Goal: Task Accomplishment & Management: Use online tool/utility

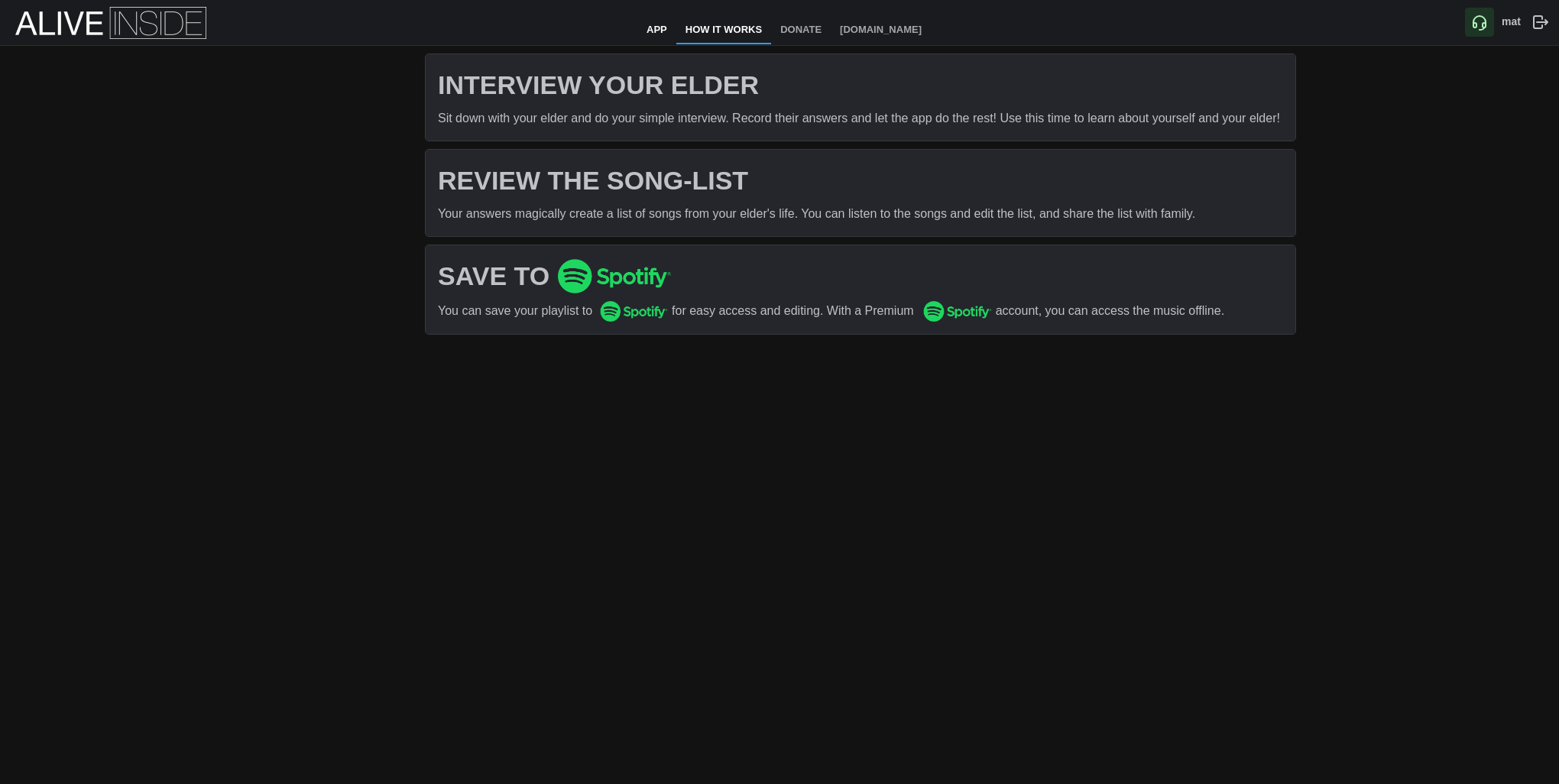
click at [656, 24] on link "App" at bounding box center [657, 30] width 39 height 28
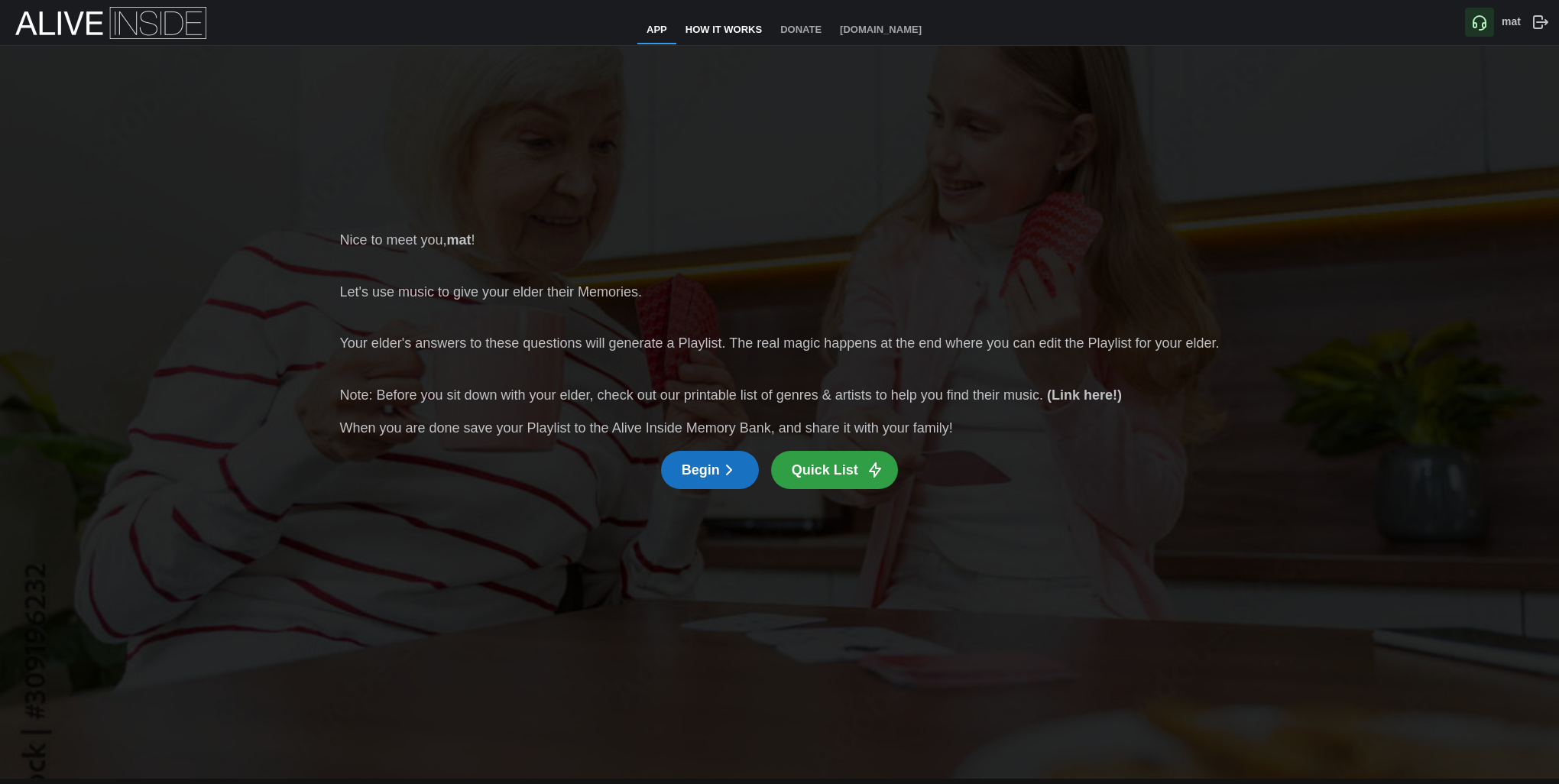
click at [699, 26] on link "How It Works" at bounding box center [724, 30] width 95 height 28
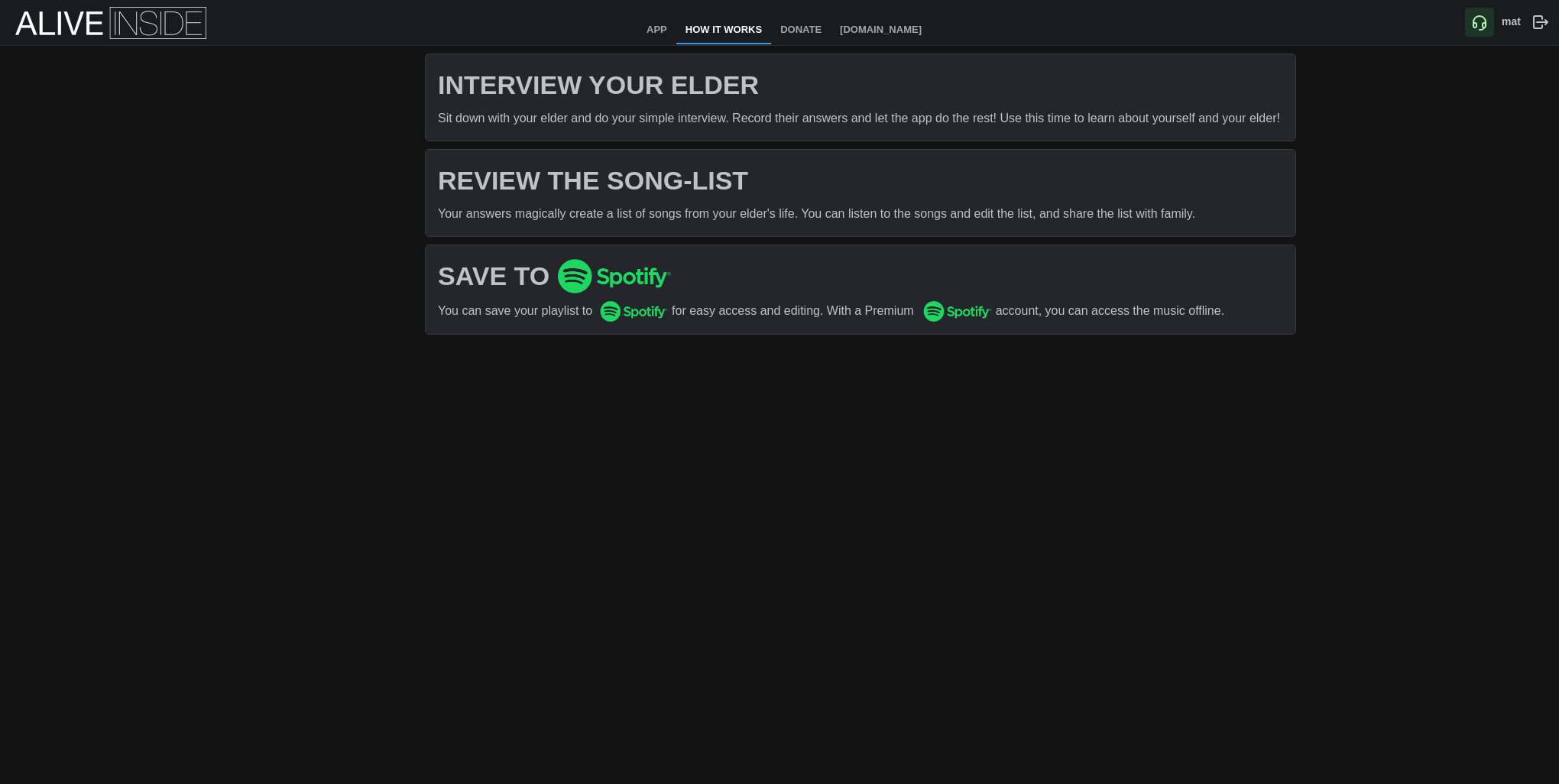
click at [565, 275] on img at bounding box center [614, 276] width 115 height 34
click at [611, 312] on img at bounding box center [633, 312] width 68 height 21
click at [804, 29] on link "Donate" at bounding box center [801, 30] width 59 height 28
click at [703, 28] on link "How It Works" at bounding box center [724, 30] width 95 height 28
click at [720, 31] on link "How It Works" at bounding box center [724, 30] width 95 height 28
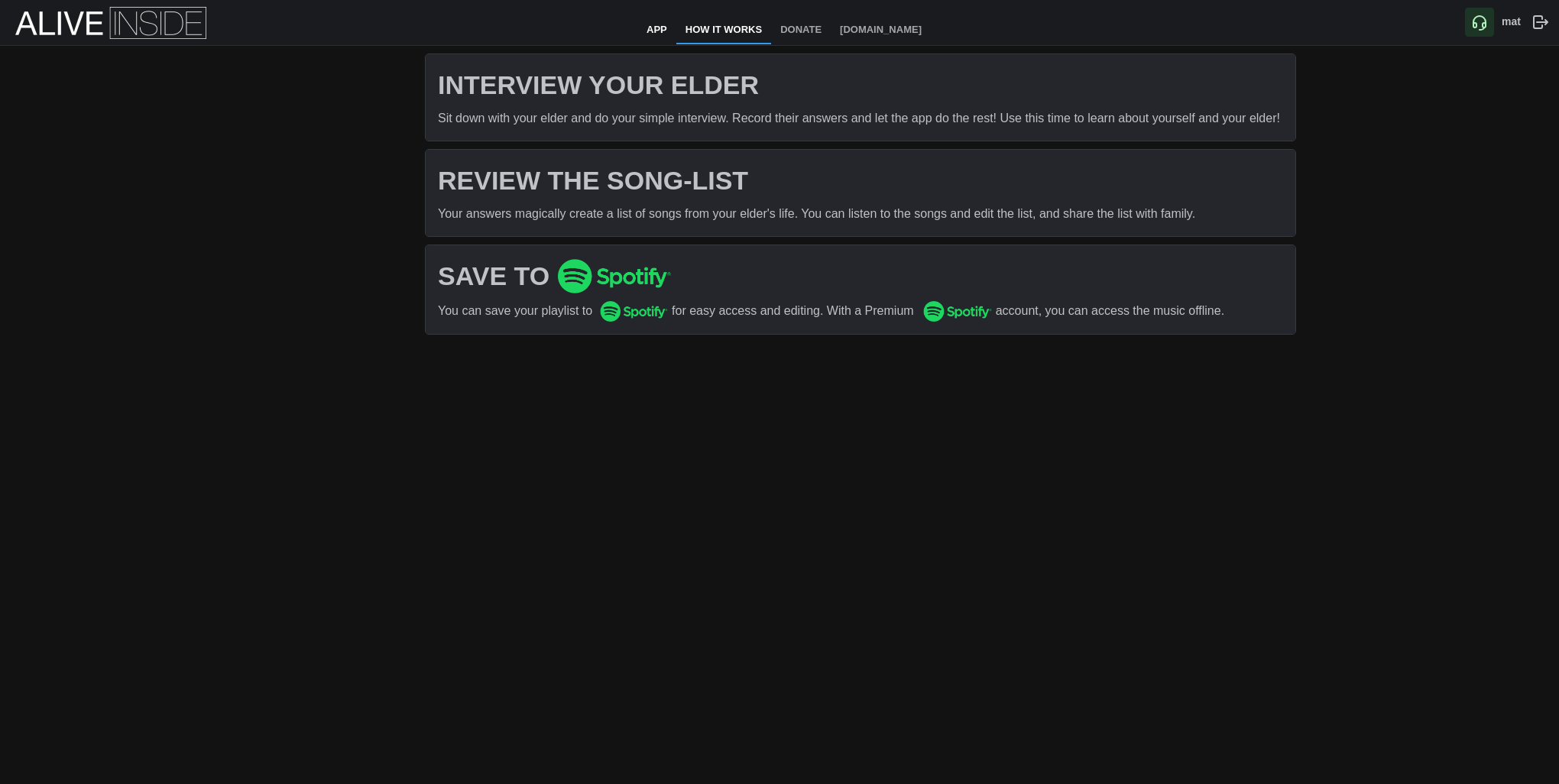
click at [658, 38] on link "App" at bounding box center [657, 30] width 39 height 28
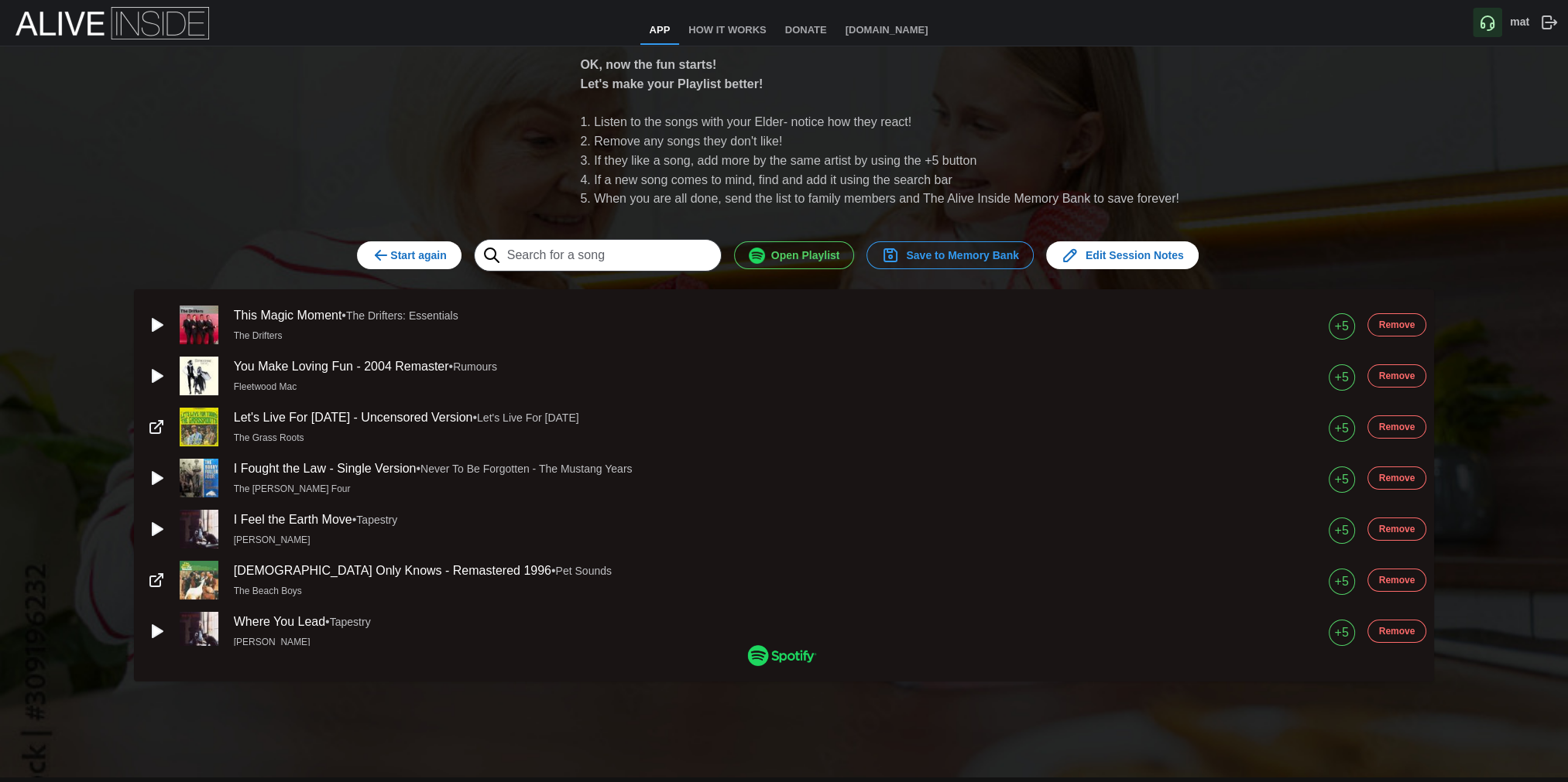
scroll to position [6, 0]
click at [86, 16] on img at bounding box center [112, 23] width 193 height 32
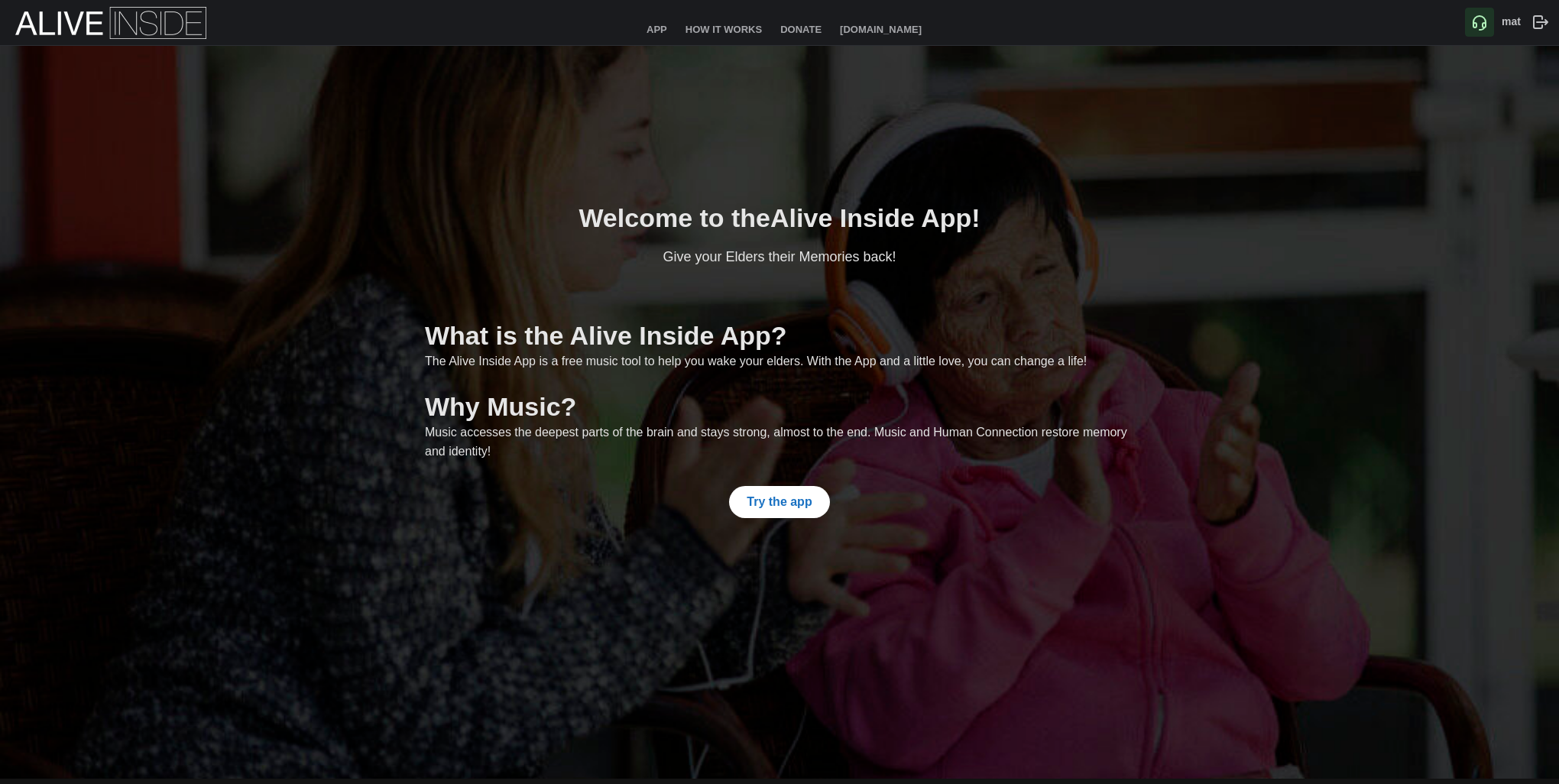
click at [791, 514] on span "Try the app" at bounding box center [779, 502] width 65 height 30
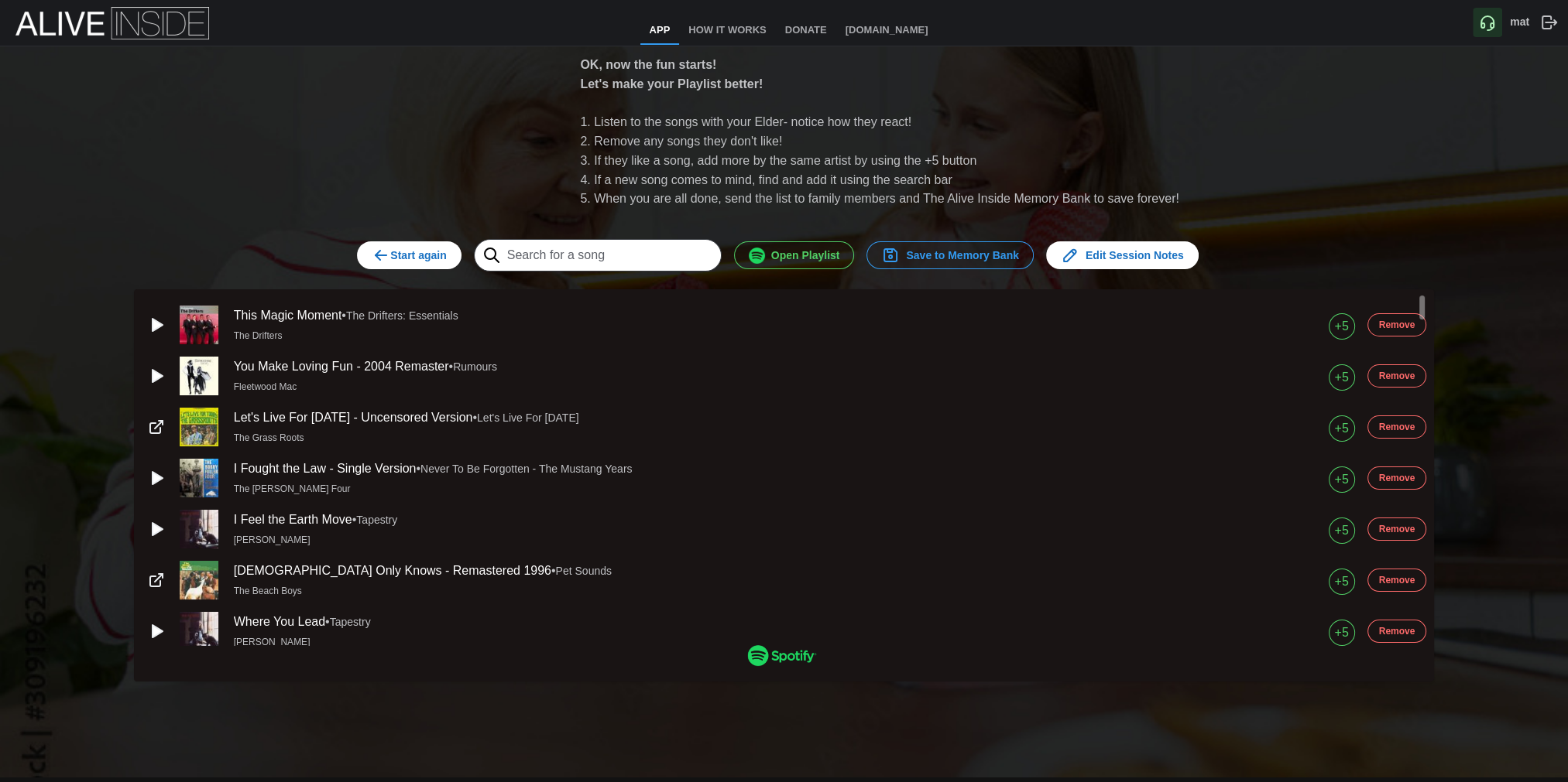
click at [1121, 263] on span "Edit Session Notes" at bounding box center [1122, 255] width 123 height 26
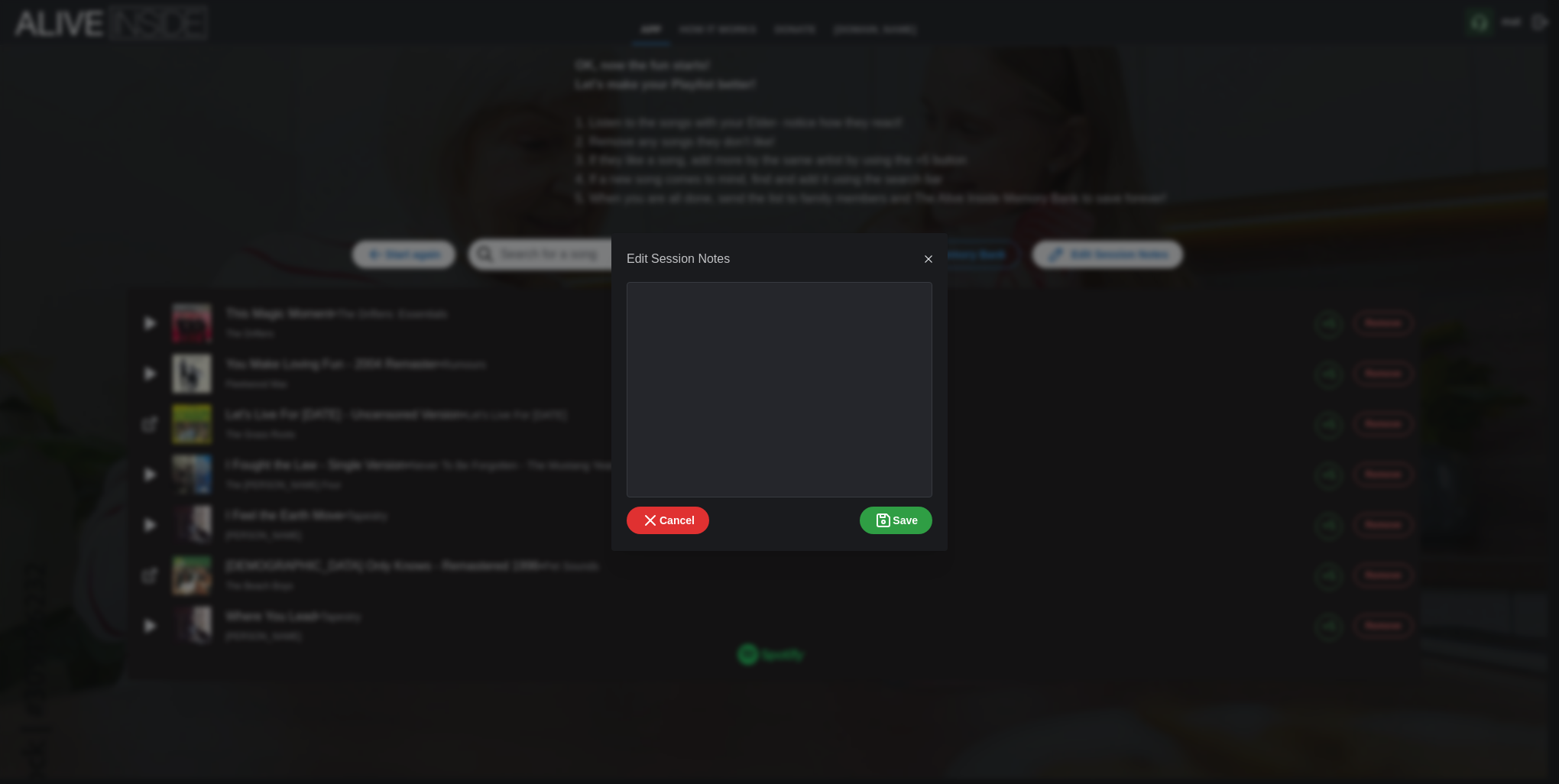
click at [923, 253] on button "button" at bounding box center [929, 260] width 22 height 22
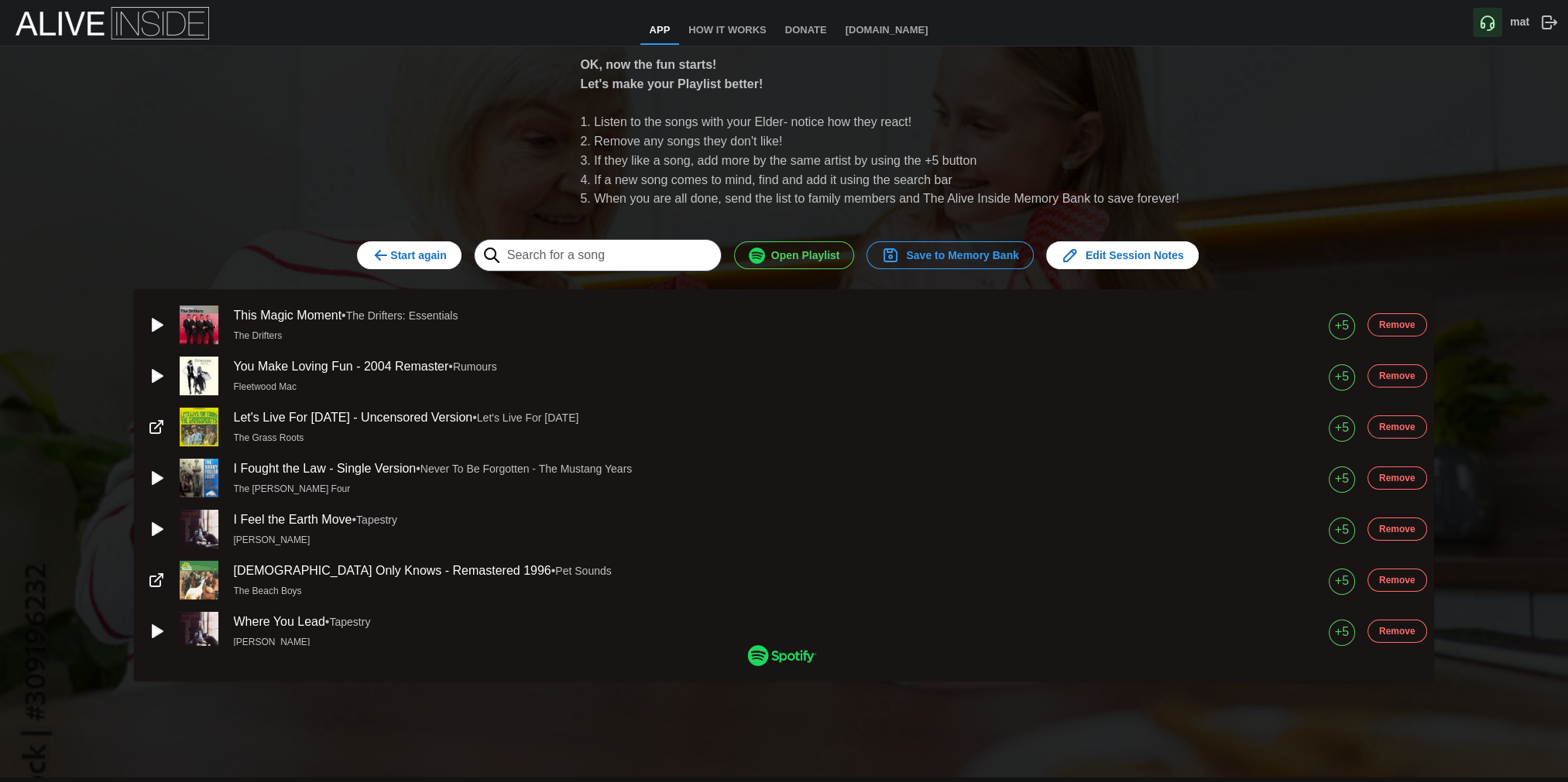
click at [420, 260] on span "Start again" at bounding box center [409, 255] width 75 height 26
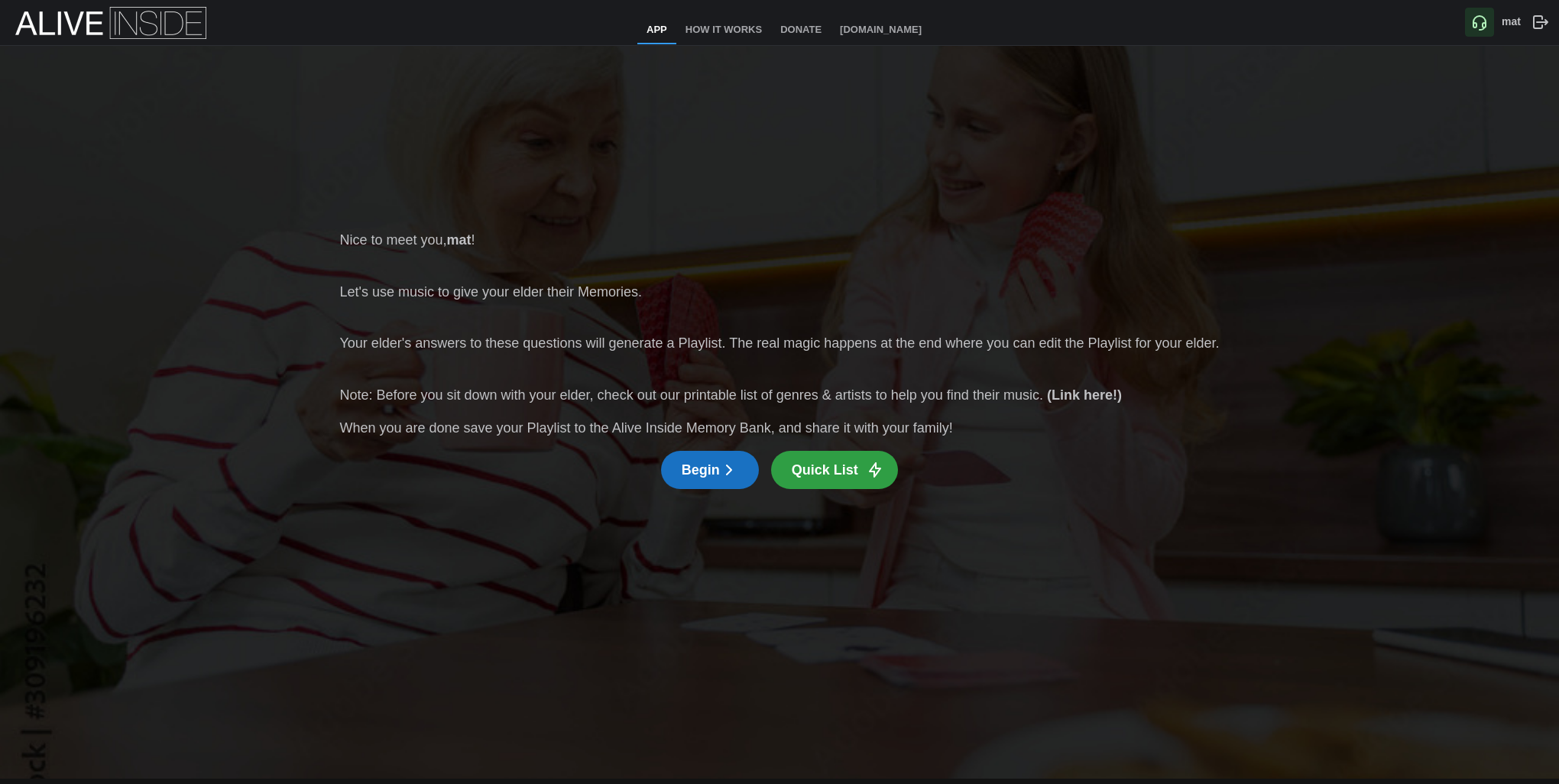
click at [712, 475] on span "Begin" at bounding box center [710, 470] width 57 height 37
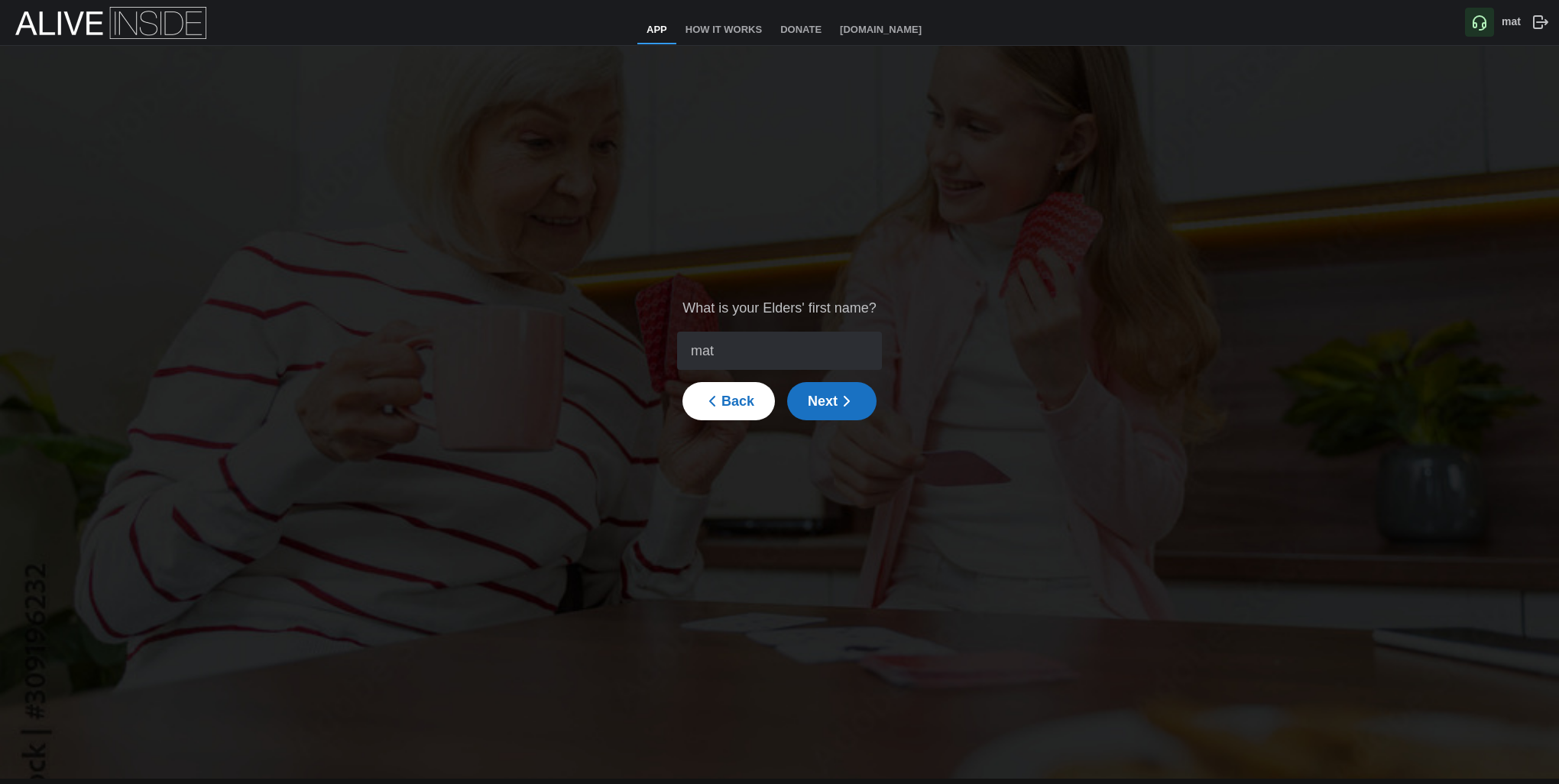
type input "mat"
click at [849, 400] on icon "button" at bounding box center [847, 401] width 18 height 18
type input "1949"
click at [831, 387] on span "Next" at bounding box center [831, 401] width 48 height 37
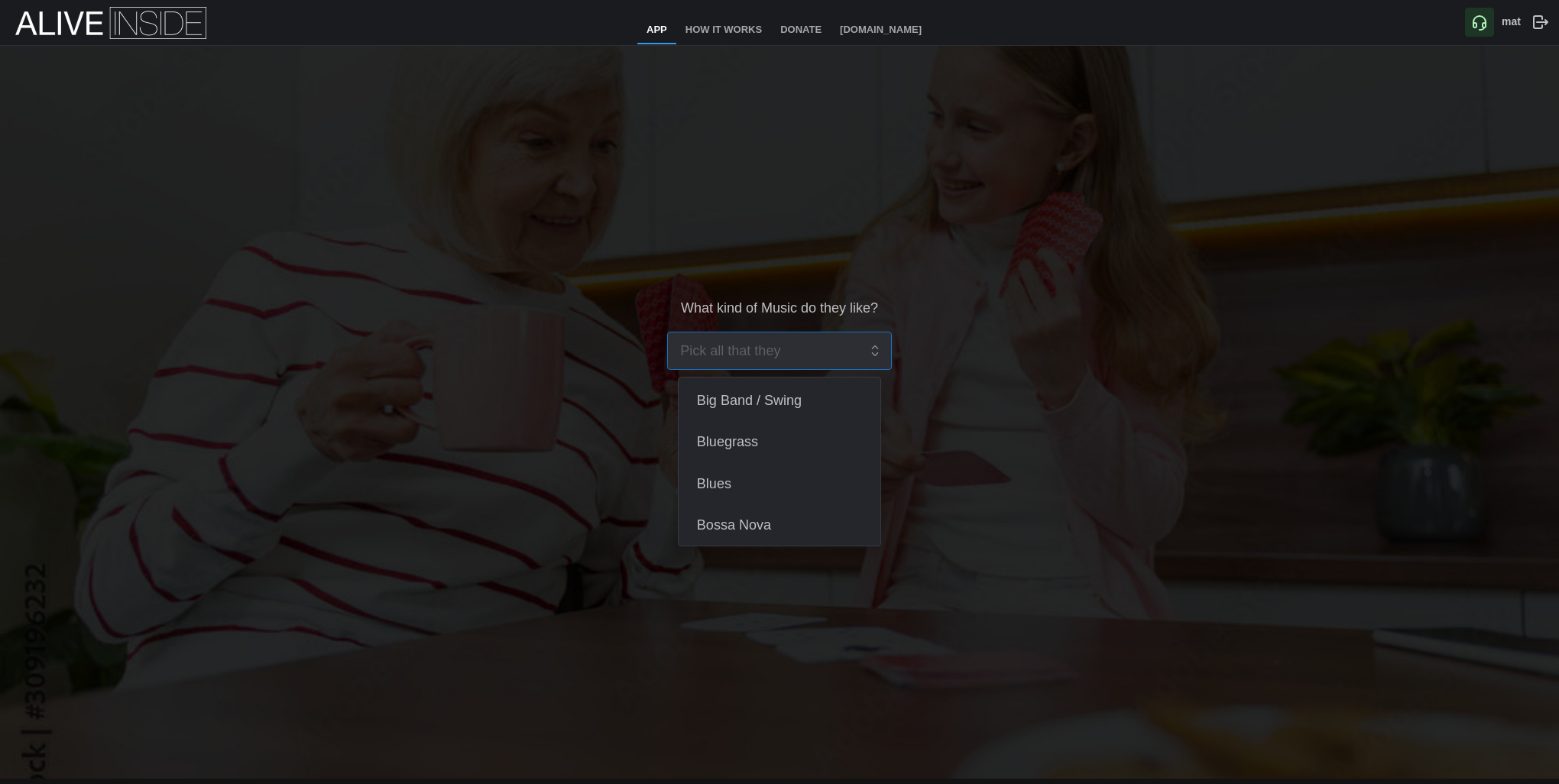
click at [767, 357] on input "search" at bounding box center [769, 351] width 178 height 37
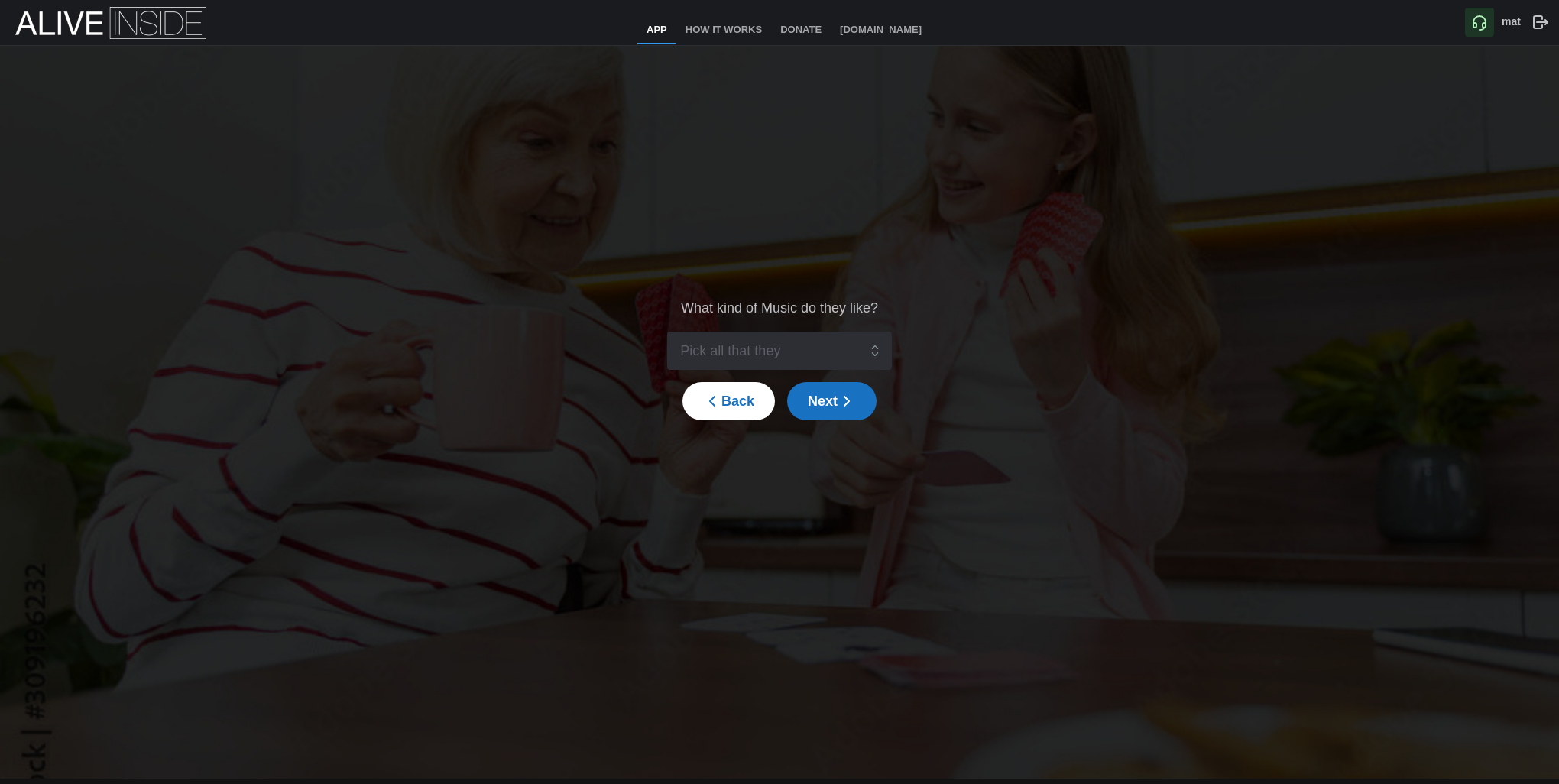
click at [1008, 377] on div "What kind of Music do they like? Back Next" at bounding box center [779, 359] width 1559 height 627
click at [777, 343] on input "search" at bounding box center [769, 351] width 178 height 37
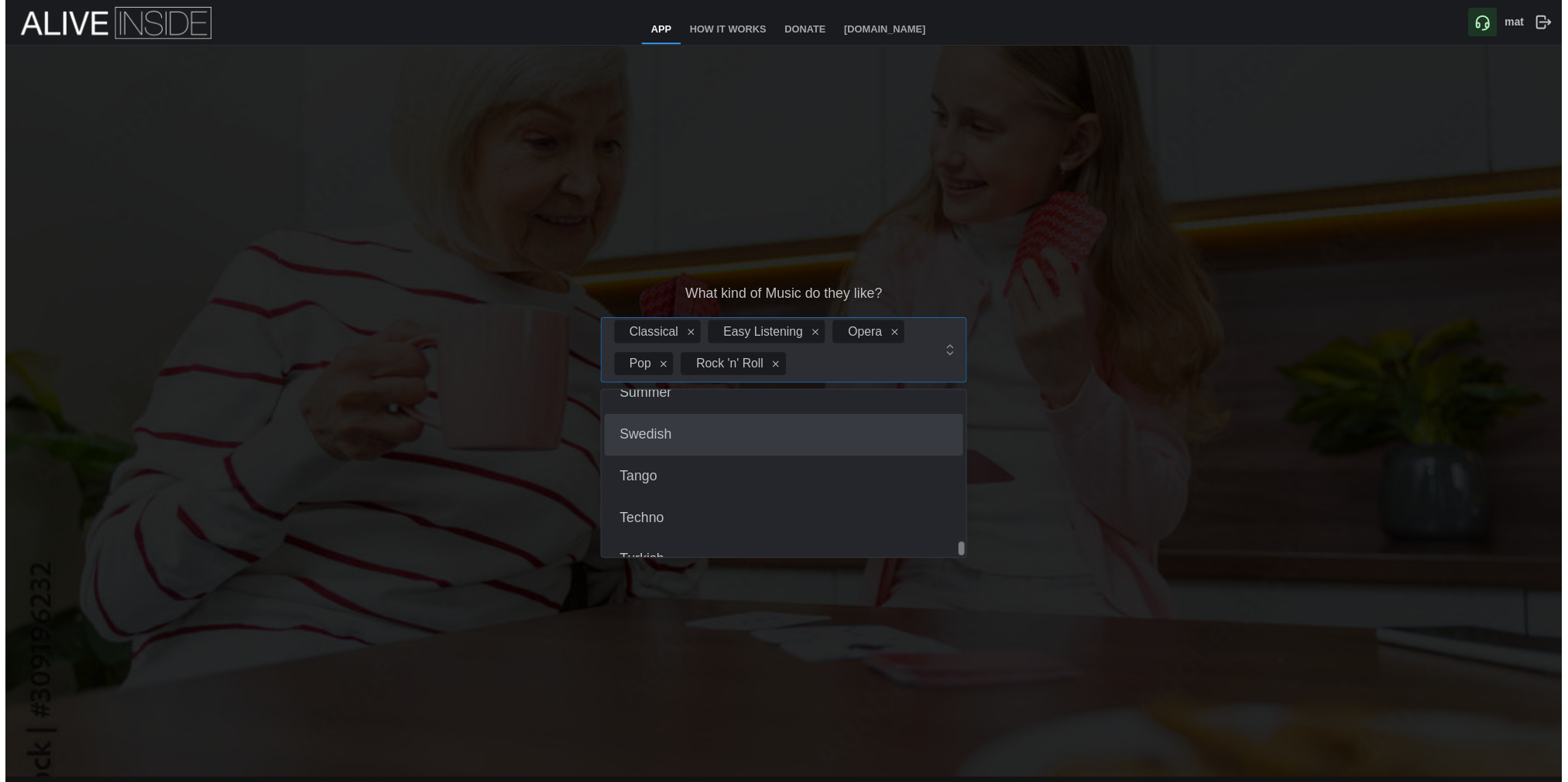
scroll to position [2073, 0]
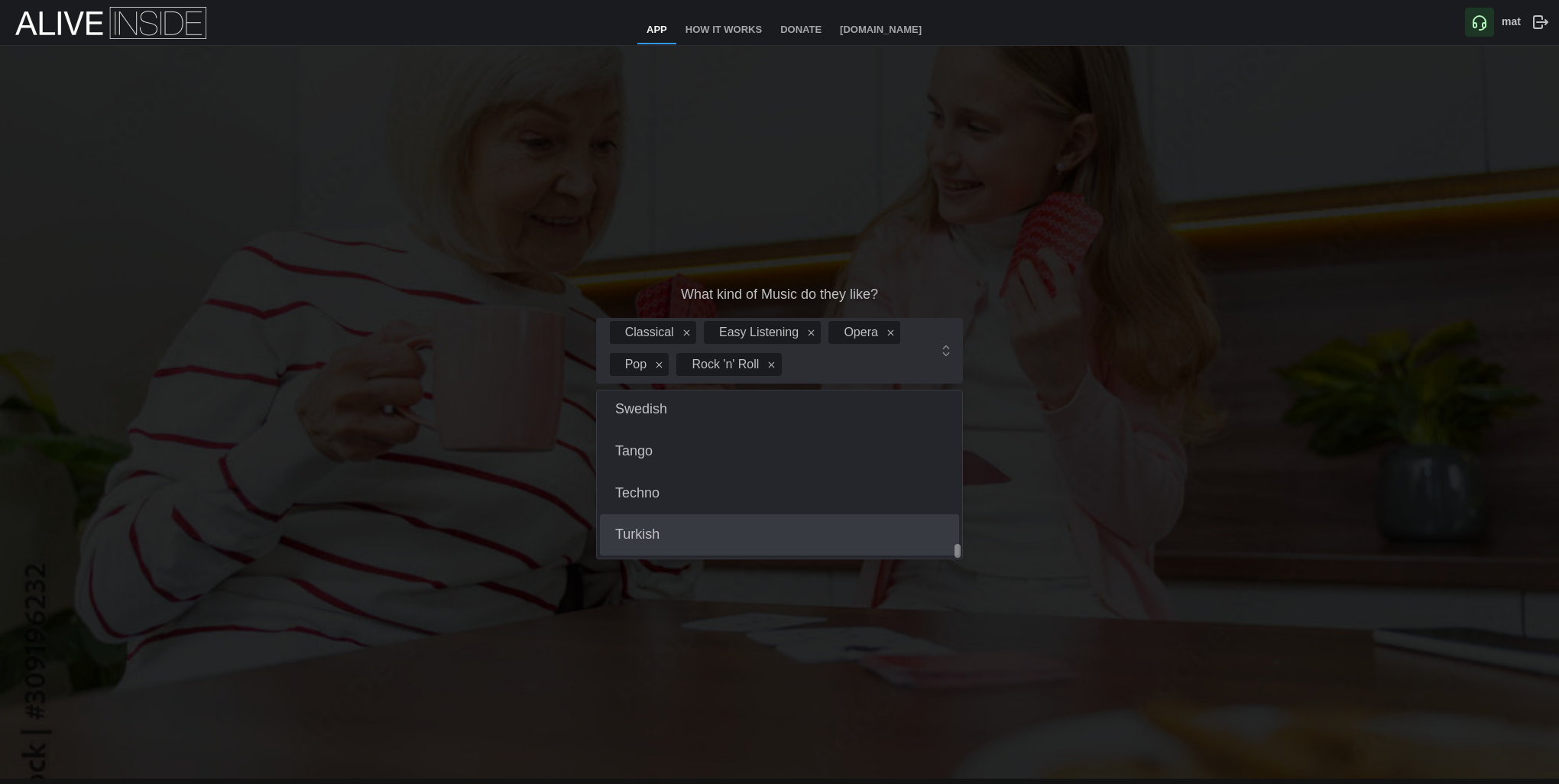
click at [895, 596] on div "What kind of Music do they like? Classical Easy Listening Opera Pop Rock 'n' Ro…" at bounding box center [779, 359] width 1559 height 627
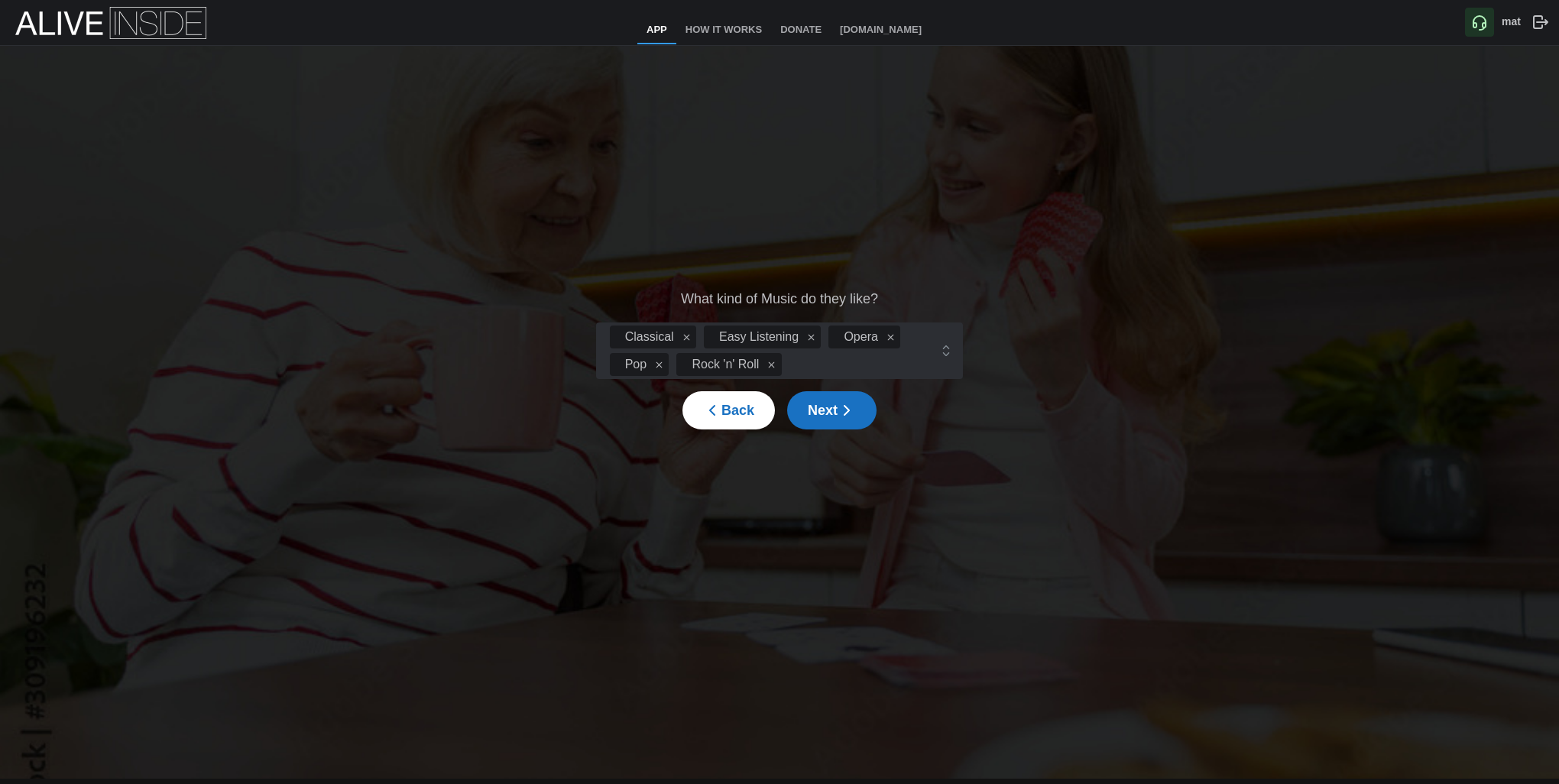
click at [838, 414] on icon "button" at bounding box center [847, 410] width 18 height 18
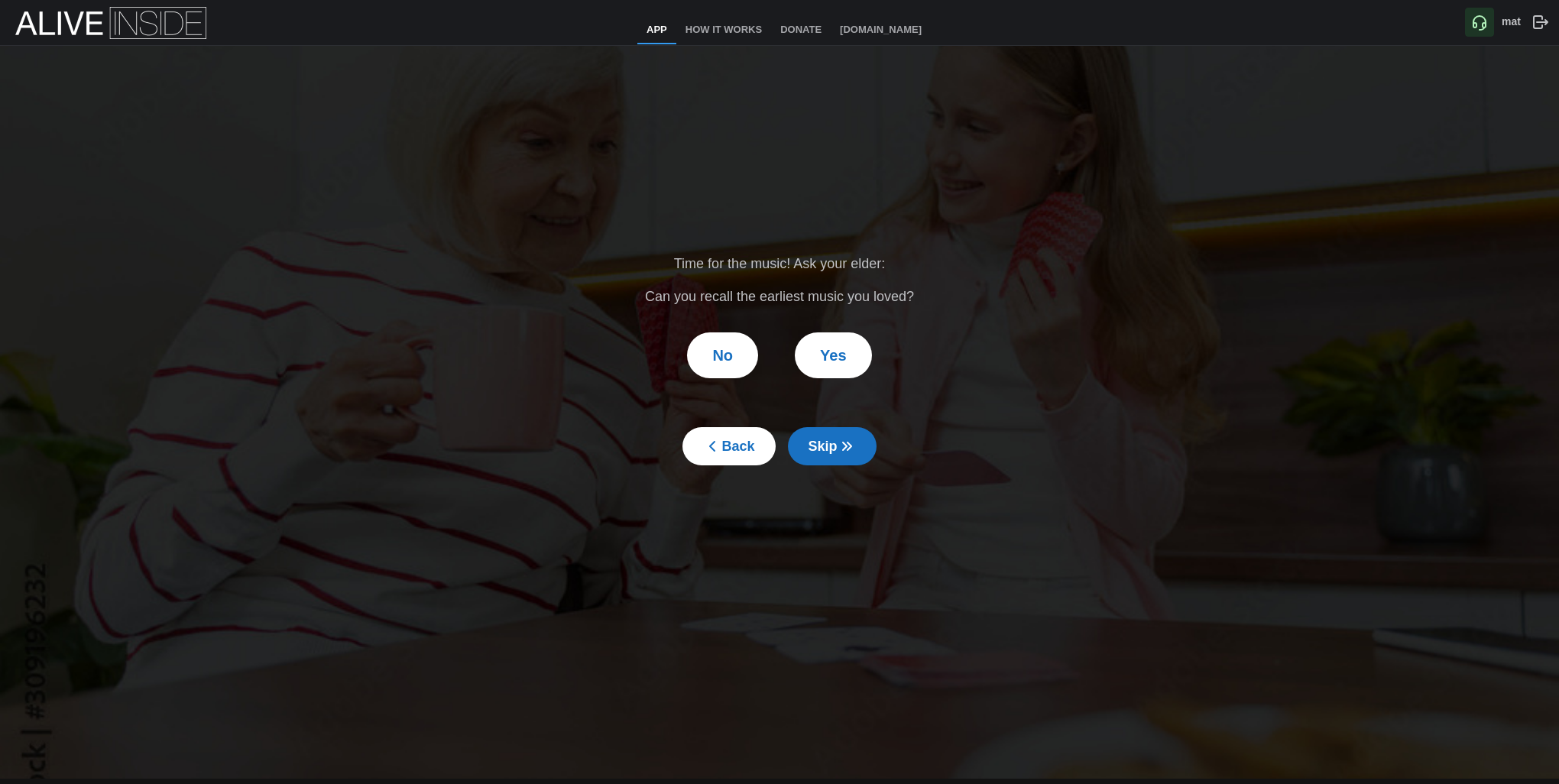
click at [733, 360] on span "No" at bounding box center [722, 355] width 21 height 44
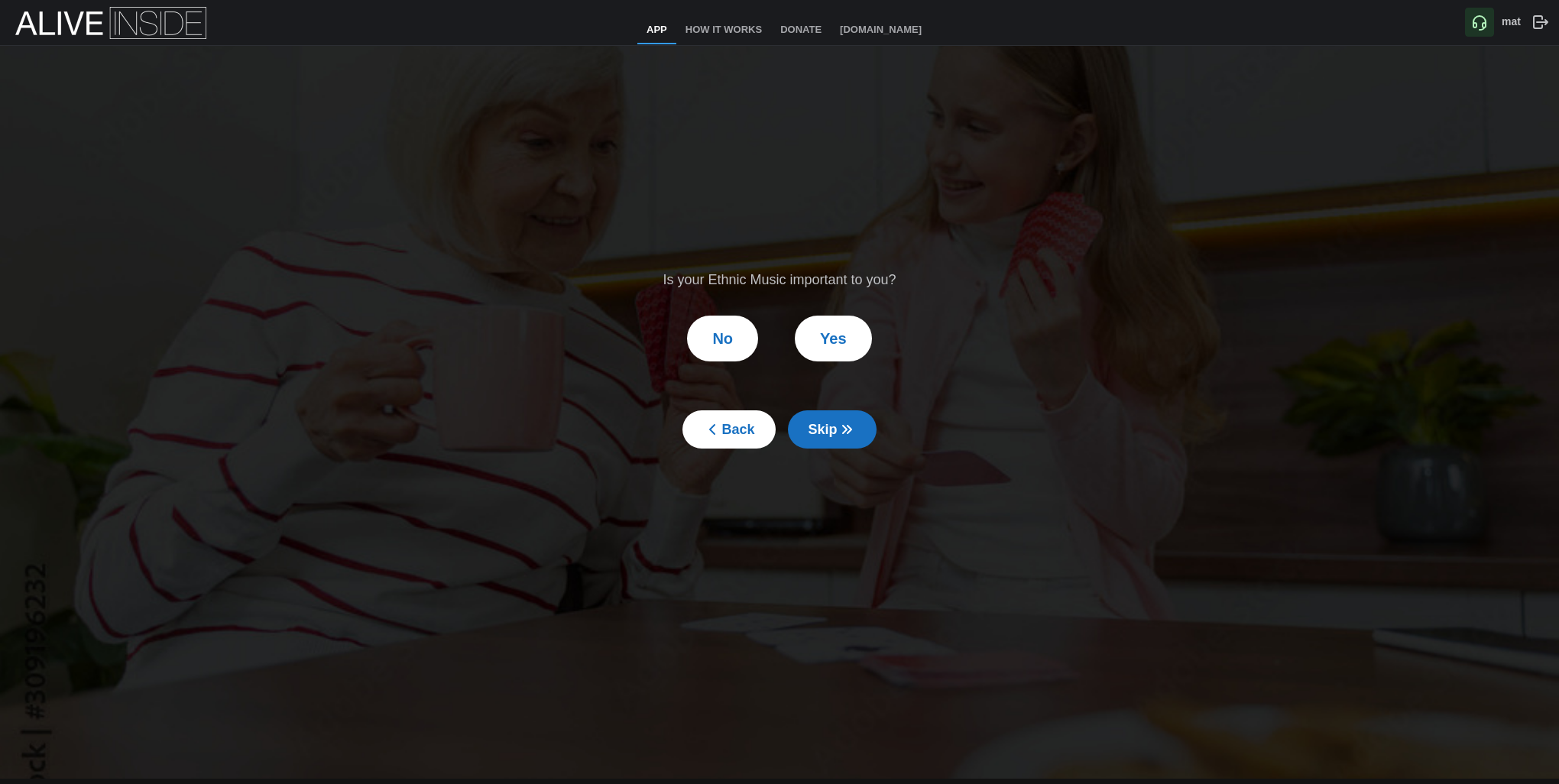
click at [733, 355] on span "No" at bounding box center [722, 338] width 21 height 44
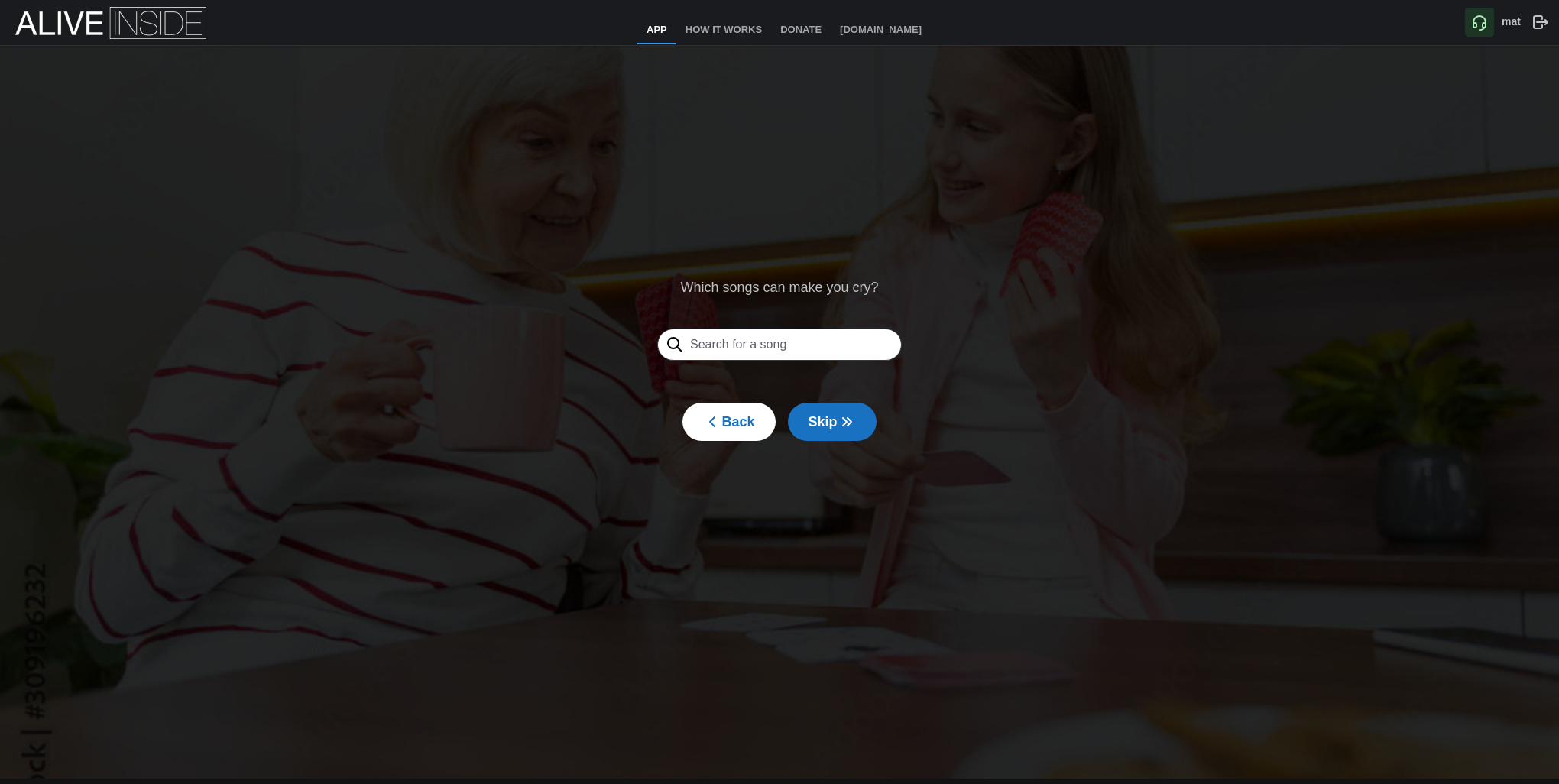
click at [816, 421] on span "Skip" at bounding box center [832, 422] width 48 height 37
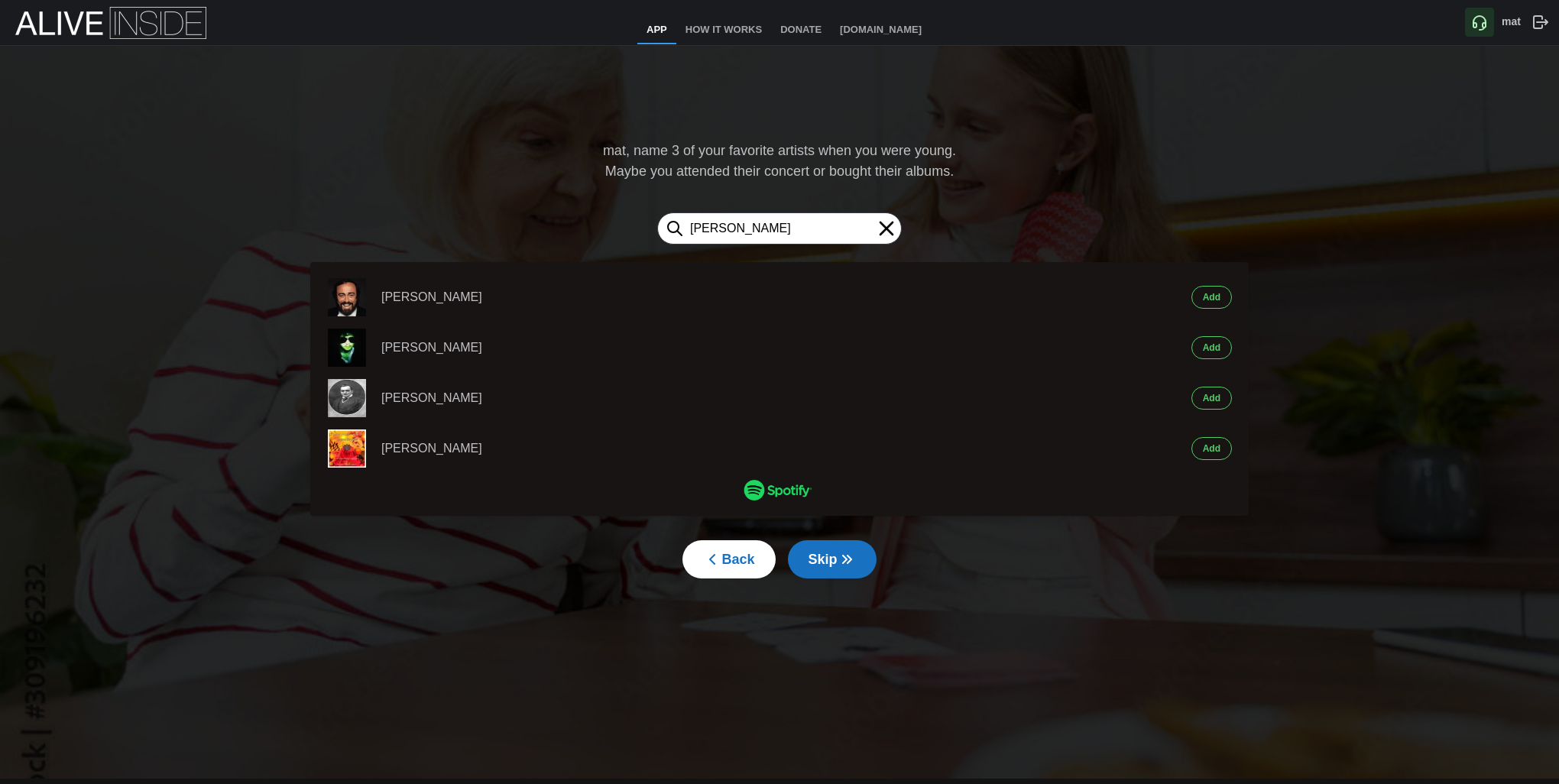
type input "[PERSON_NAME]"
click at [1200, 292] on button "Add" at bounding box center [1212, 297] width 40 height 23
type input "[PERSON_NAME]"
click at [1223, 289] on button "Add" at bounding box center [1212, 297] width 40 height 23
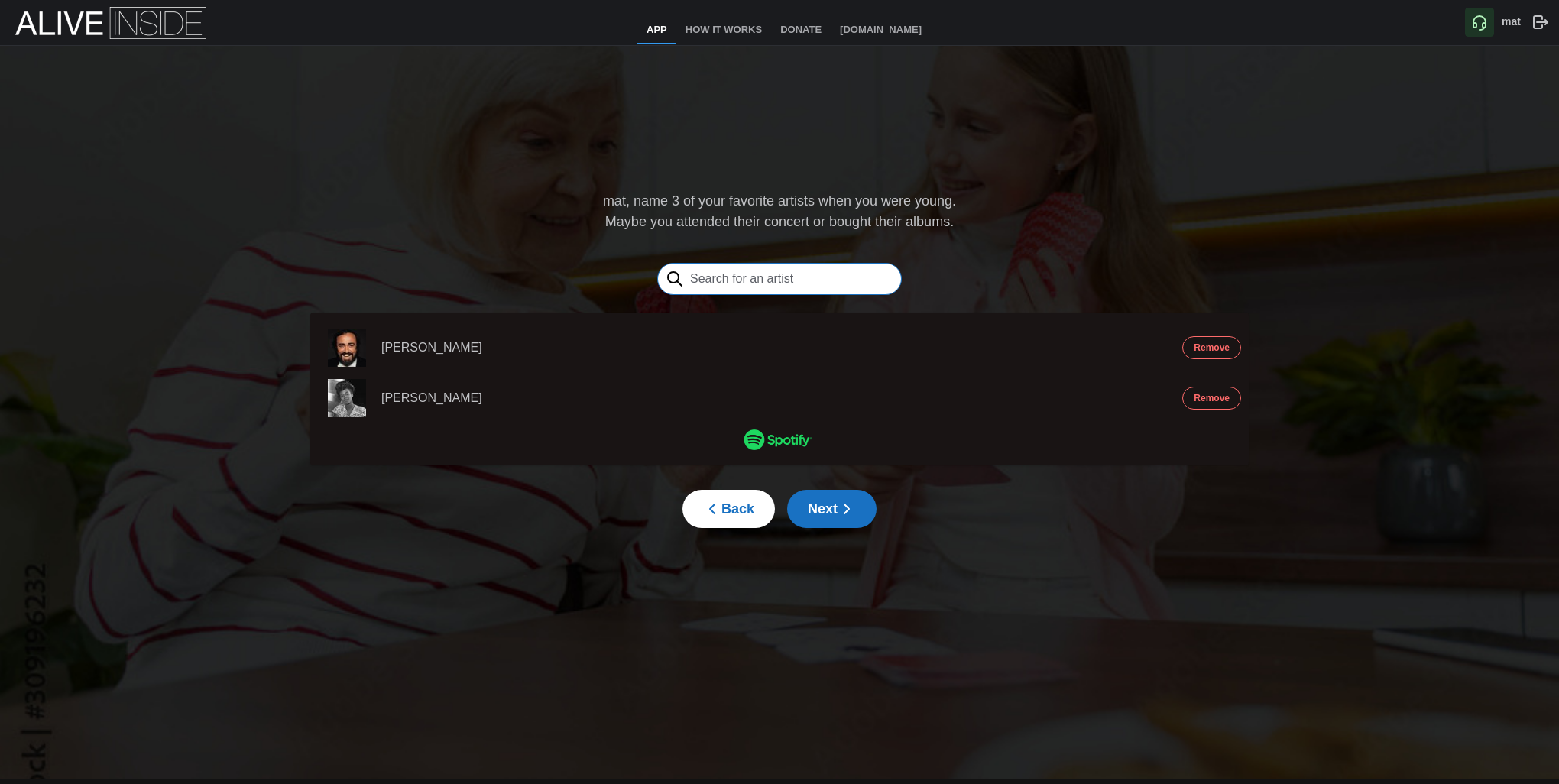
click at [730, 277] on input "text" at bounding box center [780, 279] width 245 height 32
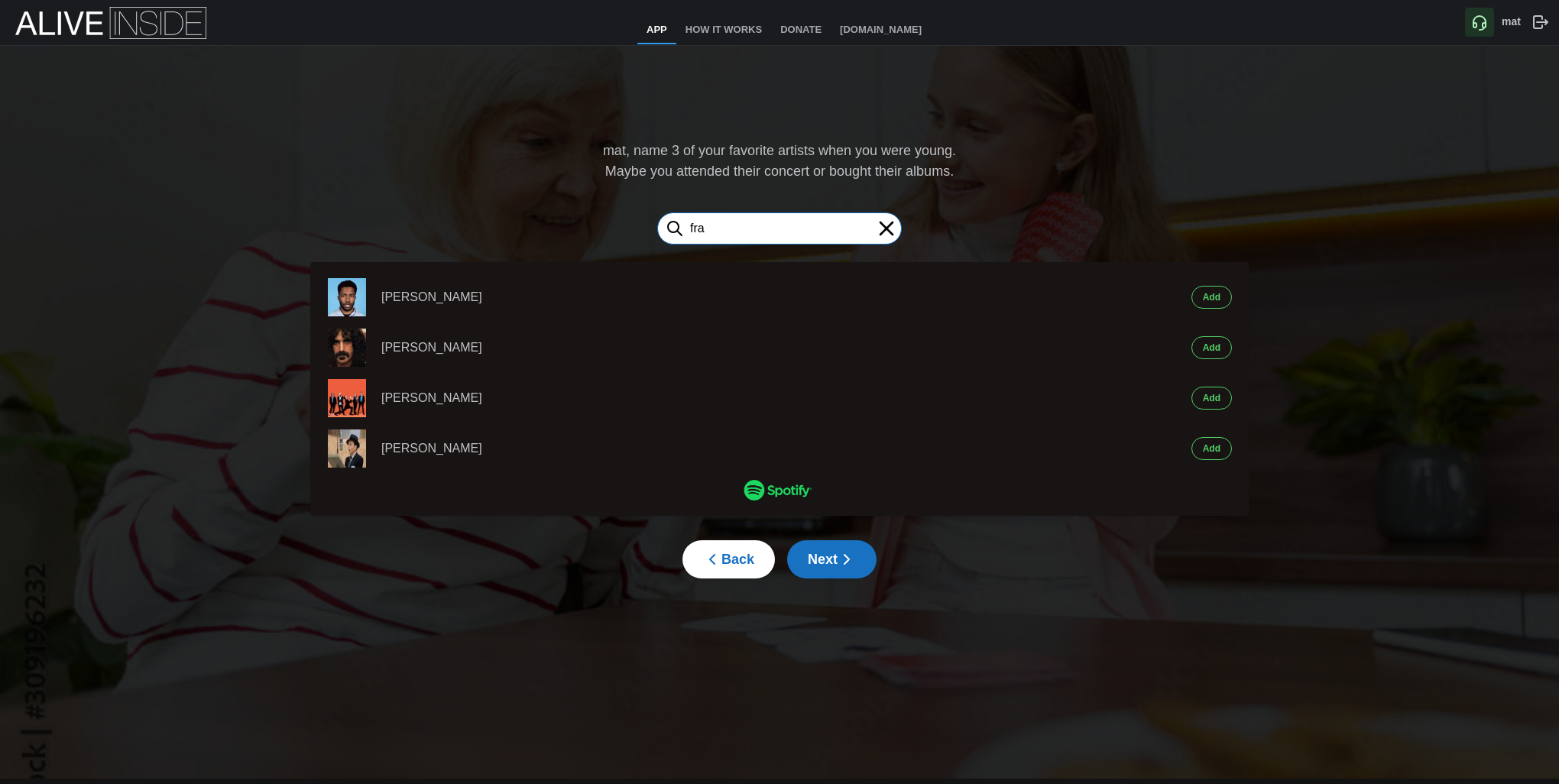
type input "fra"
click at [1222, 453] on button "Add" at bounding box center [1212, 448] width 40 height 23
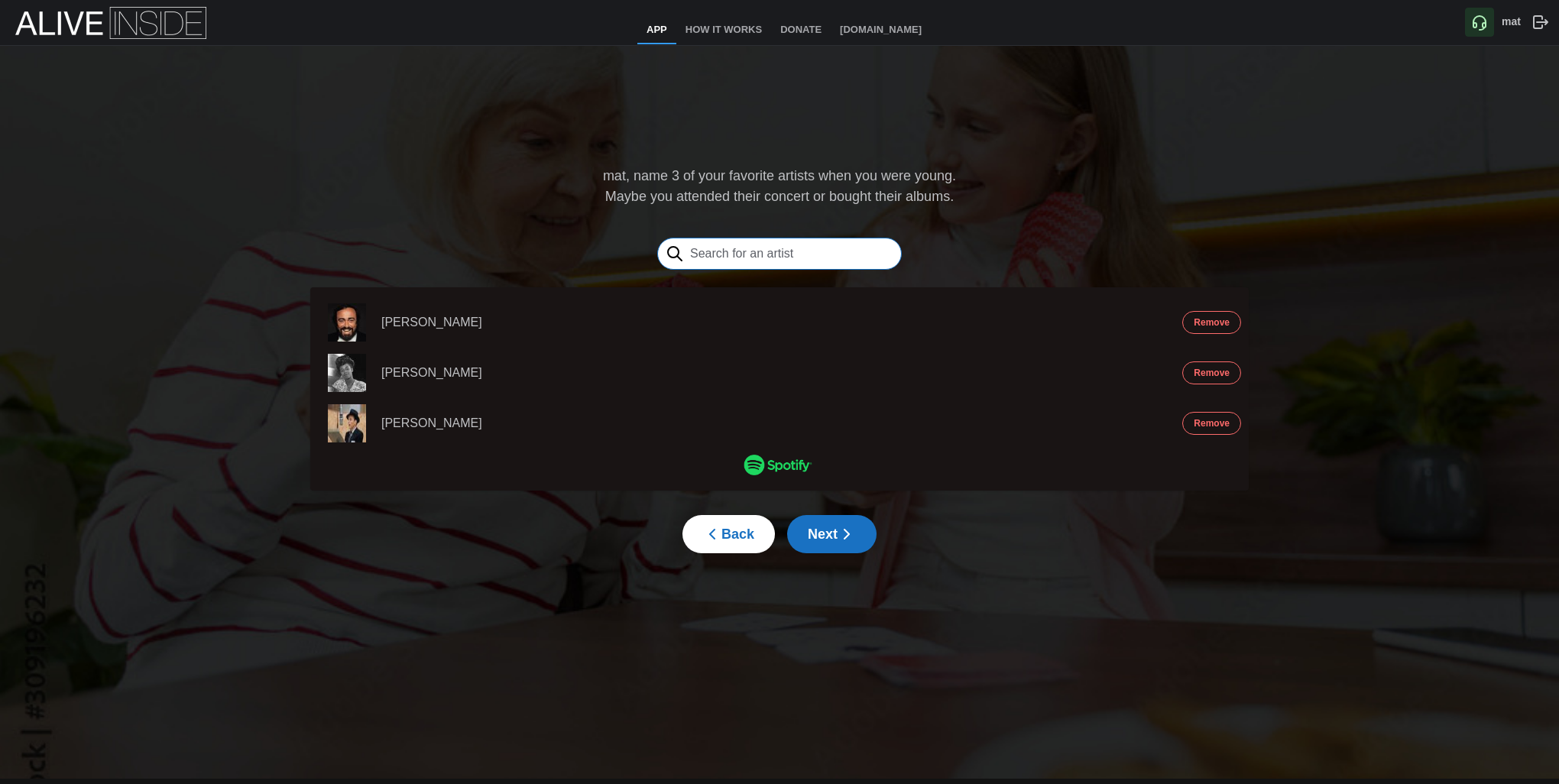
click at [750, 252] on input "text" at bounding box center [780, 254] width 245 height 32
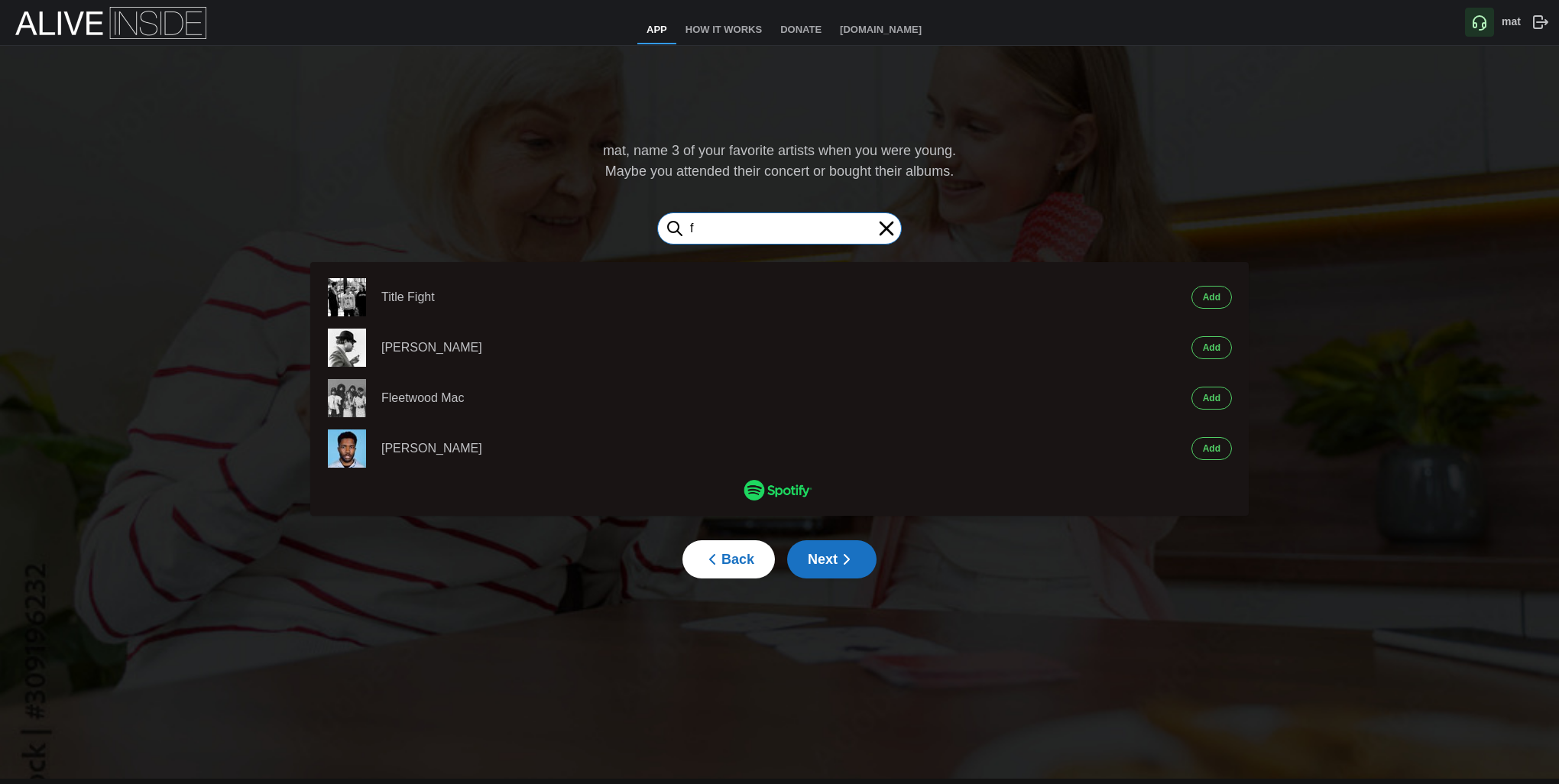
type input "f"
click at [886, 232] on icon at bounding box center [886, 228] width 24 height 24
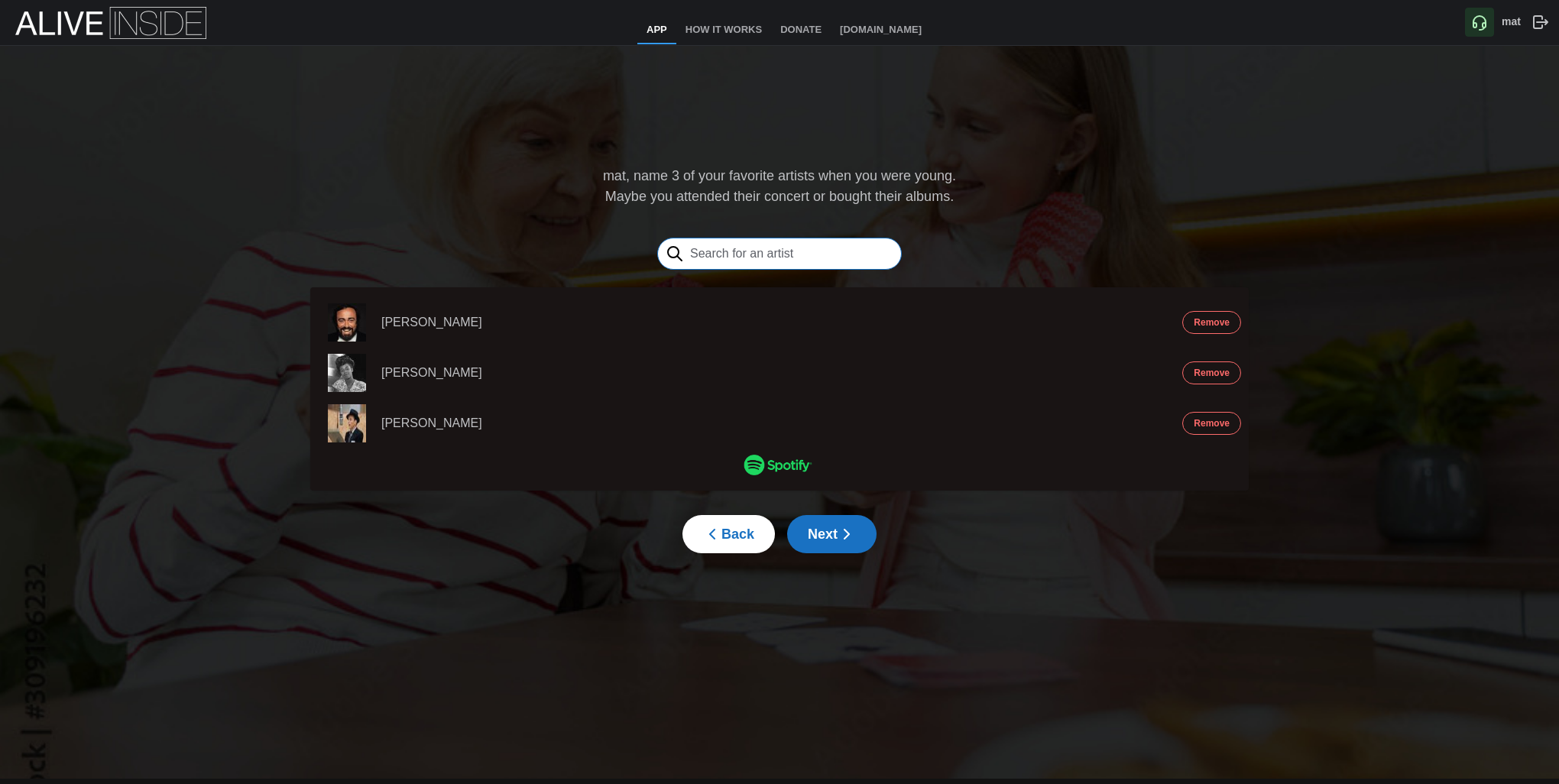
click at [805, 259] on input "text" at bounding box center [780, 254] width 245 height 32
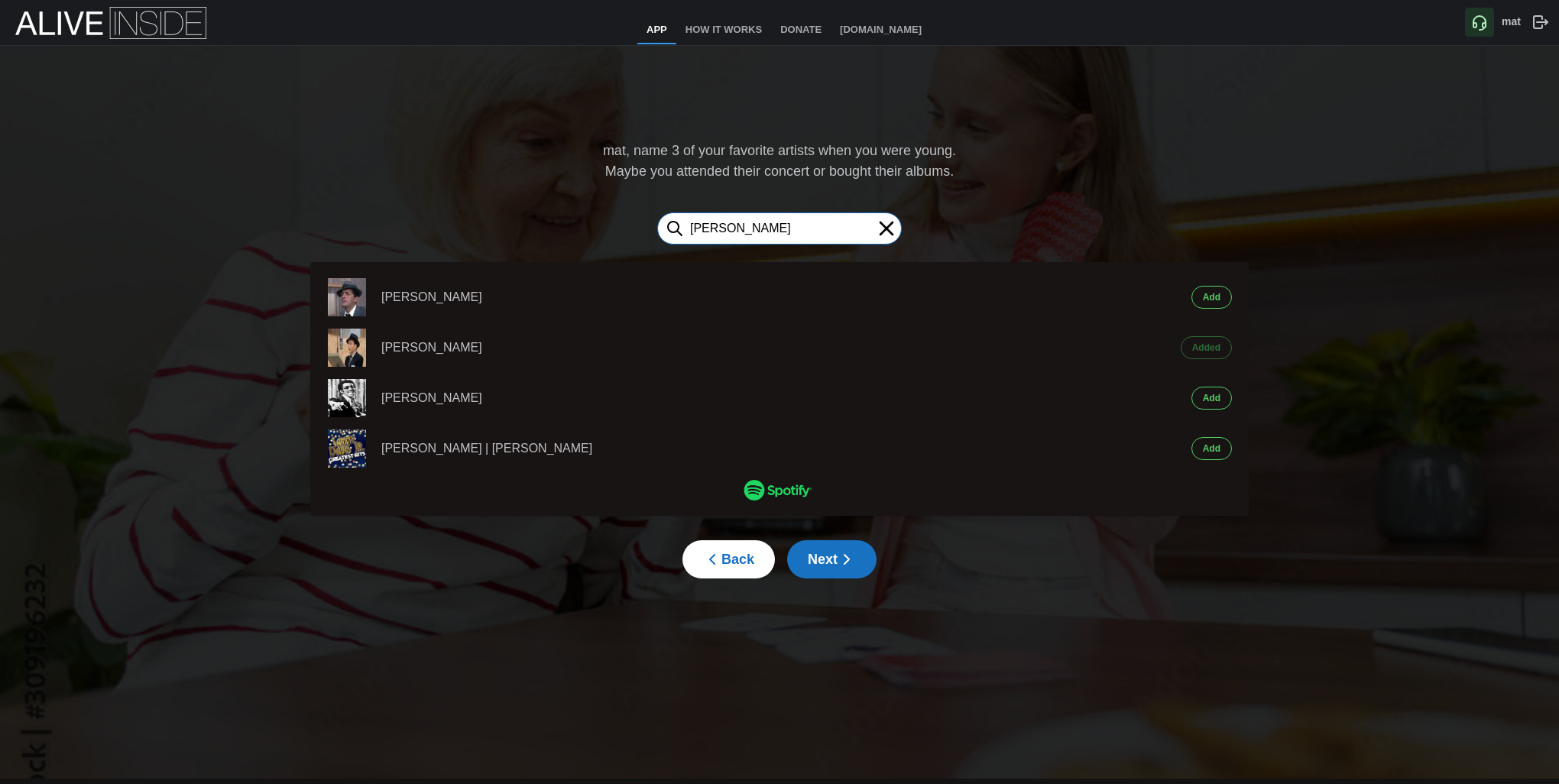
type input "[PERSON_NAME]"
click at [1209, 298] on span "Add" at bounding box center [1211, 297] width 18 height 22
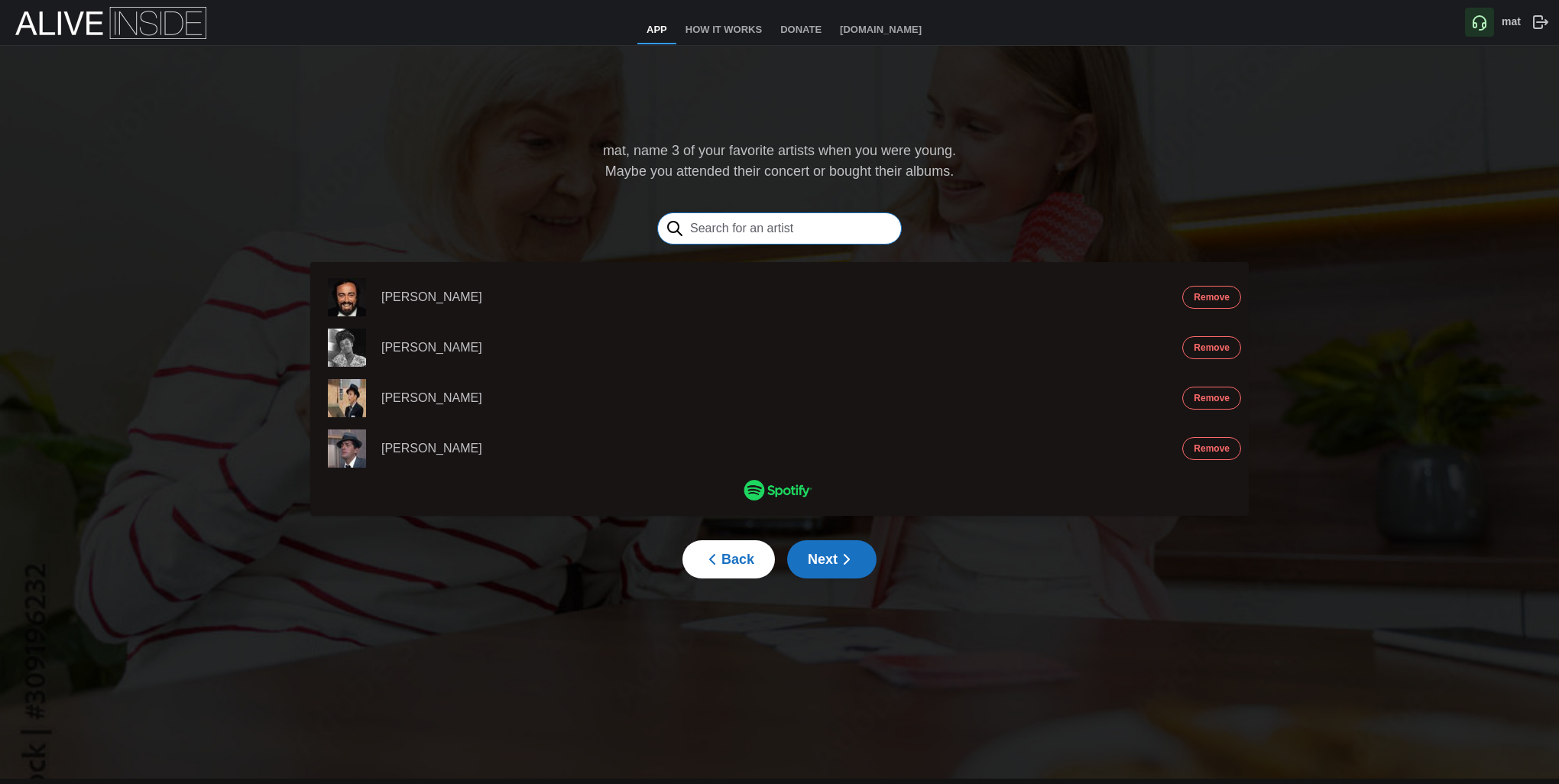
click at [804, 231] on input "text" at bounding box center [780, 229] width 245 height 32
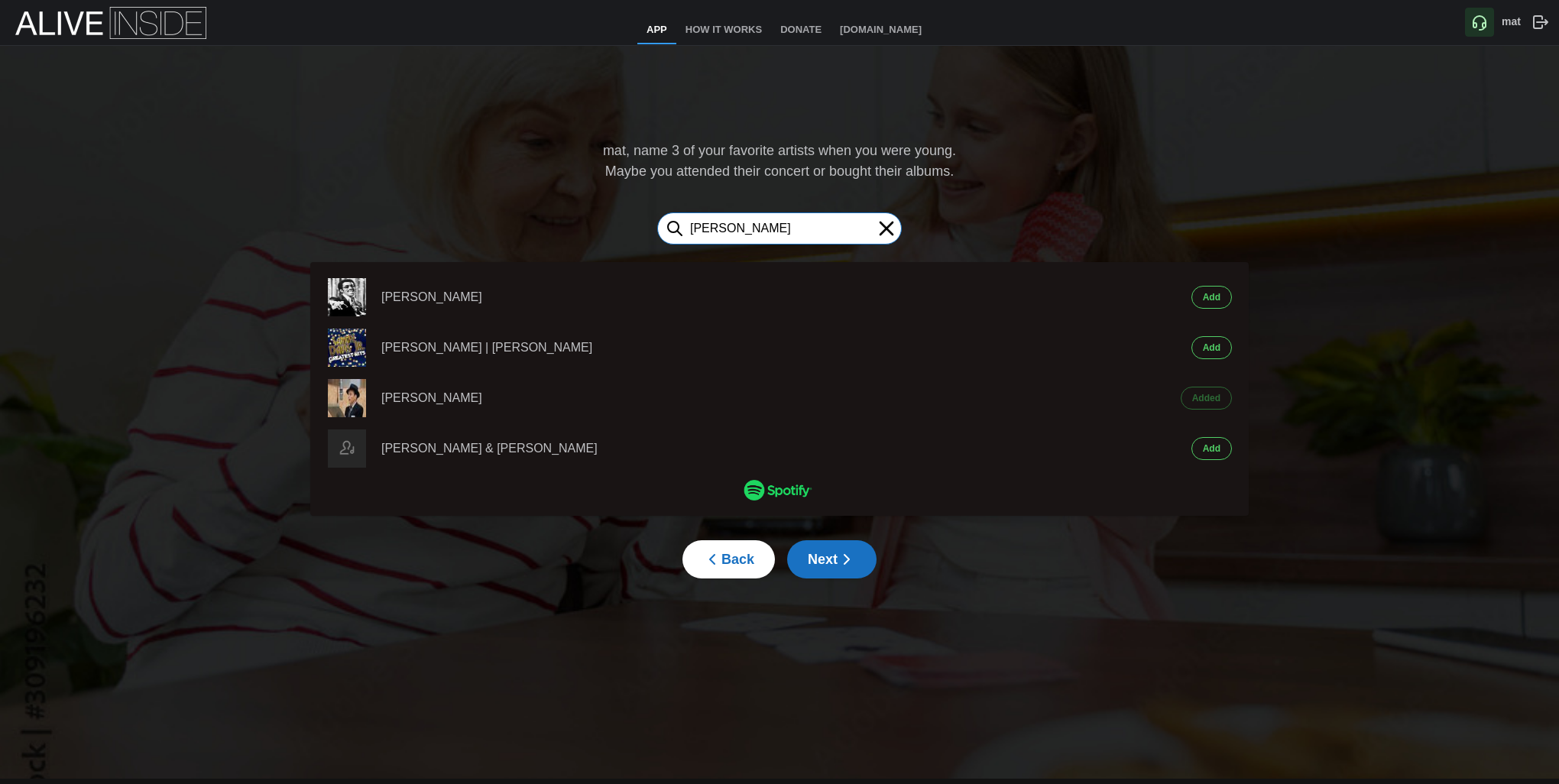
type input "[PERSON_NAME]"
click at [1219, 302] on span "Add" at bounding box center [1211, 297] width 18 height 22
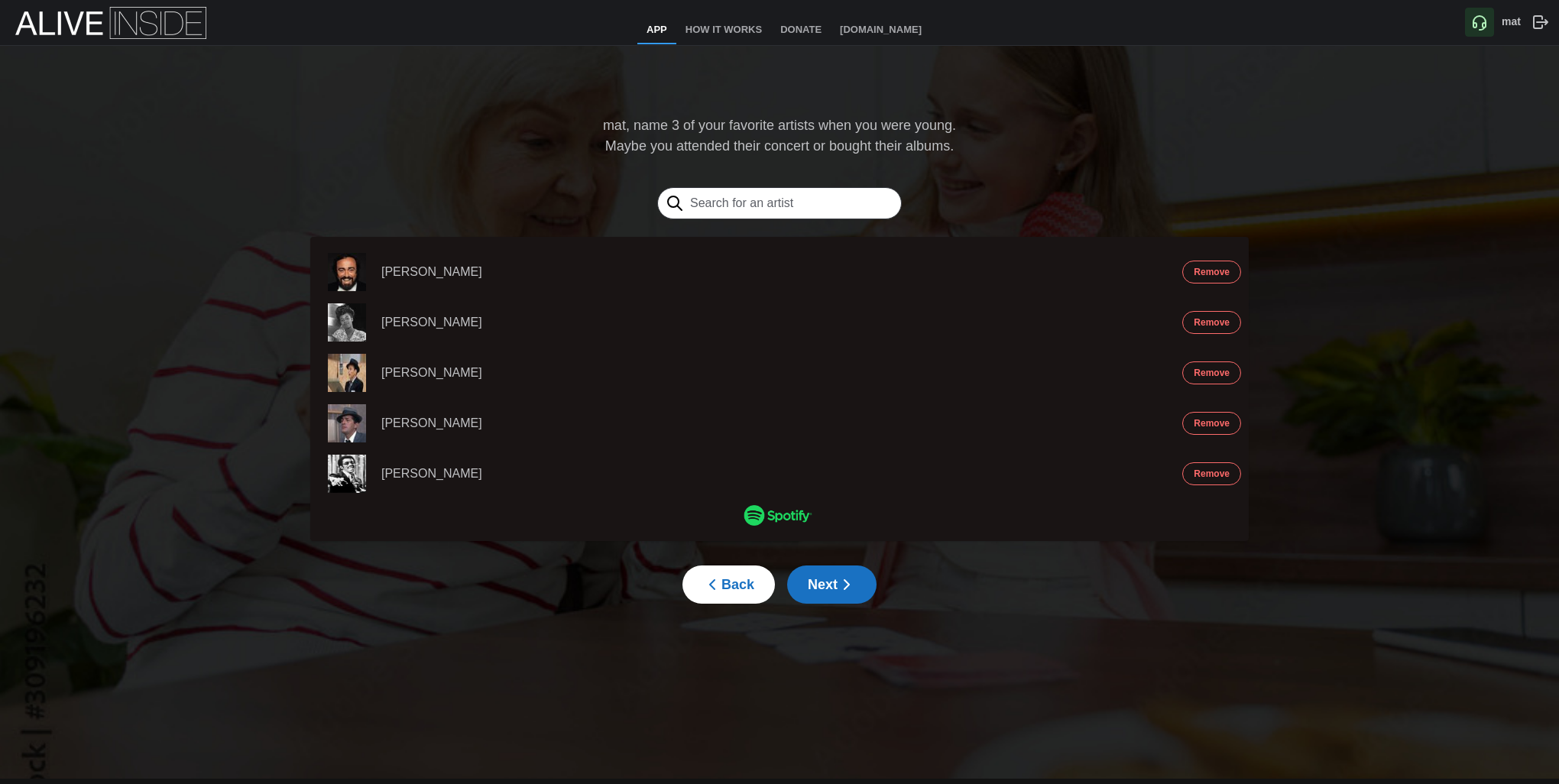
click at [840, 580] on icon "button" at bounding box center [847, 585] width 18 height 18
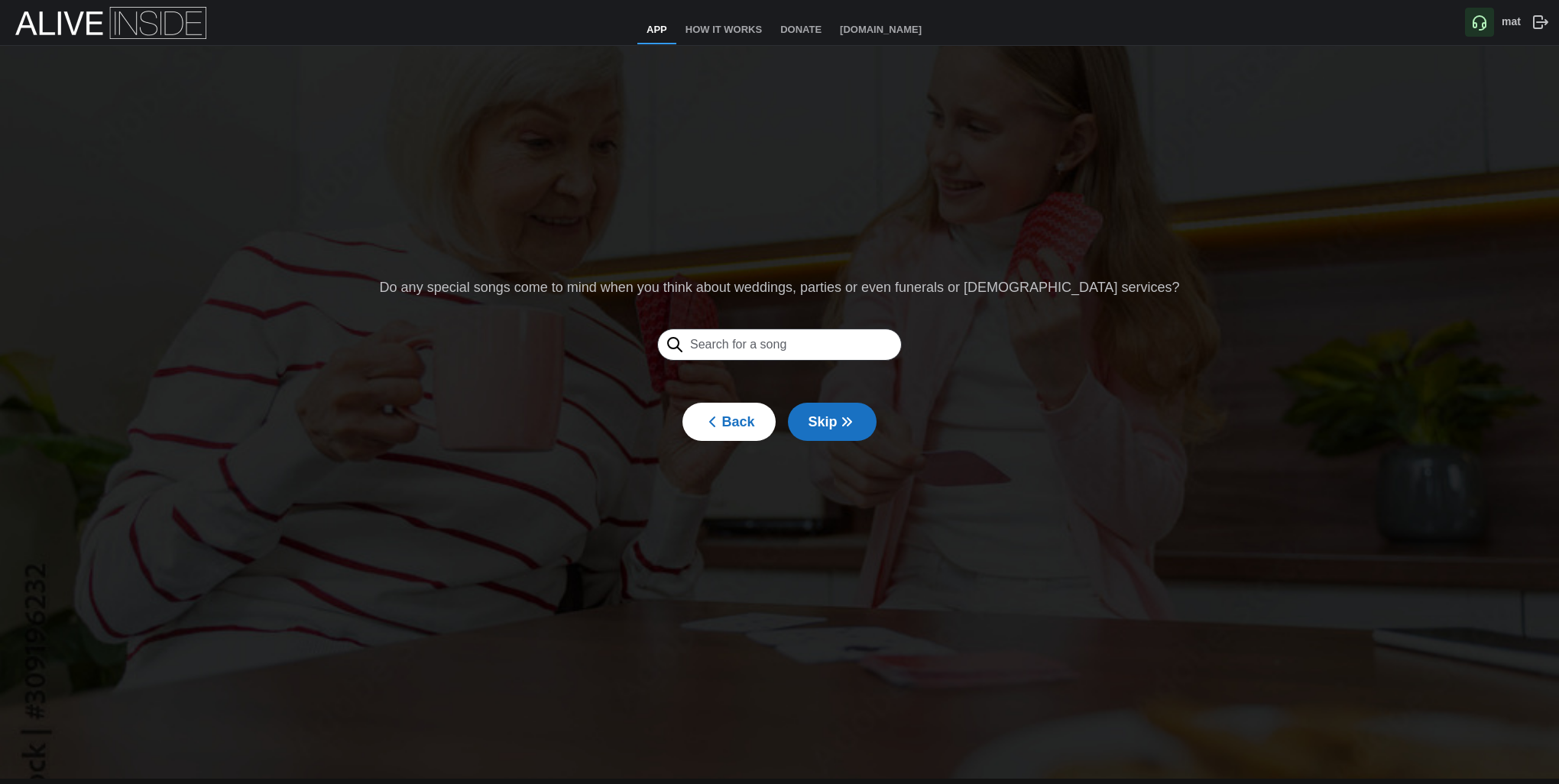
click at [821, 420] on span "Skip" at bounding box center [832, 422] width 48 height 37
click at [823, 420] on span "Skip" at bounding box center [832, 422] width 48 height 37
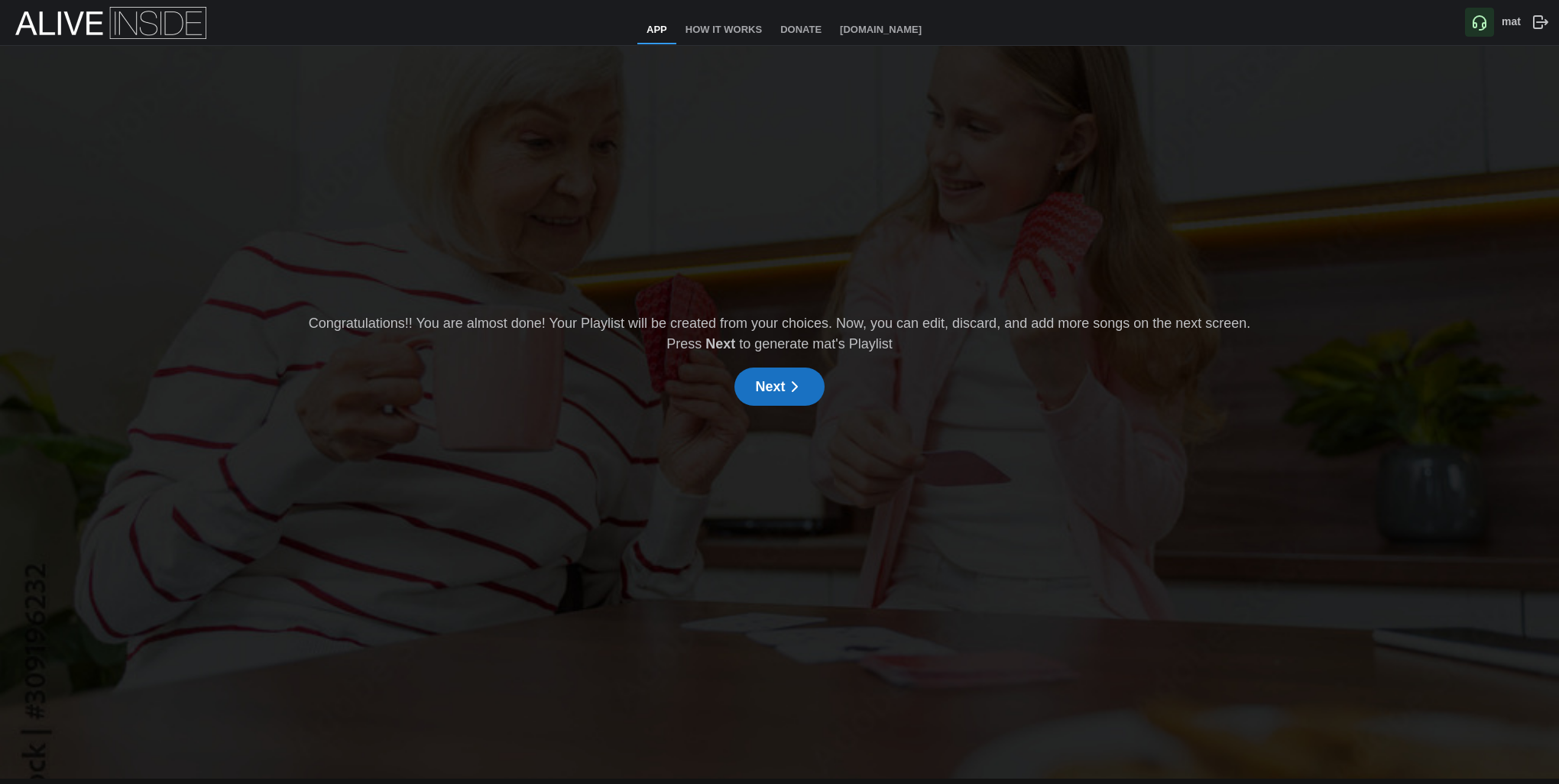
click at [780, 387] on span "Next" at bounding box center [778, 387] width 48 height 37
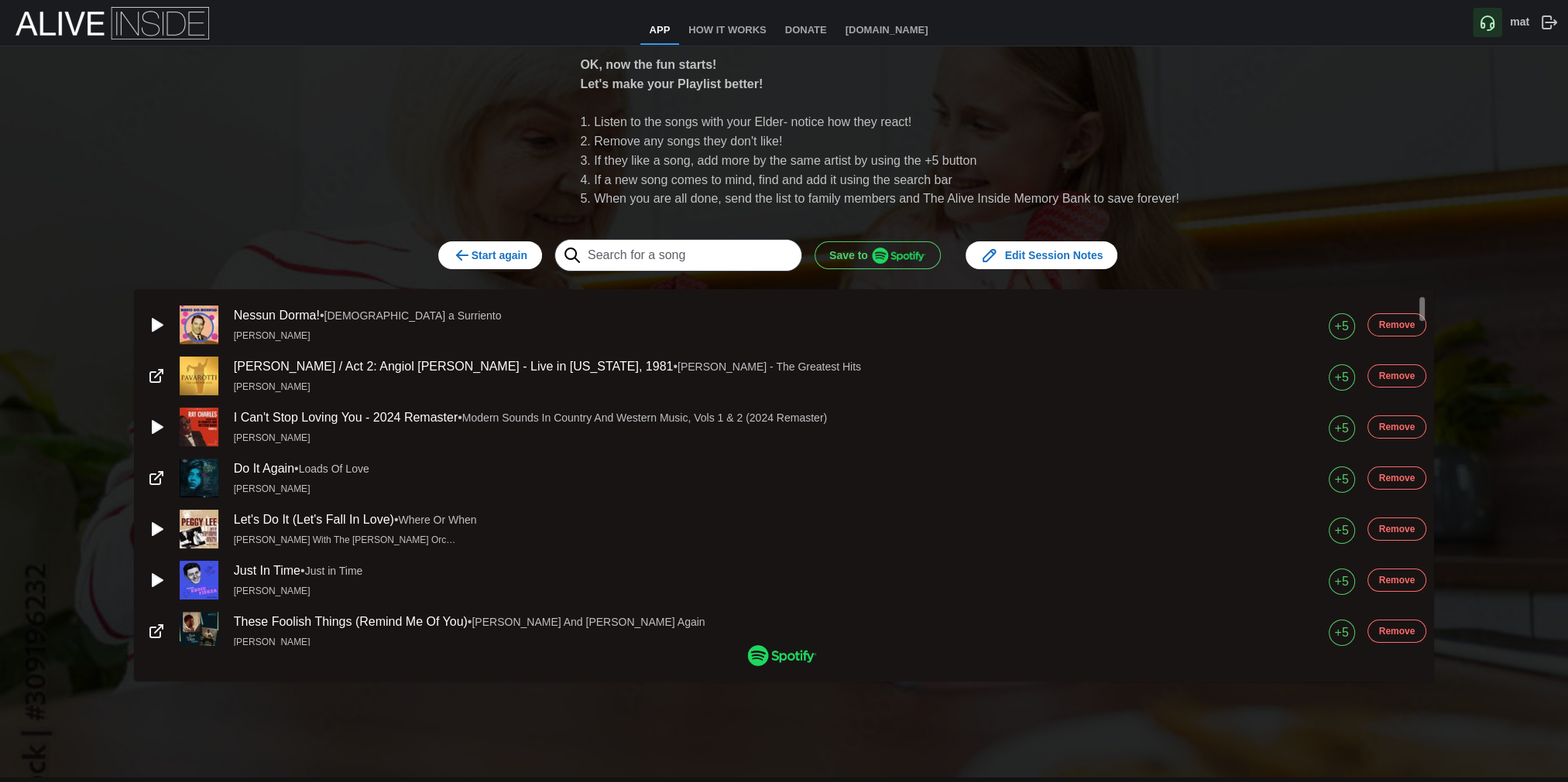
scroll to position [232, 0]
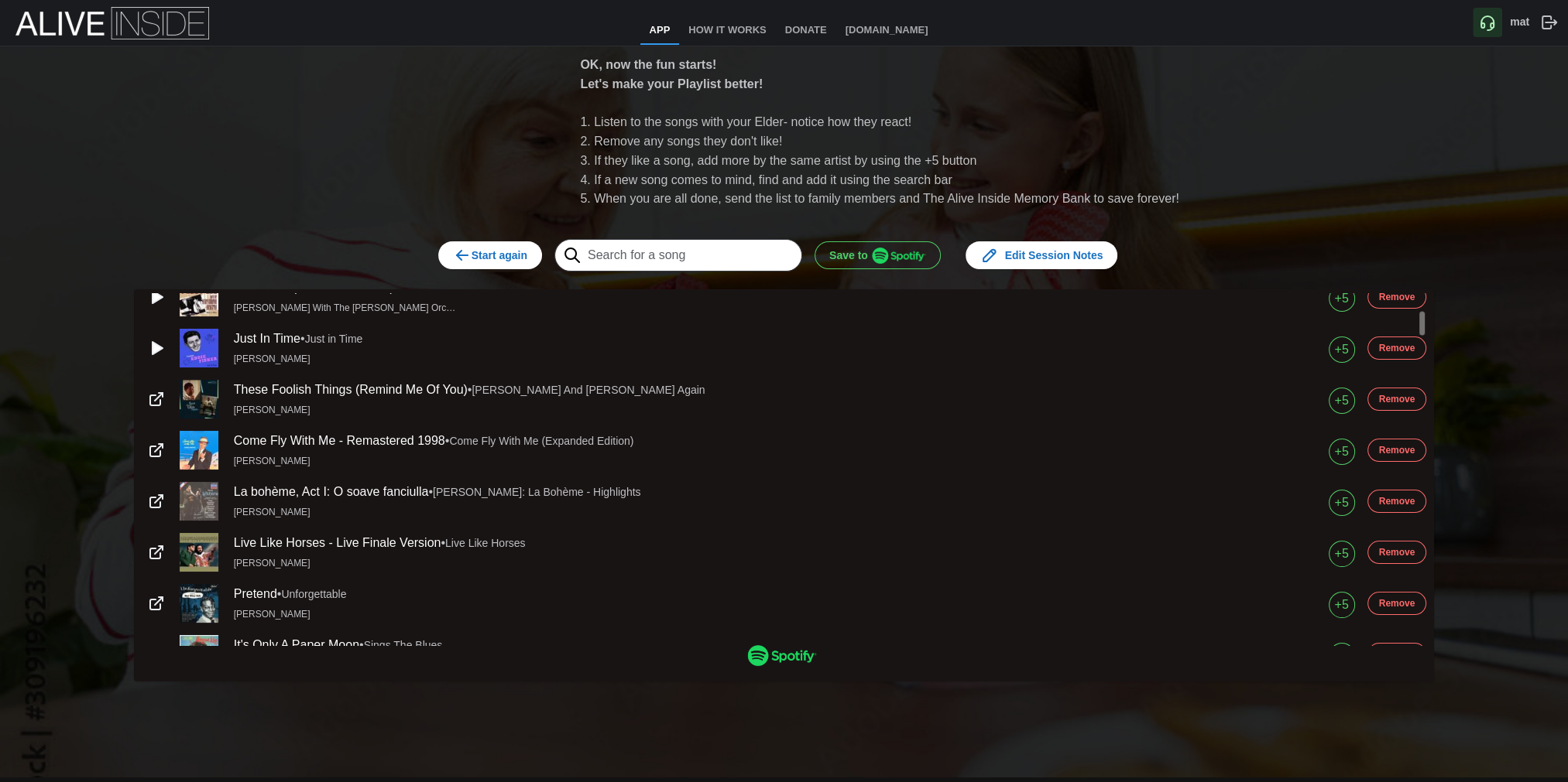
click at [860, 264] on span "Save to" at bounding box center [877, 255] width 97 height 26
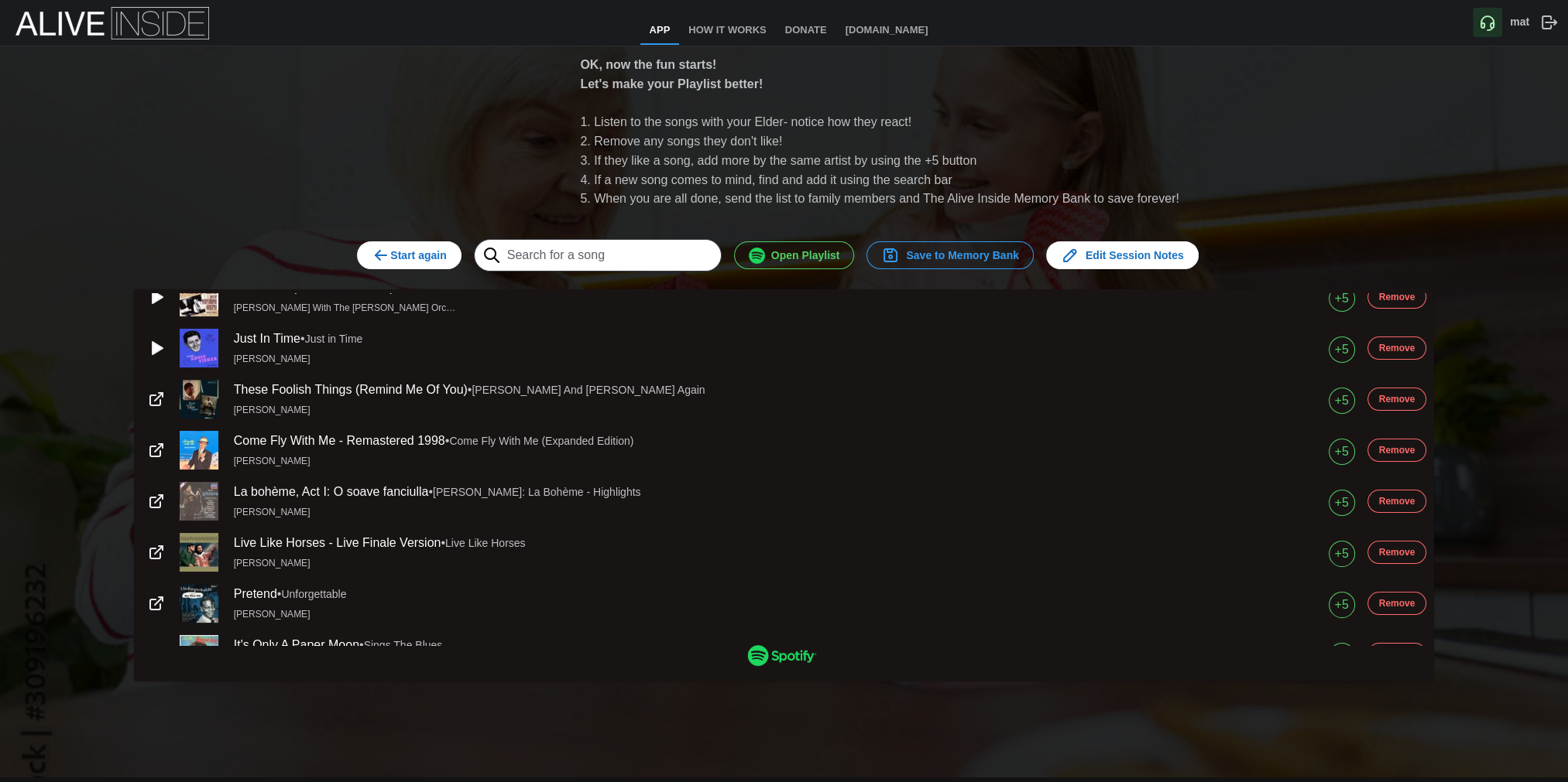
click at [988, 261] on span "Save to Memory Bank" at bounding box center [949, 255] width 137 height 26
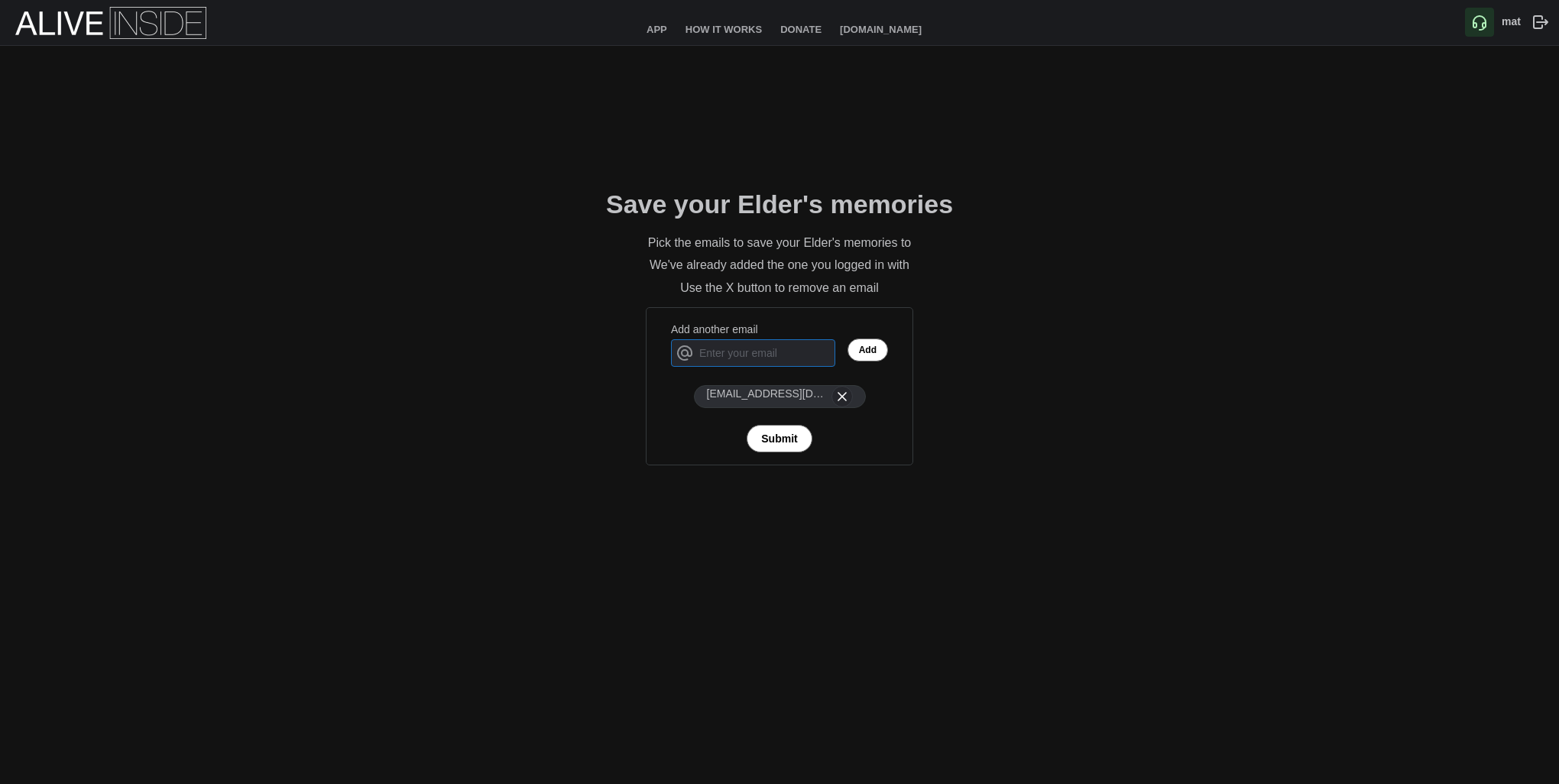
click at [794, 354] on input "Add another email" at bounding box center [753, 353] width 164 height 28
type input "[EMAIL_ADDRESS][DOMAIN_NAME]"
click at [862, 344] on span "Add" at bounding box center [868, 350] width 18 height 22
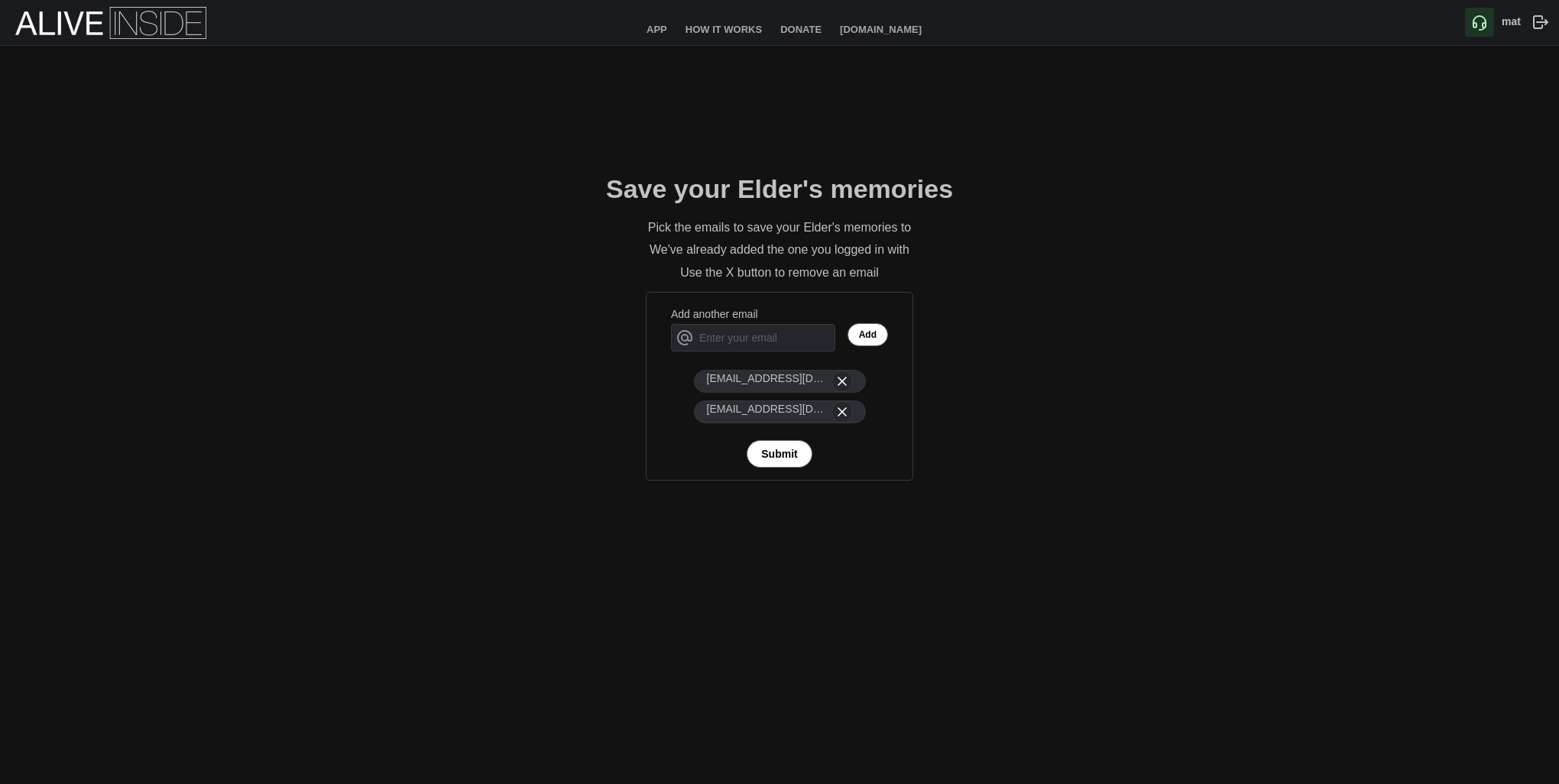
click at [786, 456] on span "Submit" at bounding box center [779, 453] width 36 height 26
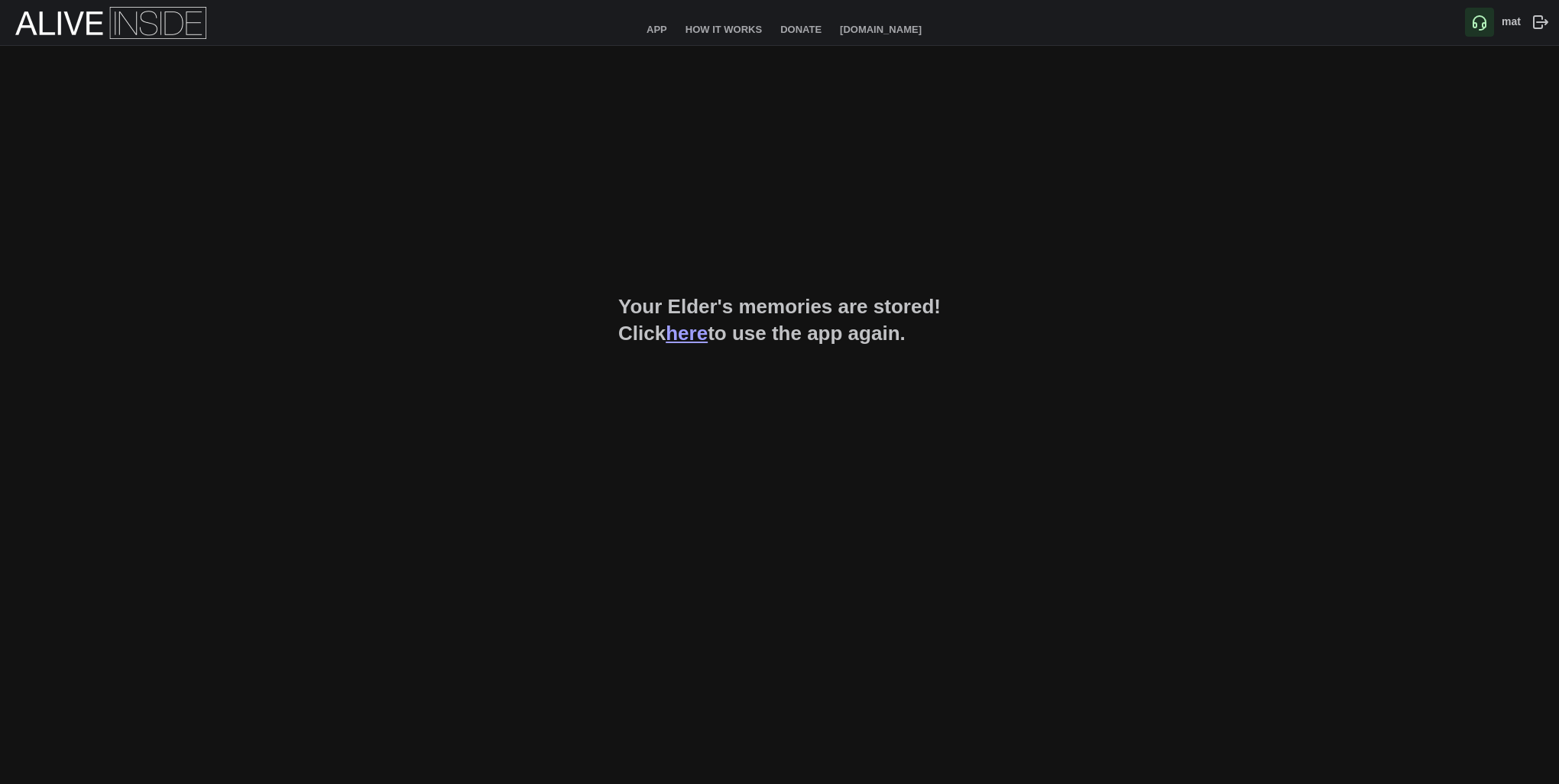
click at [108, 20] on img at bounding box center [111, 23] width 191 height 32
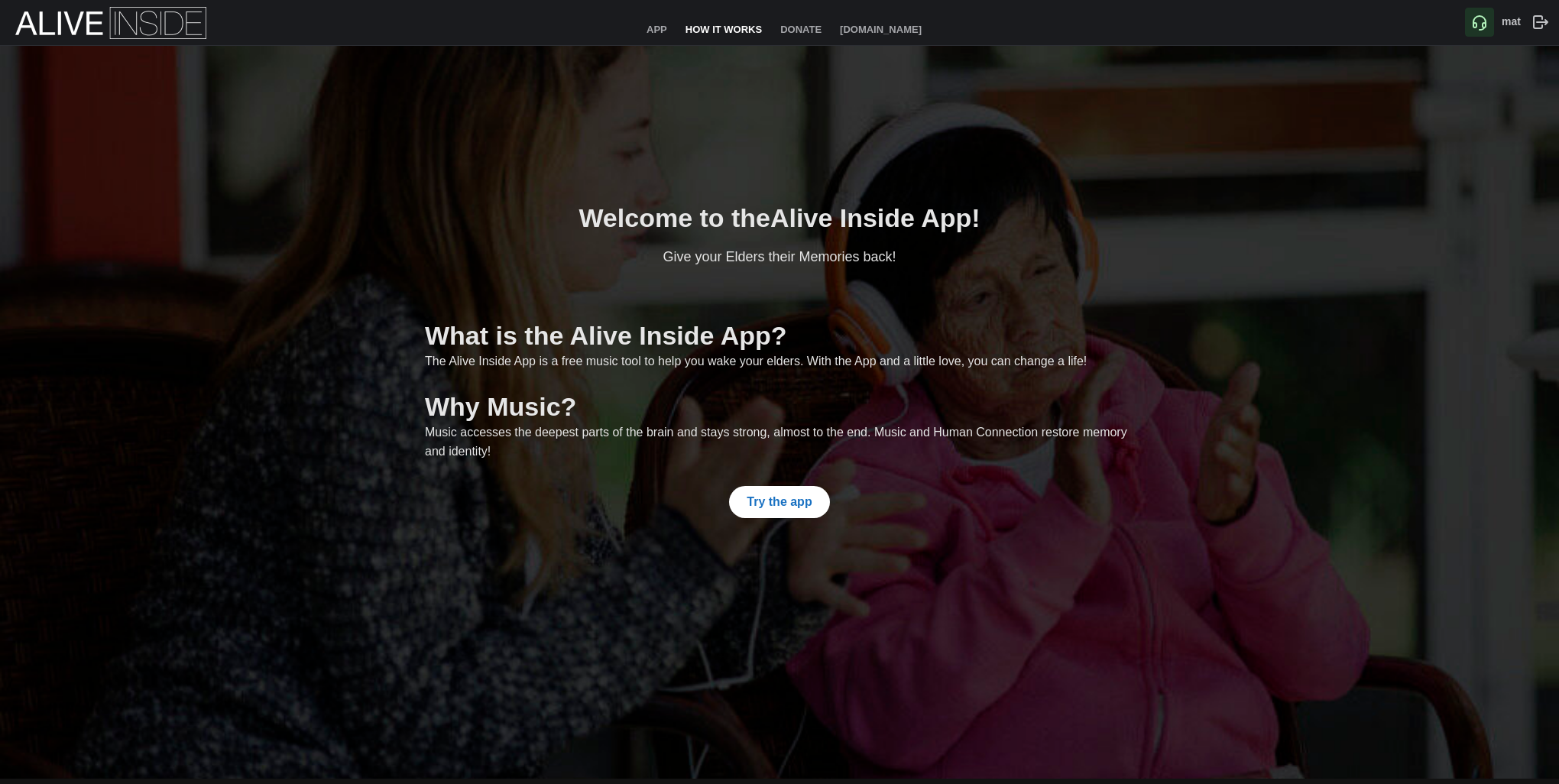
click at [756, 39] on link "How It Works" at bounding box center [724, 30] width 95 height 28
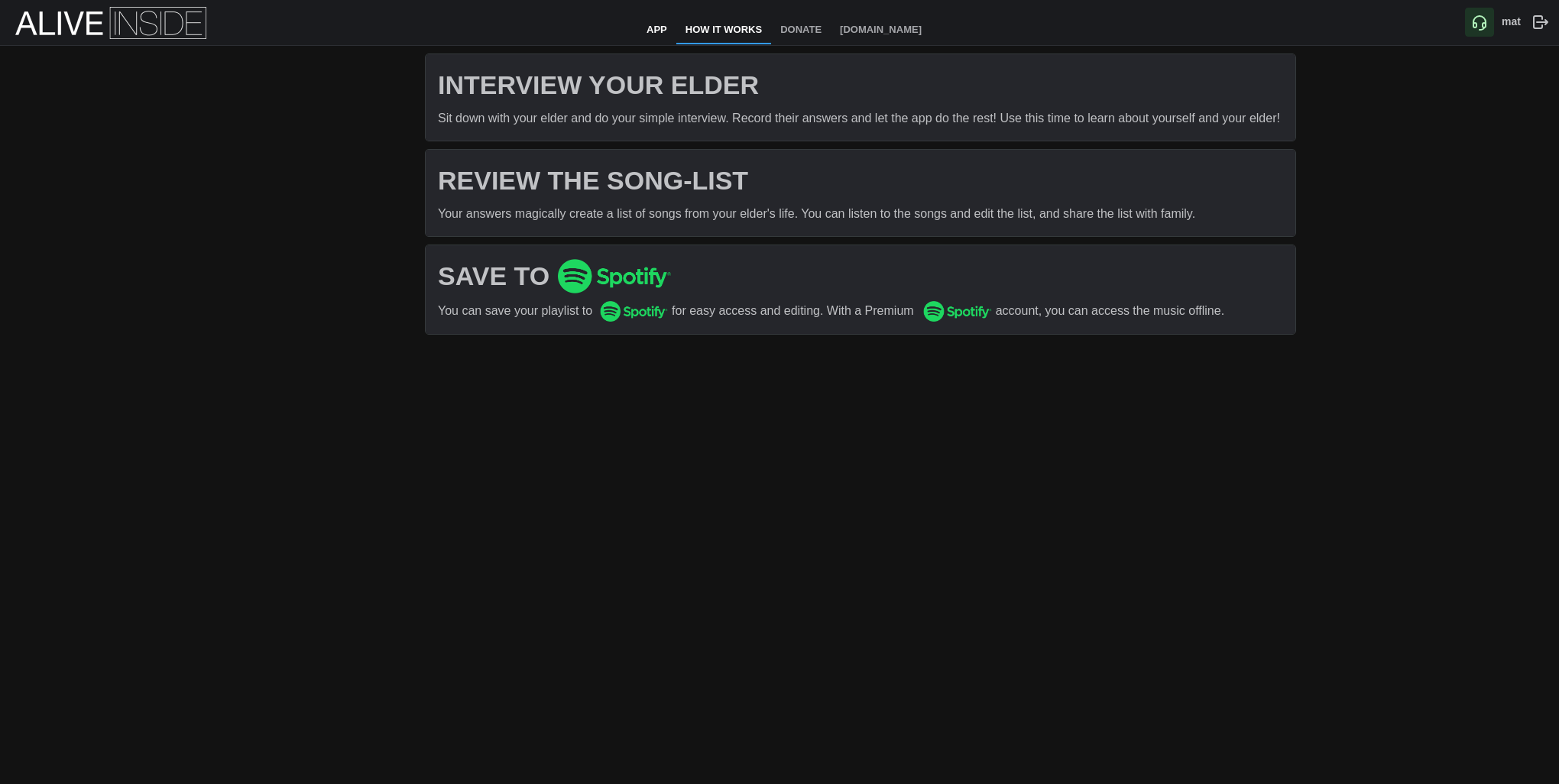
click at [642, 36] on link "App" at bounding box center [657, 30] width 39 height 28
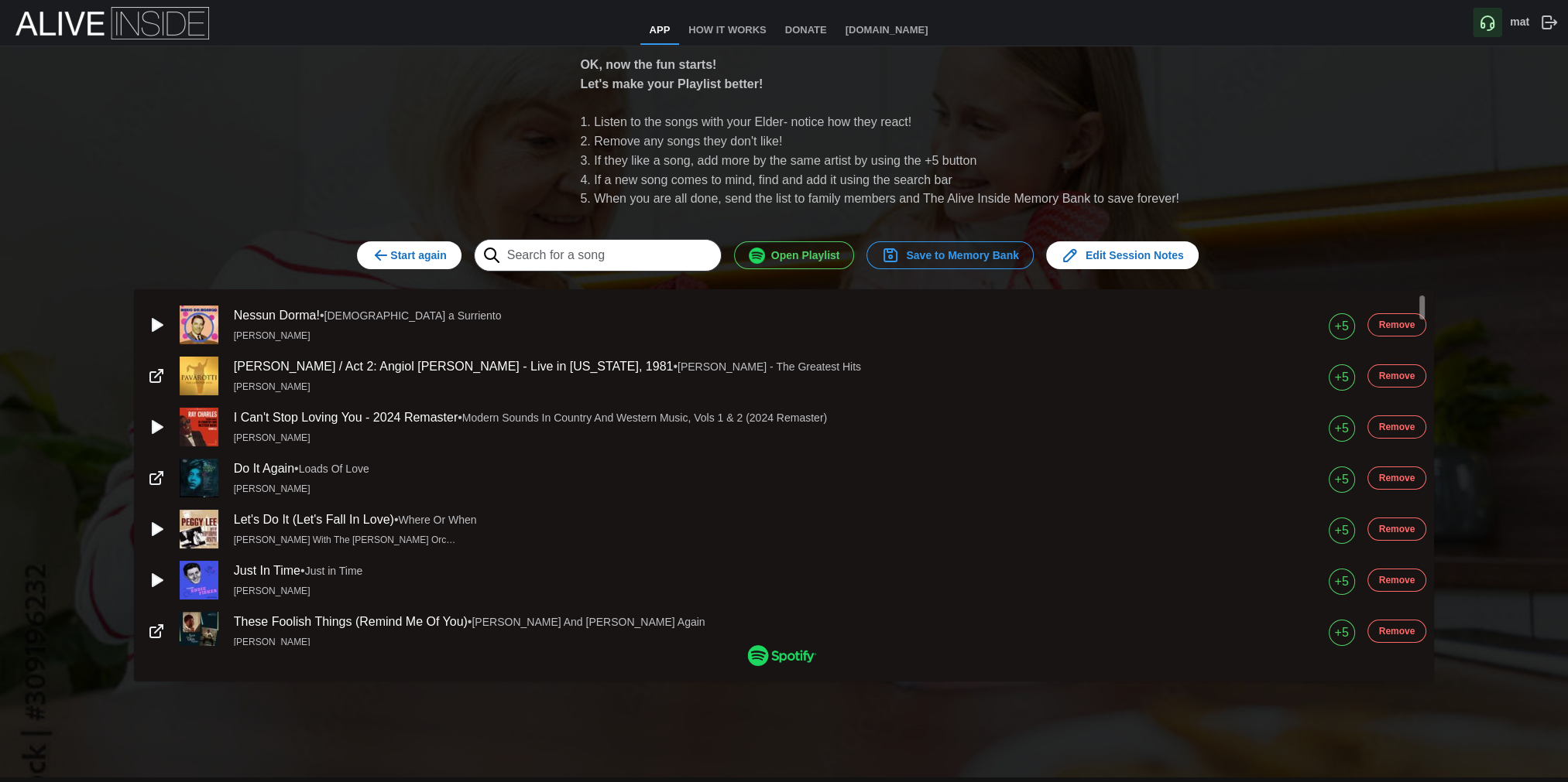
click at [1285, 2] on div at bounding box center [784, 1] width 1568 height 3
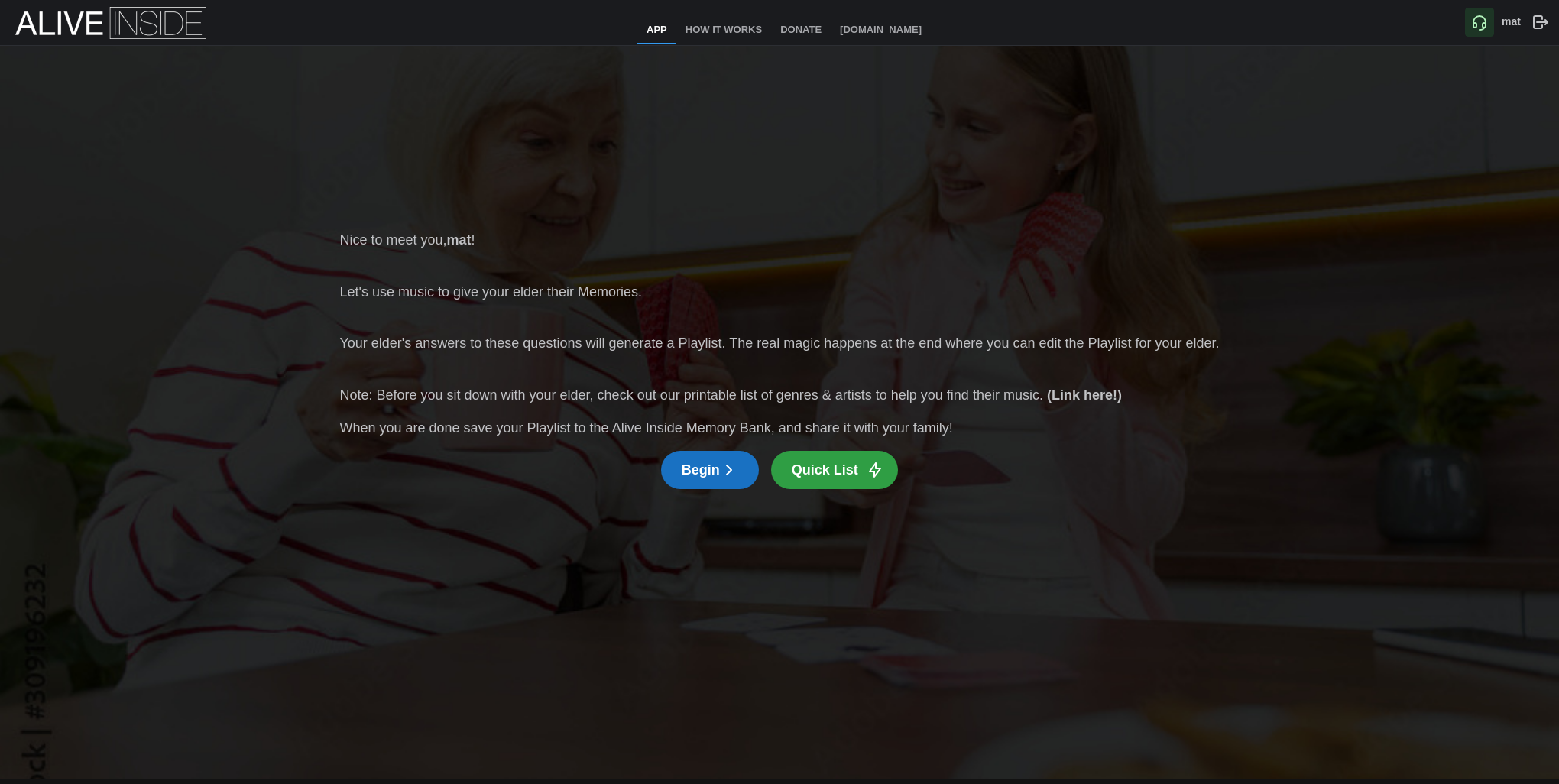
click at [737, 465] on icon "button" at bounding box center [730, 470] width 18 height 18
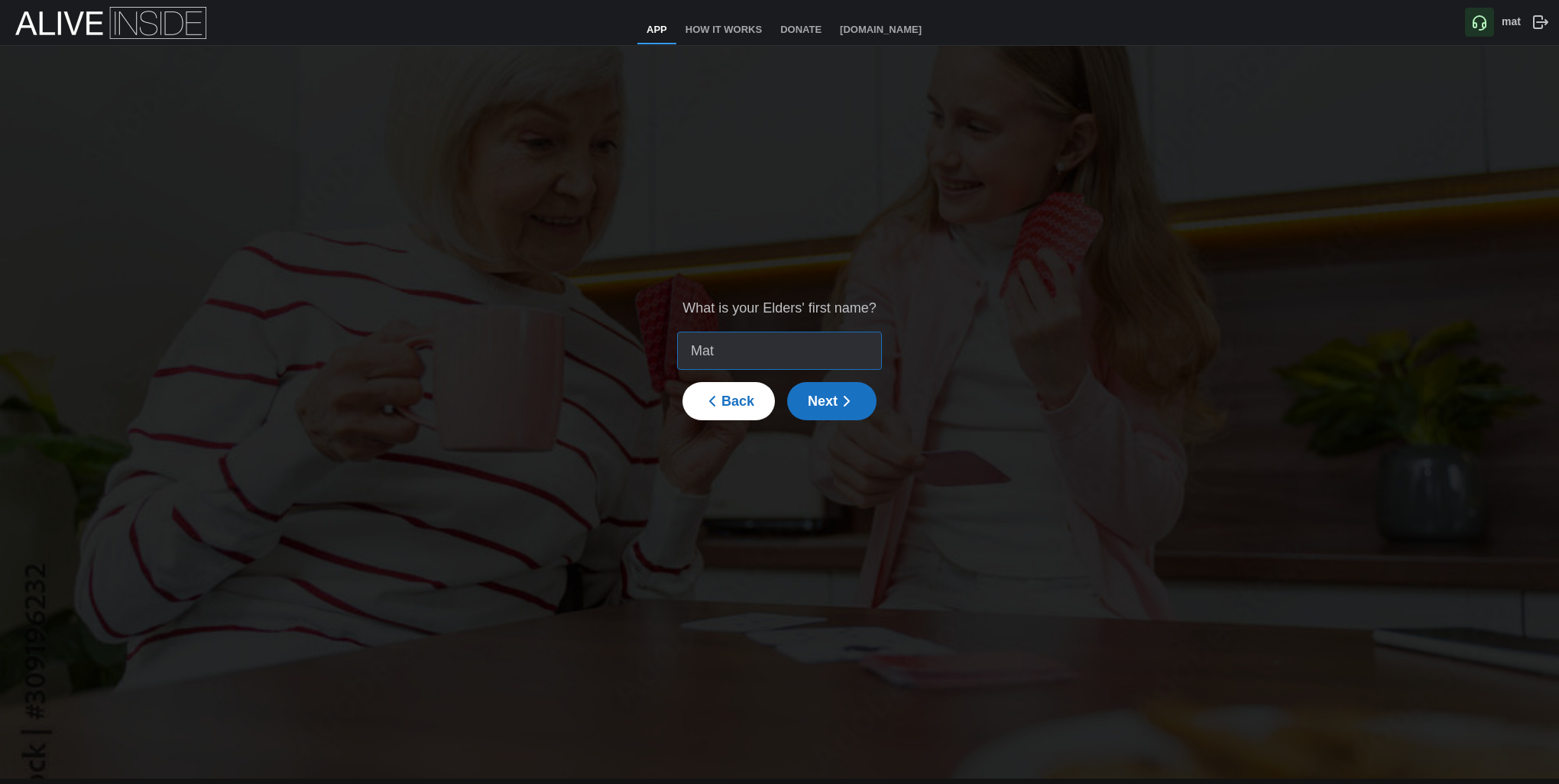
type input "Mat"
click at [838, 397] on icon "button" at bounding box center [847, 401] width 18 height 18
click at [870, 363] on icon "button" at bounding box center [875, 360] width 13 height 13
click at [869, 363] on icon "button" at bounding box center [875, 360] width 13 height 13
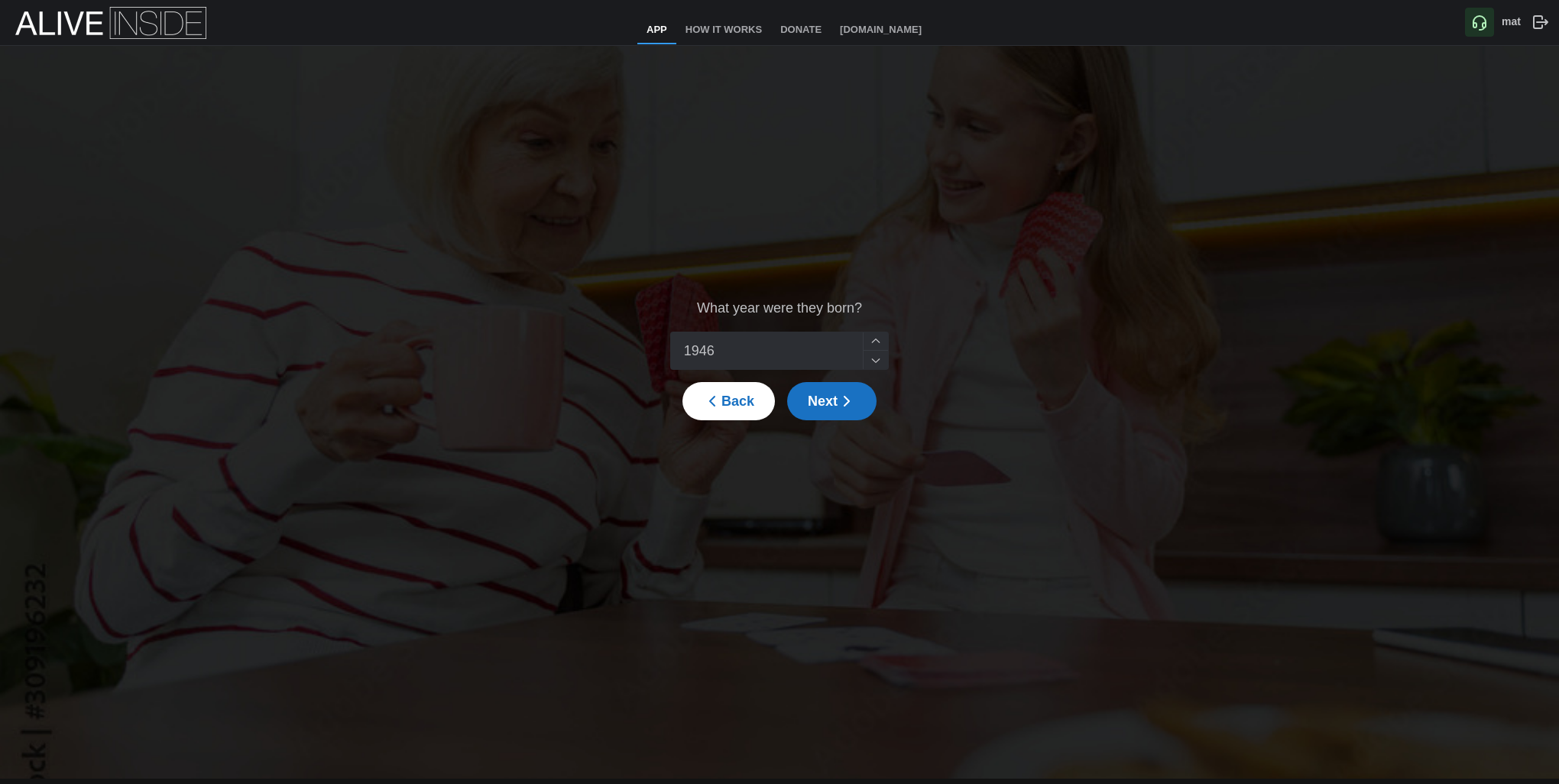
click at [869, 363] on icon "button" at bounding box center [875, 360] width 13 height 13
type input "1945"
click at [869, 363] on icon "button" at bounding box center [875, 360] width 13 height 13
click at [848, 411] on span "Next" at bounding box center [831, 401] width 48 height 37
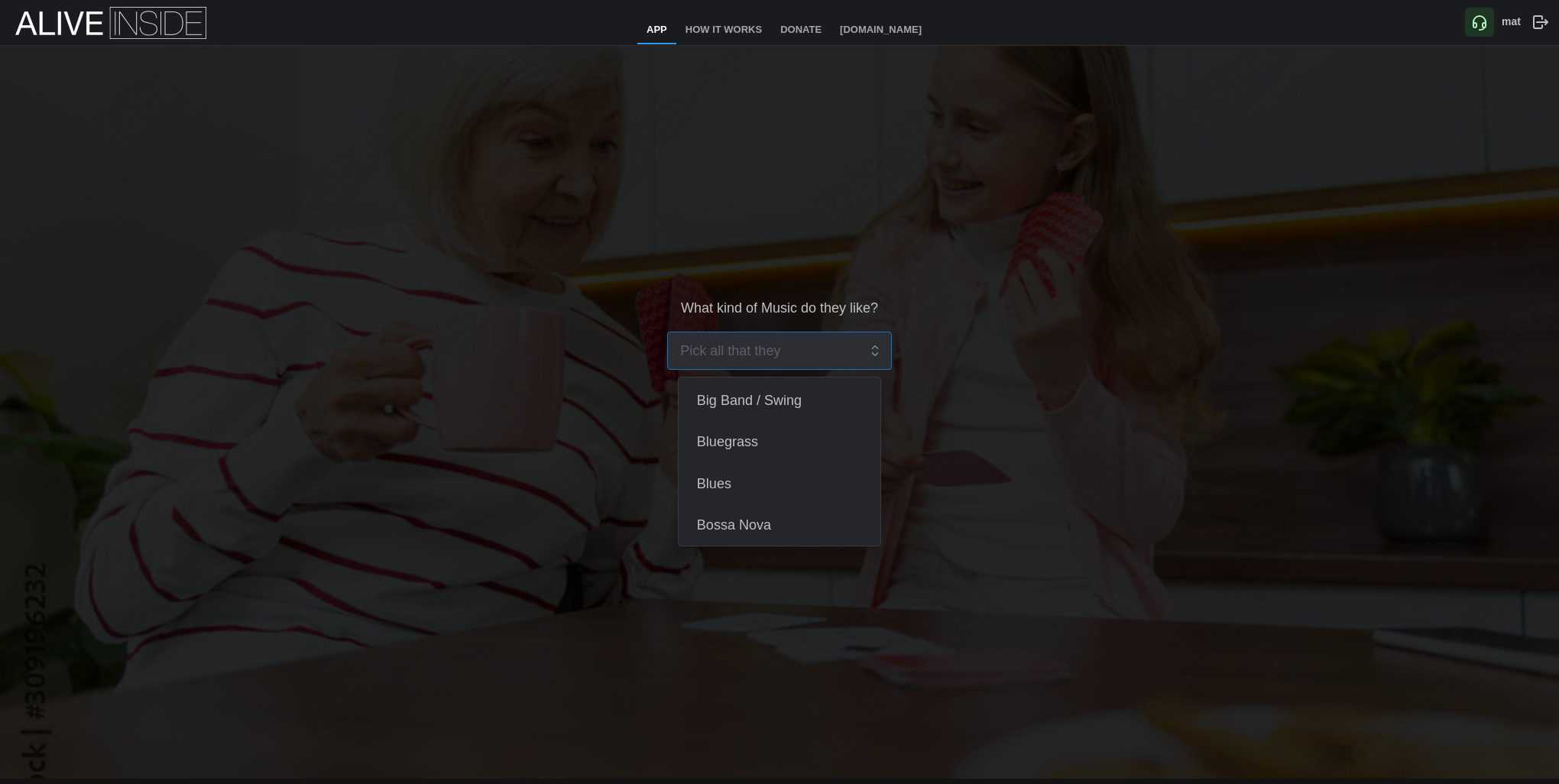
click at [804, 355] on input "search" at bounding box center [769, 351] width 178 height 37
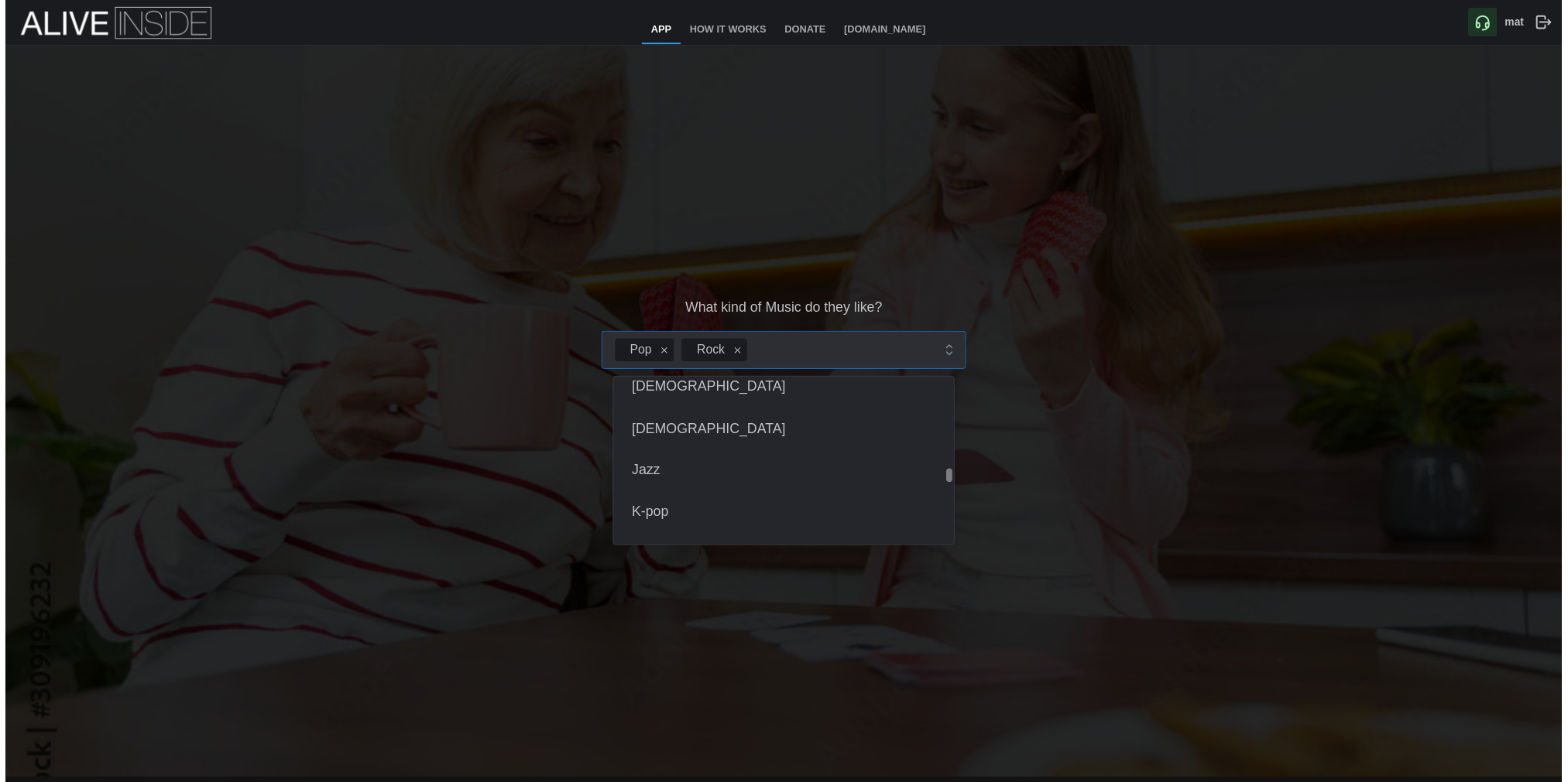
scroll to position [1315, 0]
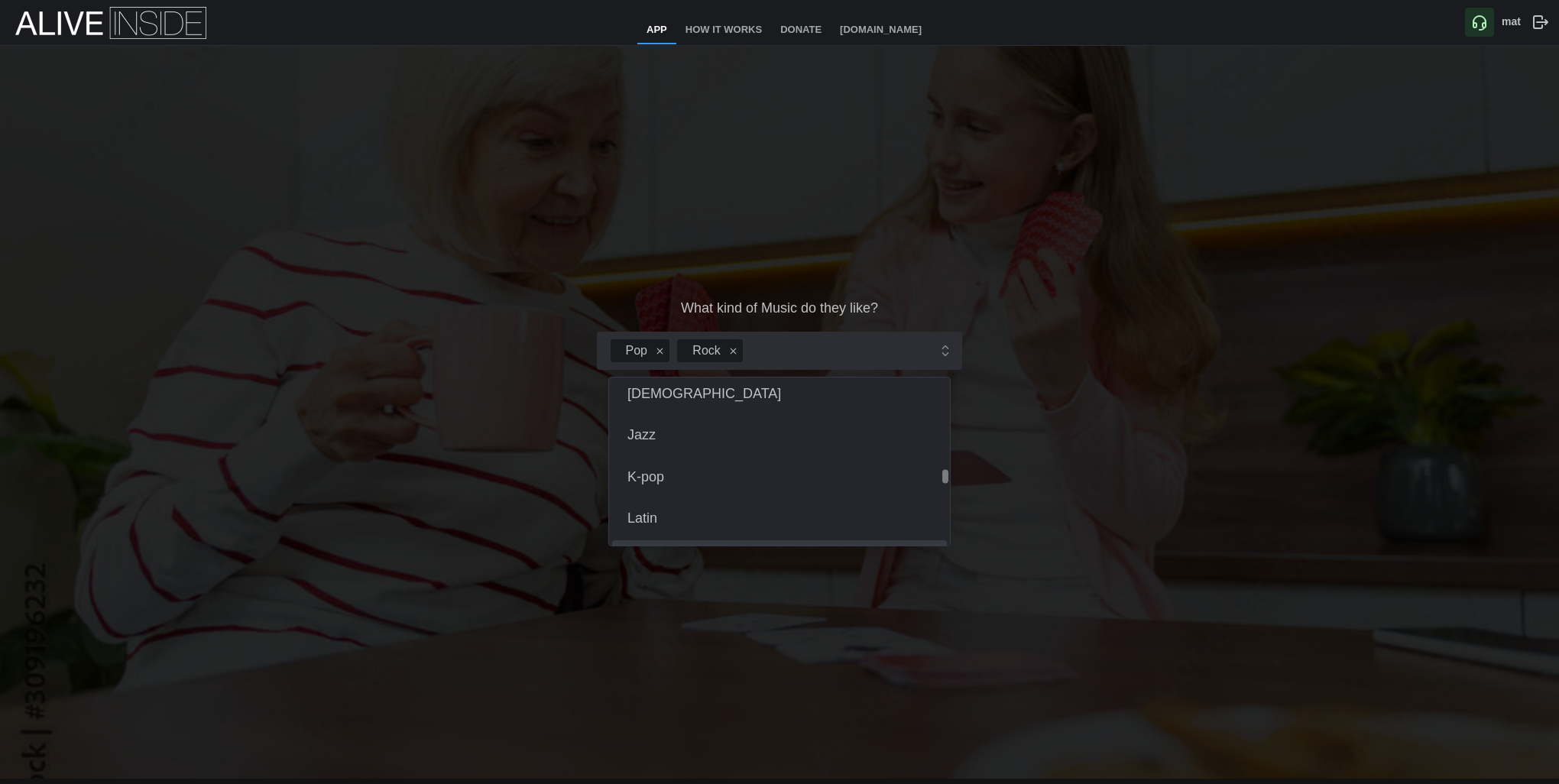
click at [871, 563] on div "What kind of Music do they like? Pop Rock Big Band / Swing Bluegrass Blues Boss…" at bounding box center [779, 359] width 1559 height 627
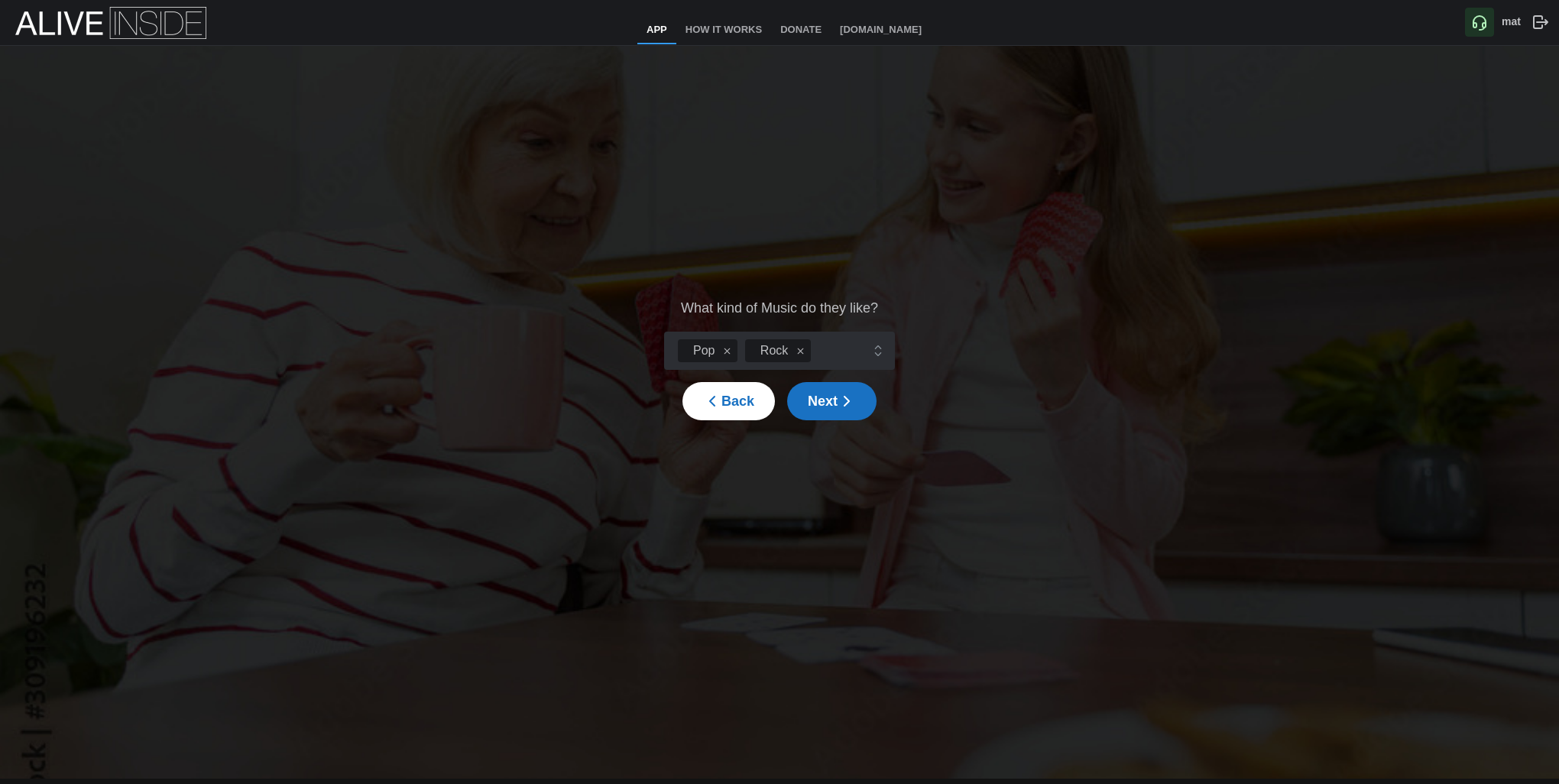
click at [829, 415] on span "Next" at bounding box center [831, 401] width 48 height 37
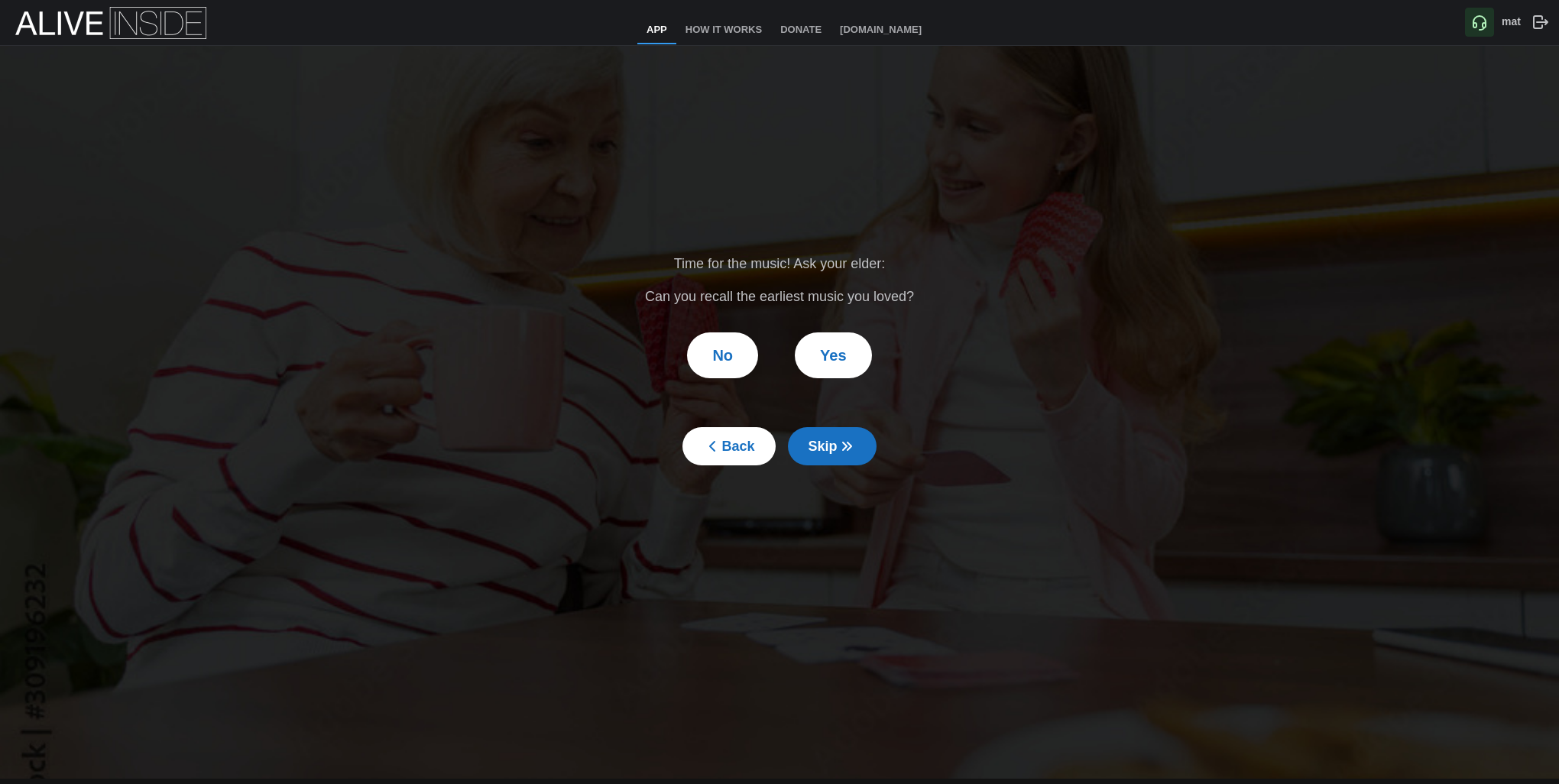
click at [711, 368] on button "No" at bounding box center [722, 355] width 71 height 46
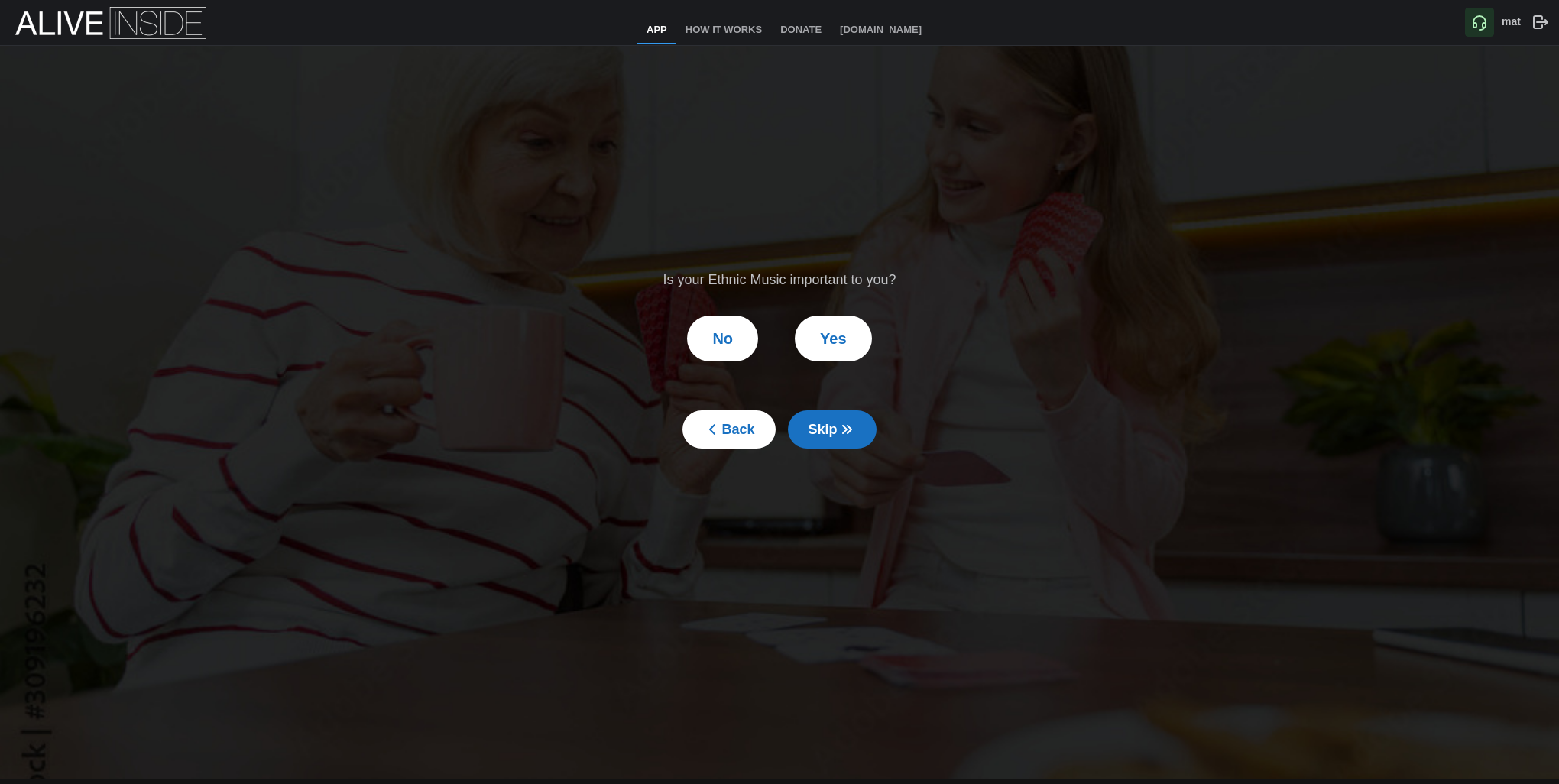
click at [813, 426] on span "Skip" at bounding box center [832, 430] width 48 height 37
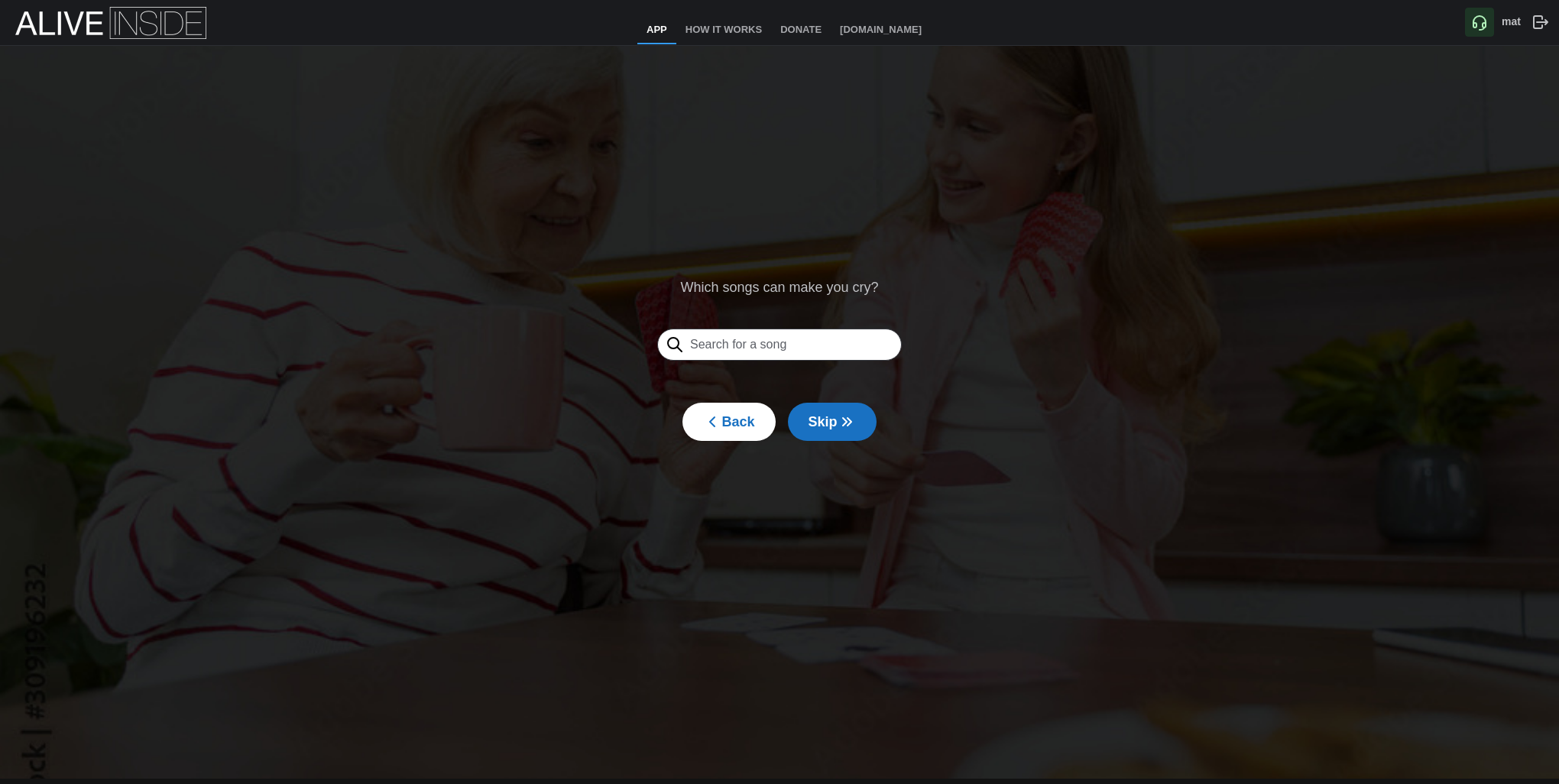
click at [813, 426] on span "Skip" at bounding box center [832, 422] width 48 height 37
click at [813, 426] on span "Skip" at bounding box center [832, 422] width 48 height 37
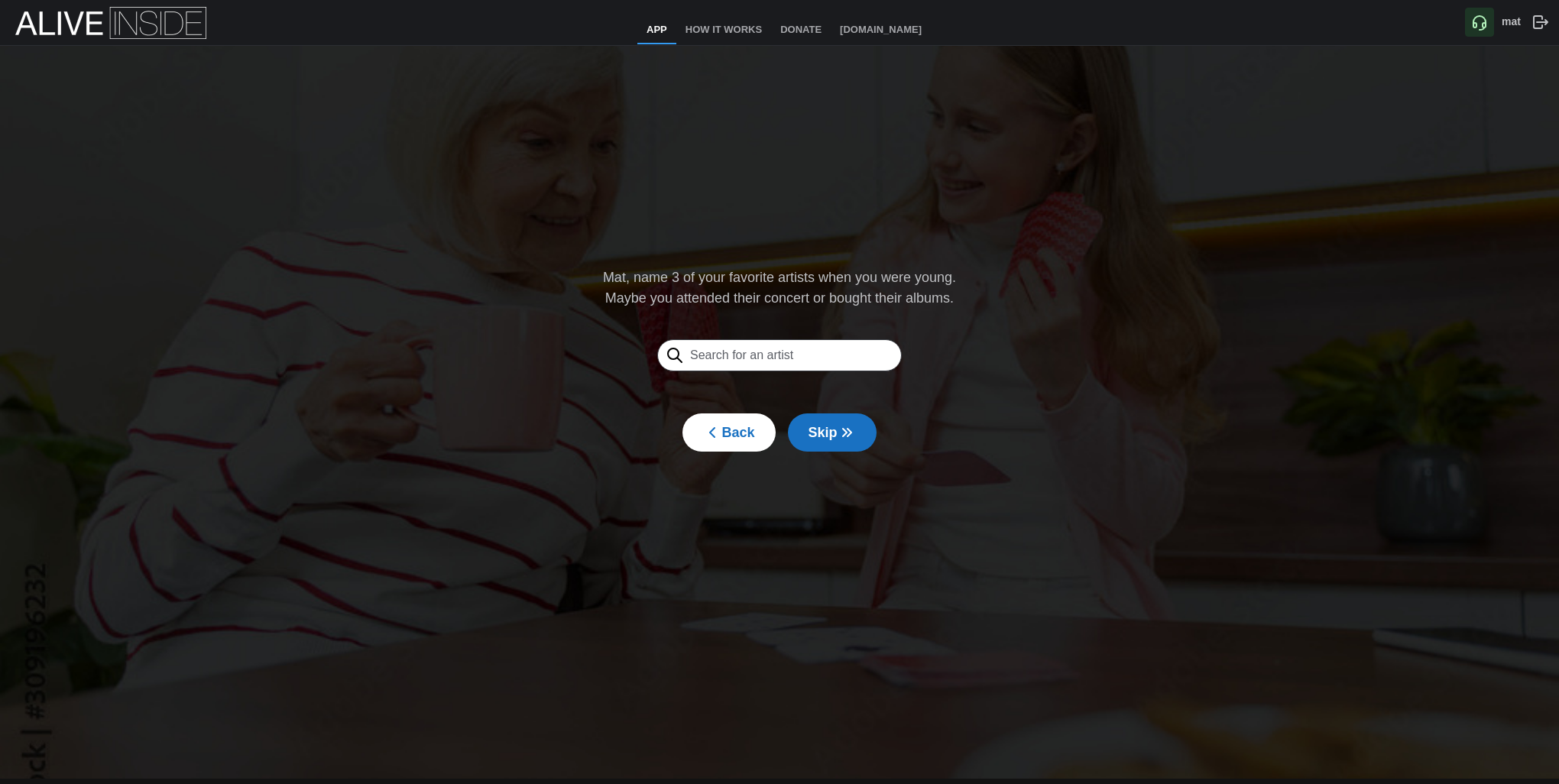
click at [844, 432] on icon "button" at bounding box center [847, 432] width 18 height 18
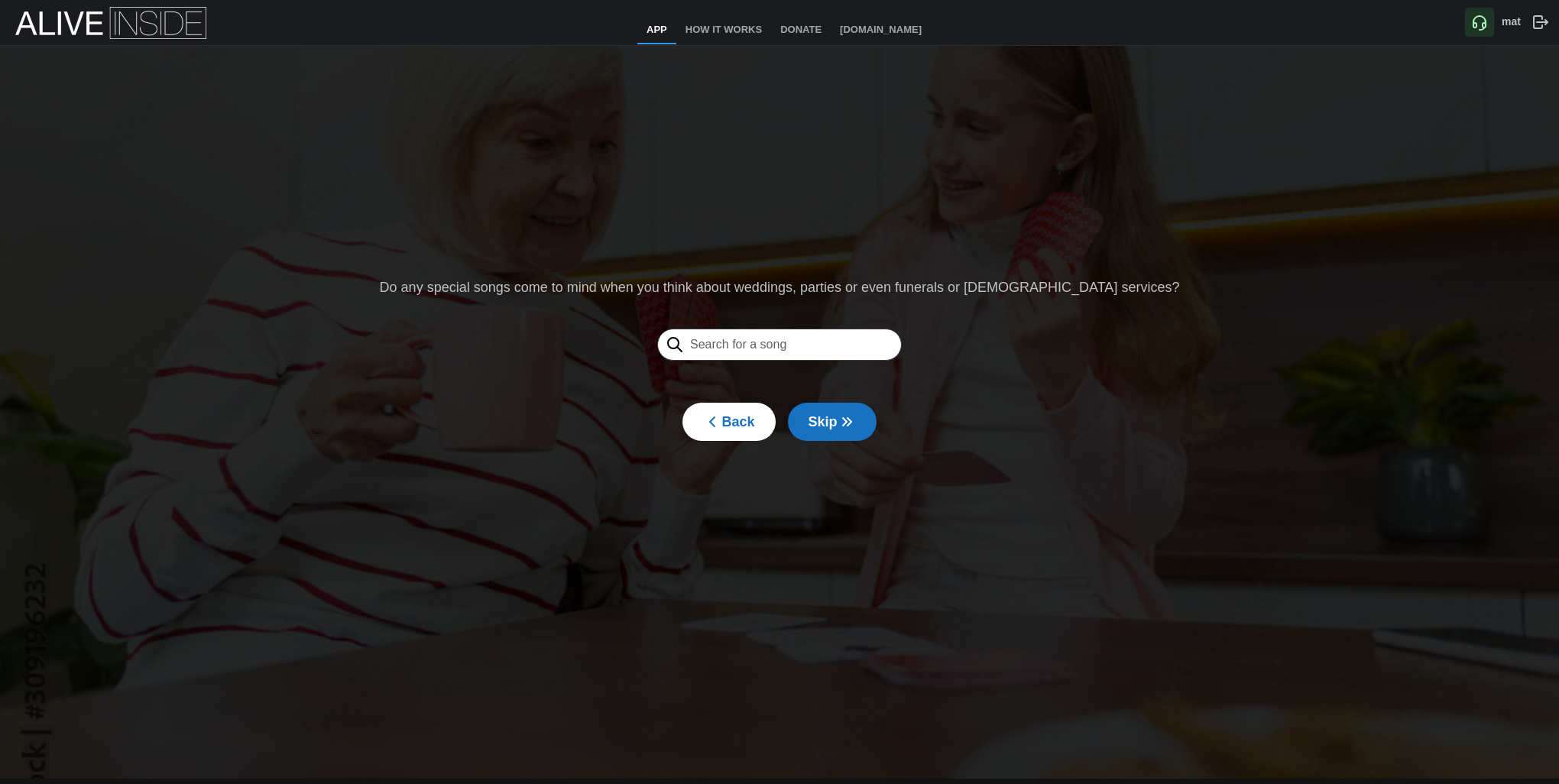
click at [844, 432] on span "Skip" at bounding box center [832, 422] width 48 height 37
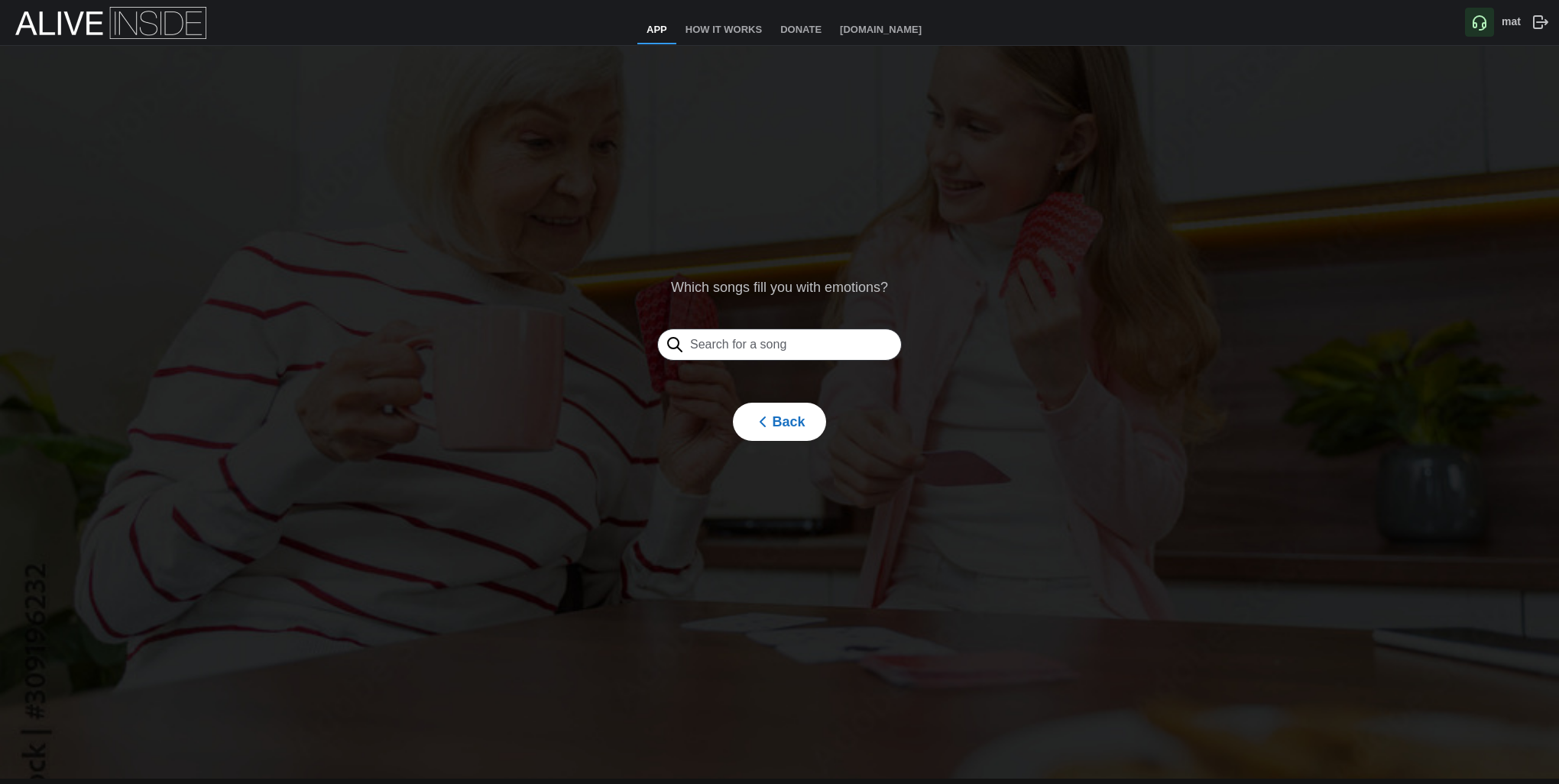
click at [785, 420] on span "Back" at bounding box center [779, 422] width 51 height 37
click at [759, 421] on button "Back" at bounding box center [729, 422] width 92 height 39
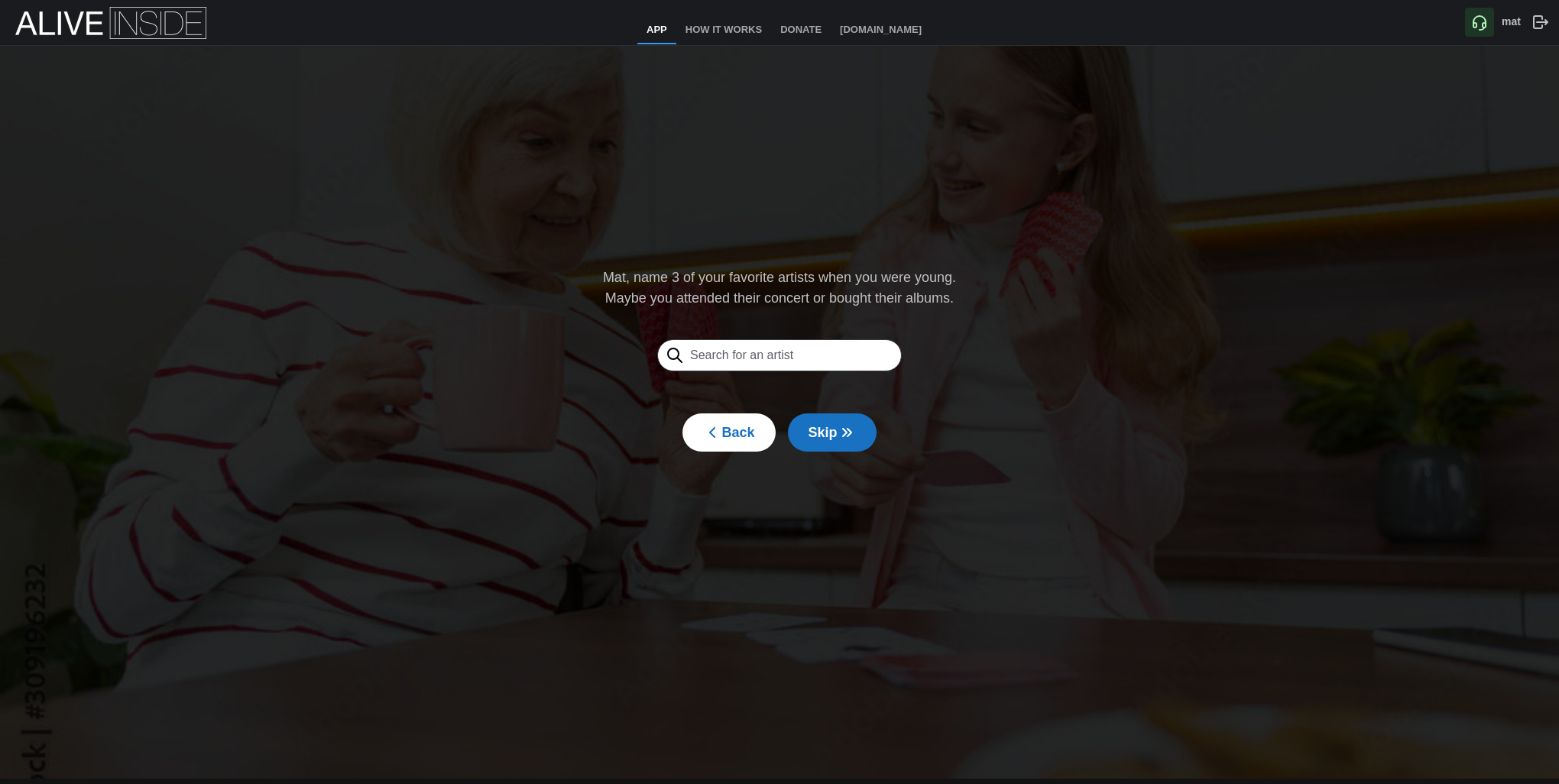
click at [755, 420] on button "Back" at bounding box center [729, 433] width 92 height 39
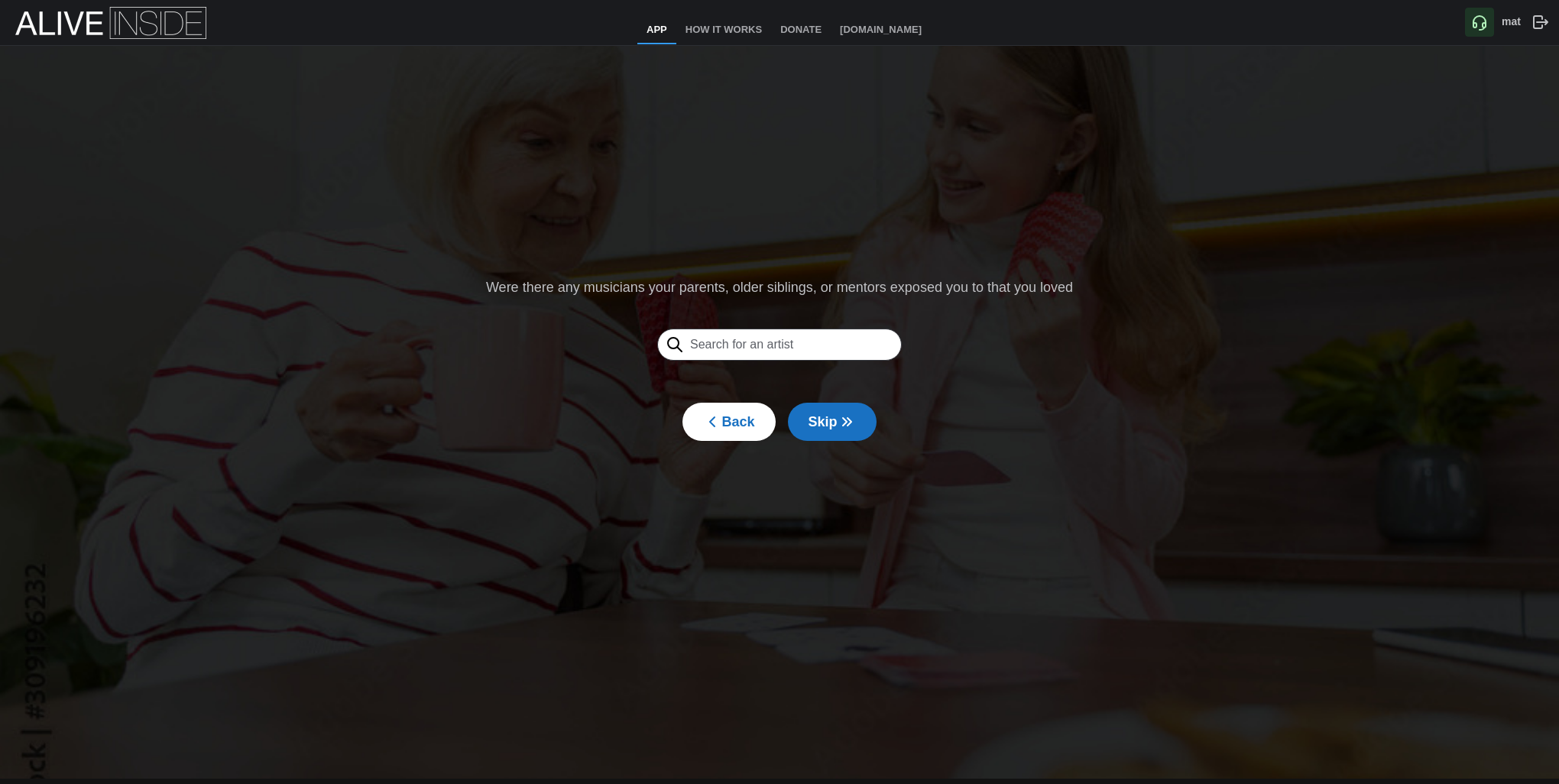
click at [834, 438] on span "Skip" at bounding box center [832, 422] width 48 height 37
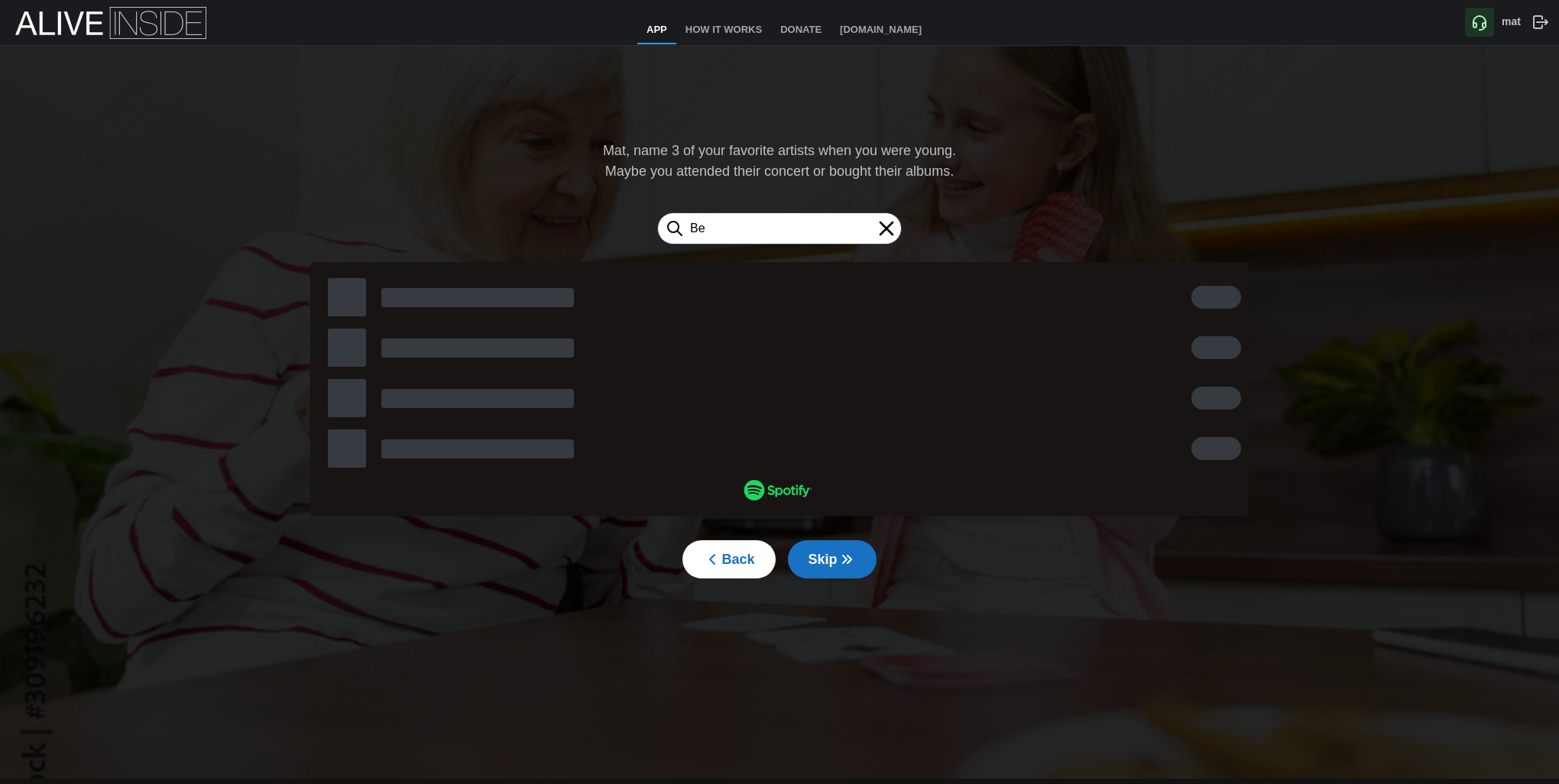
type input "B"
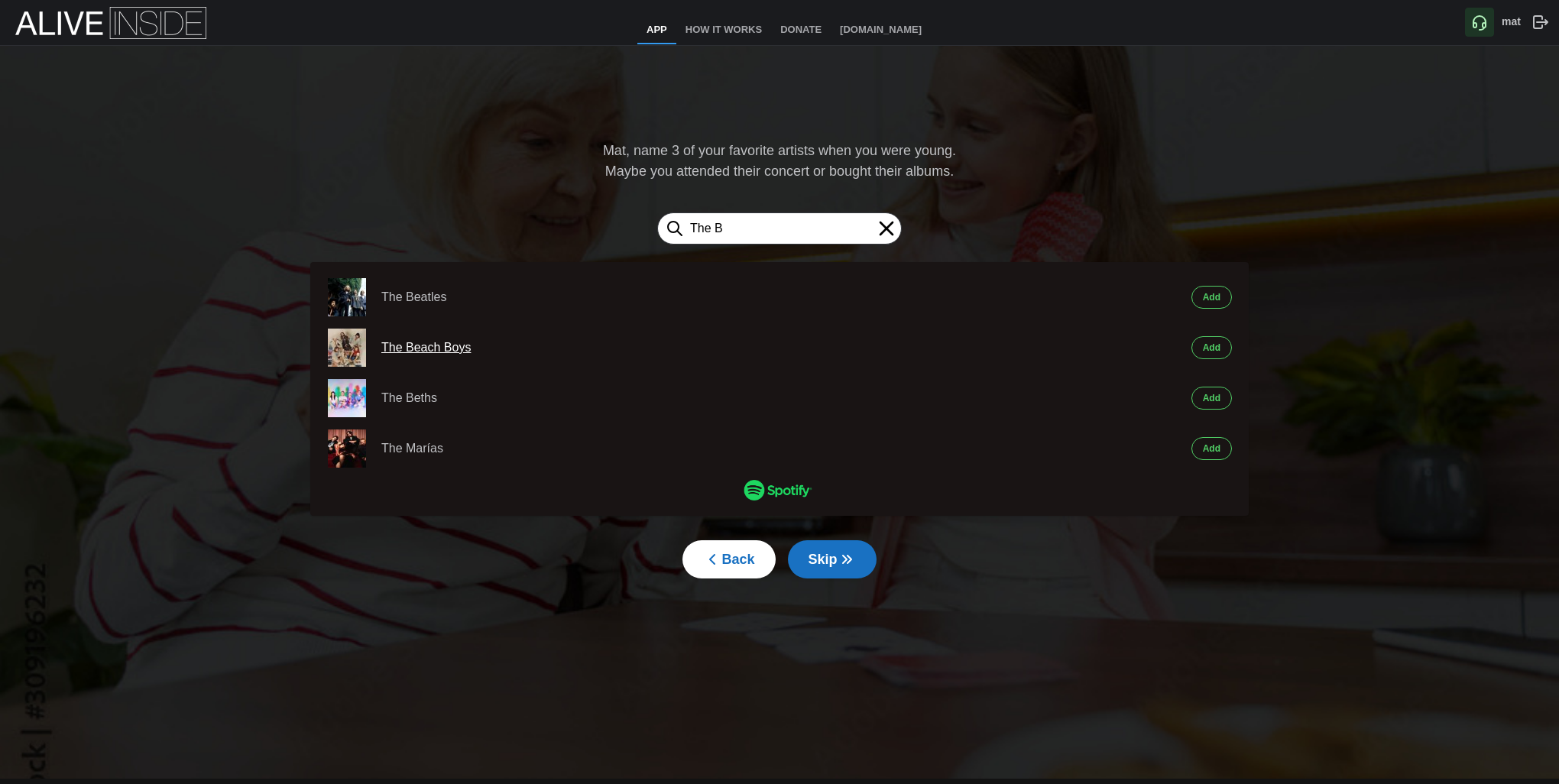
type input "The B"
click at [416, 349] on div "The Beach Boys" at bounding box center [748, 348] width 734 height 19
click at [663, 351] on div "The Beach Boys" at bounding box center [748, 348] width 734 height 19
click at [817, 229] on input "The B" at bounding box center [780, 229] width 245 height 32
click at [1217, 348] on span "Add" at bounding box center [1211, 348] width 18 height 22
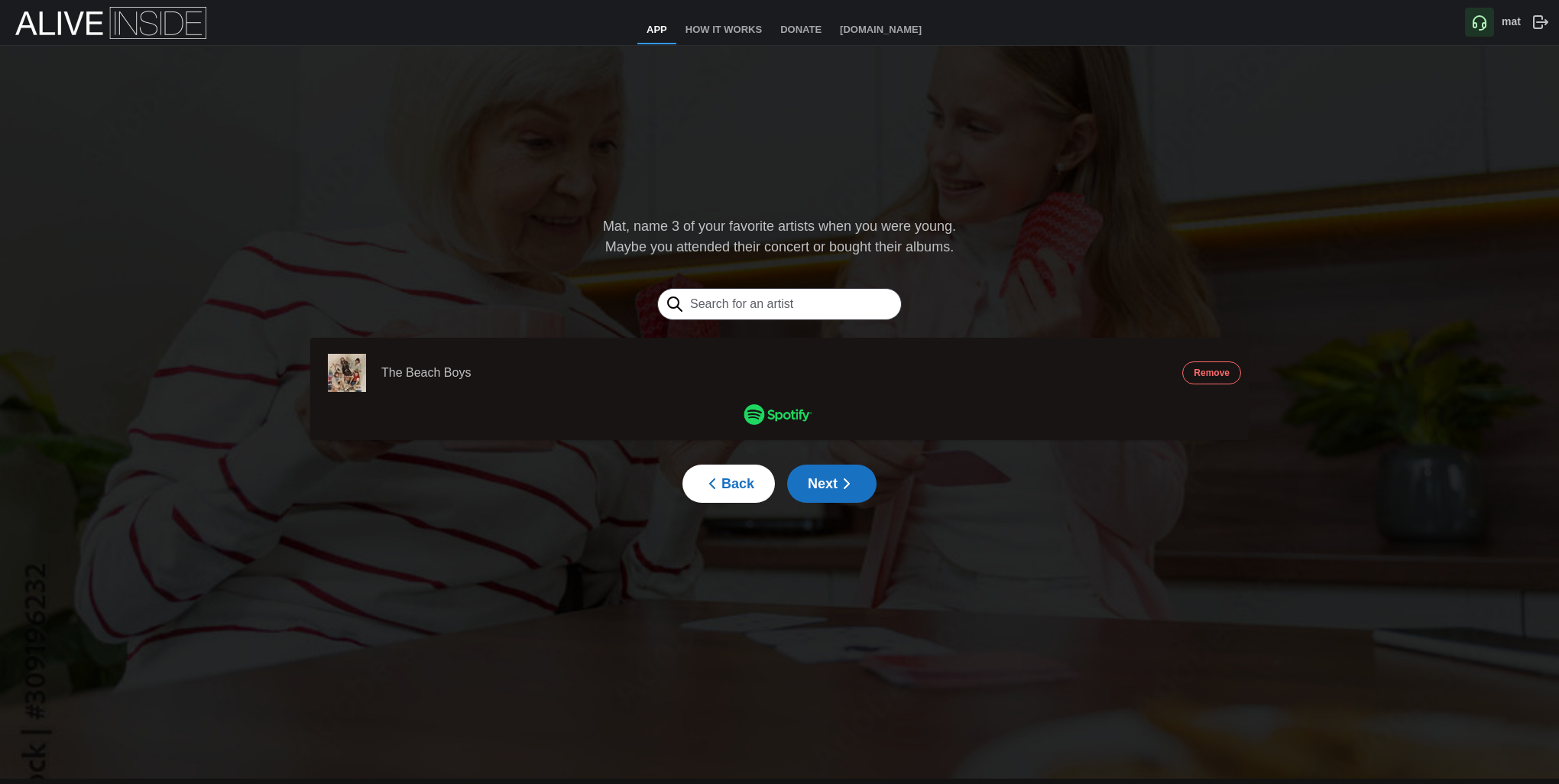
click at [829, 481] on span "Next" at bounding box center [831, 484] width 48 height 37
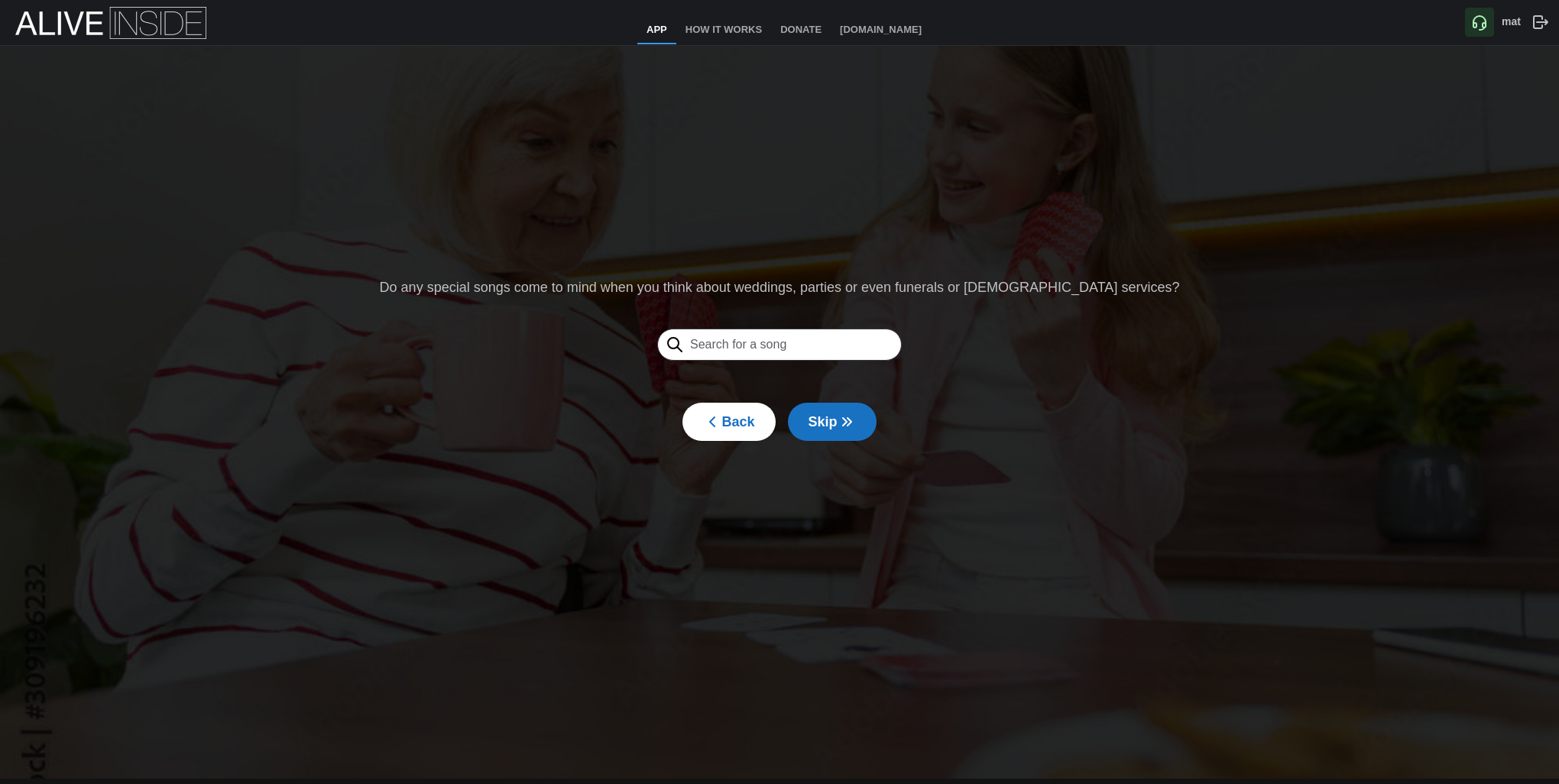
click at [808, 423] on span "Skip" at bounding box center [832, 422] width 48 height 37
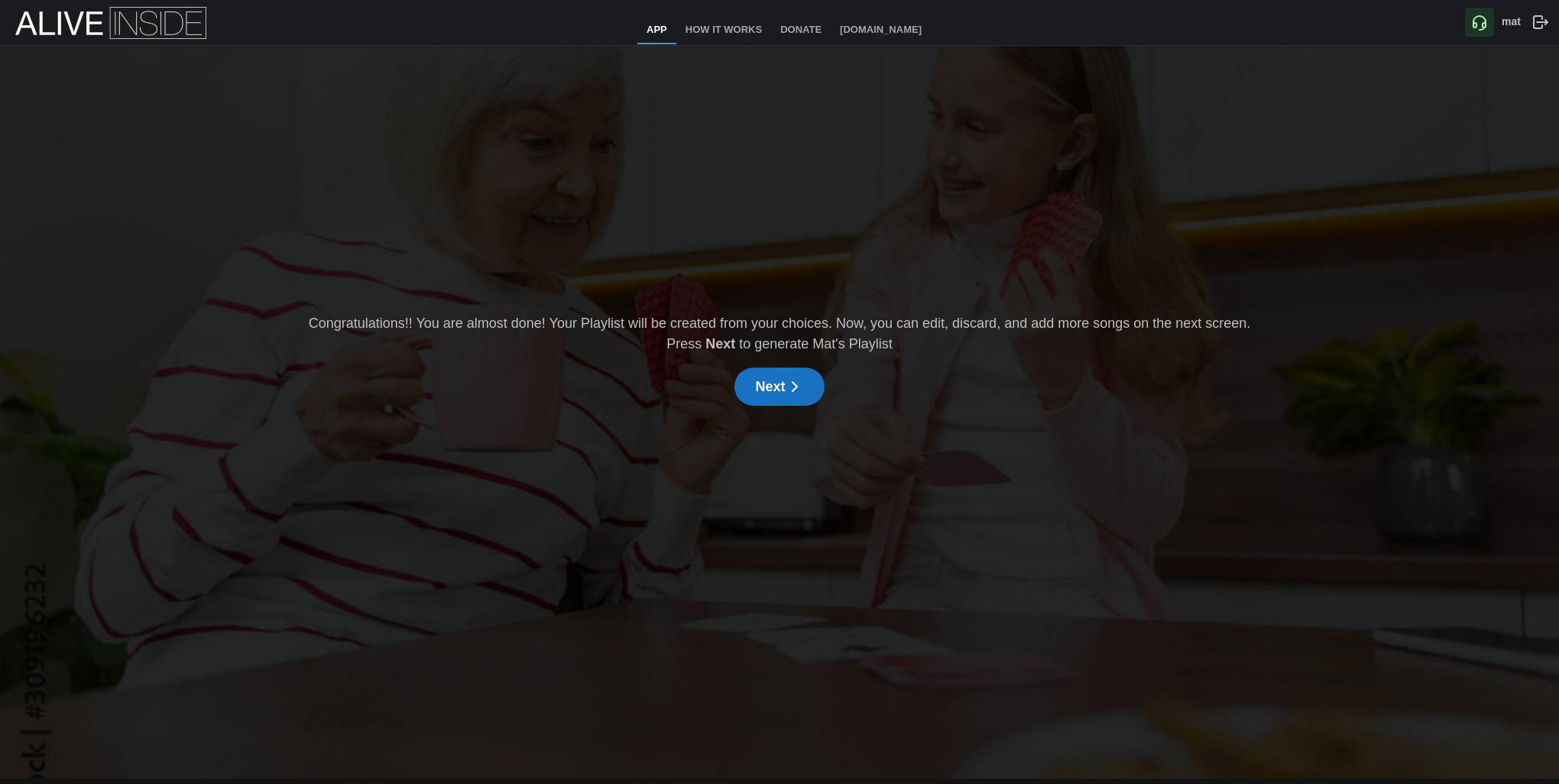
click at [767, 387] on span "Next" at bounding box center [778, 387] width 48 height 37
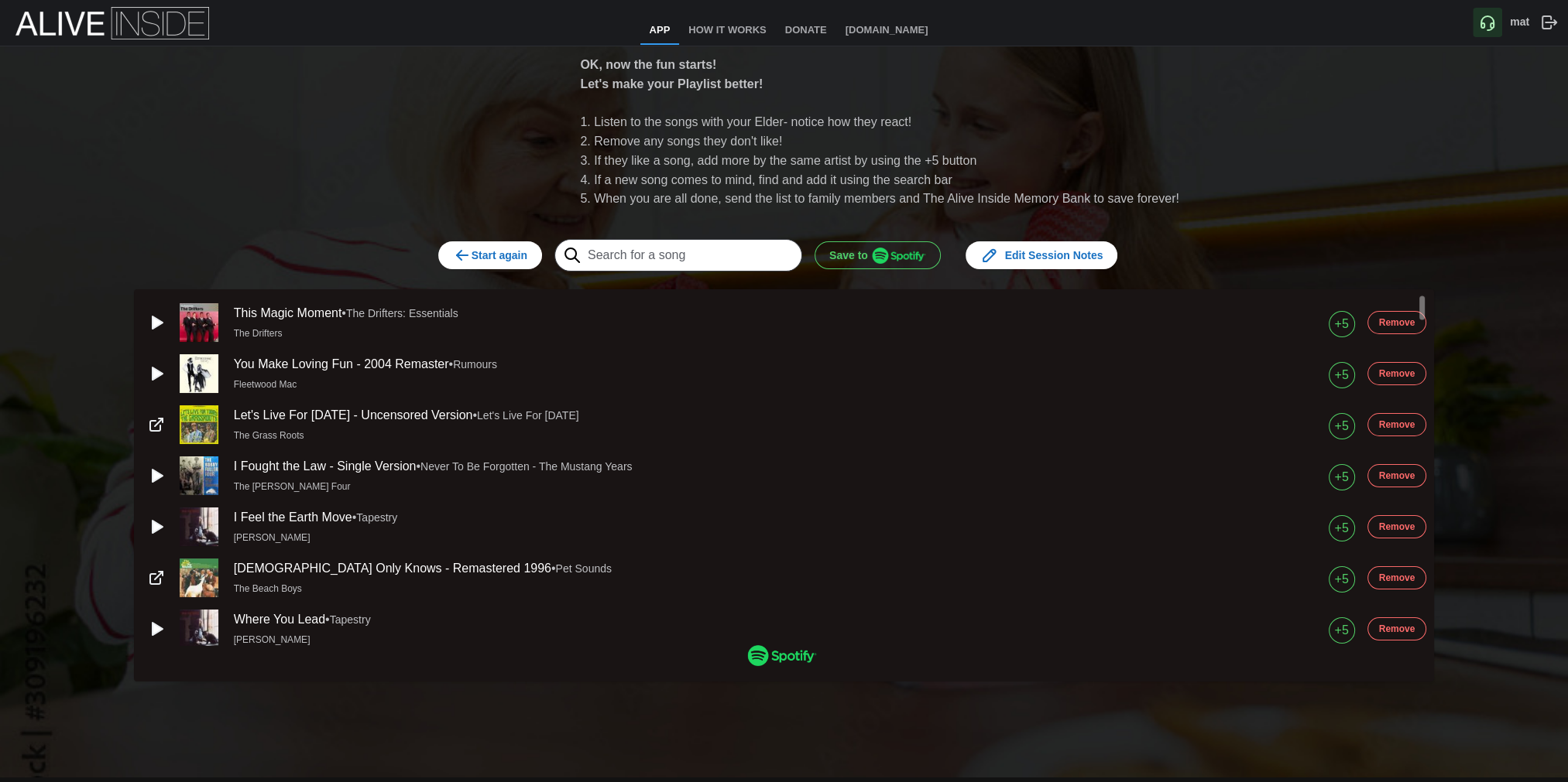
scroll to position [0, 0]
click at [892, 255] on img "button" at bounding box center [899, 255] width 54 height 16
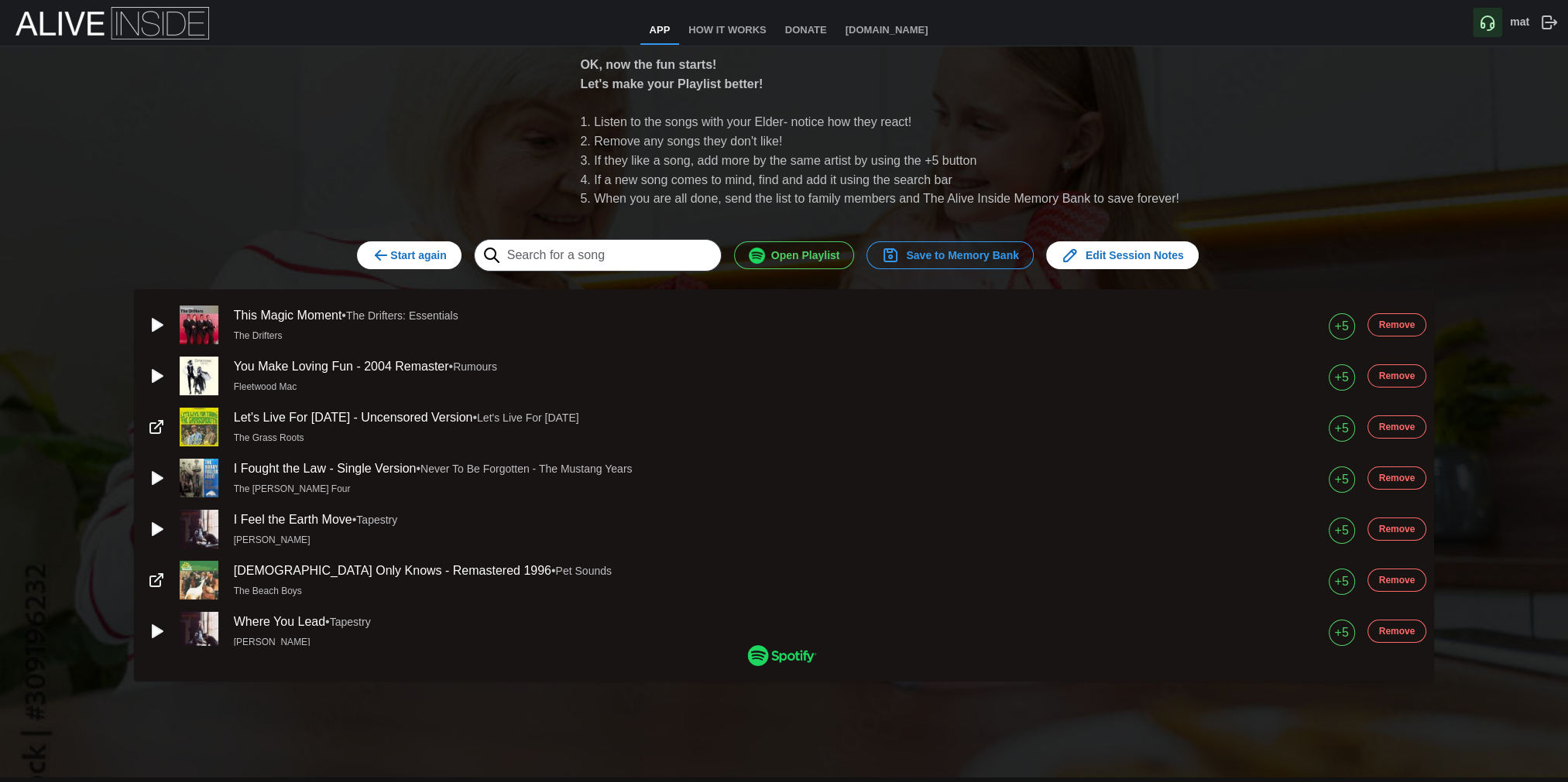
click at [892, 255] on icon "button" at bounding box center [890, 255] width 19 height 19
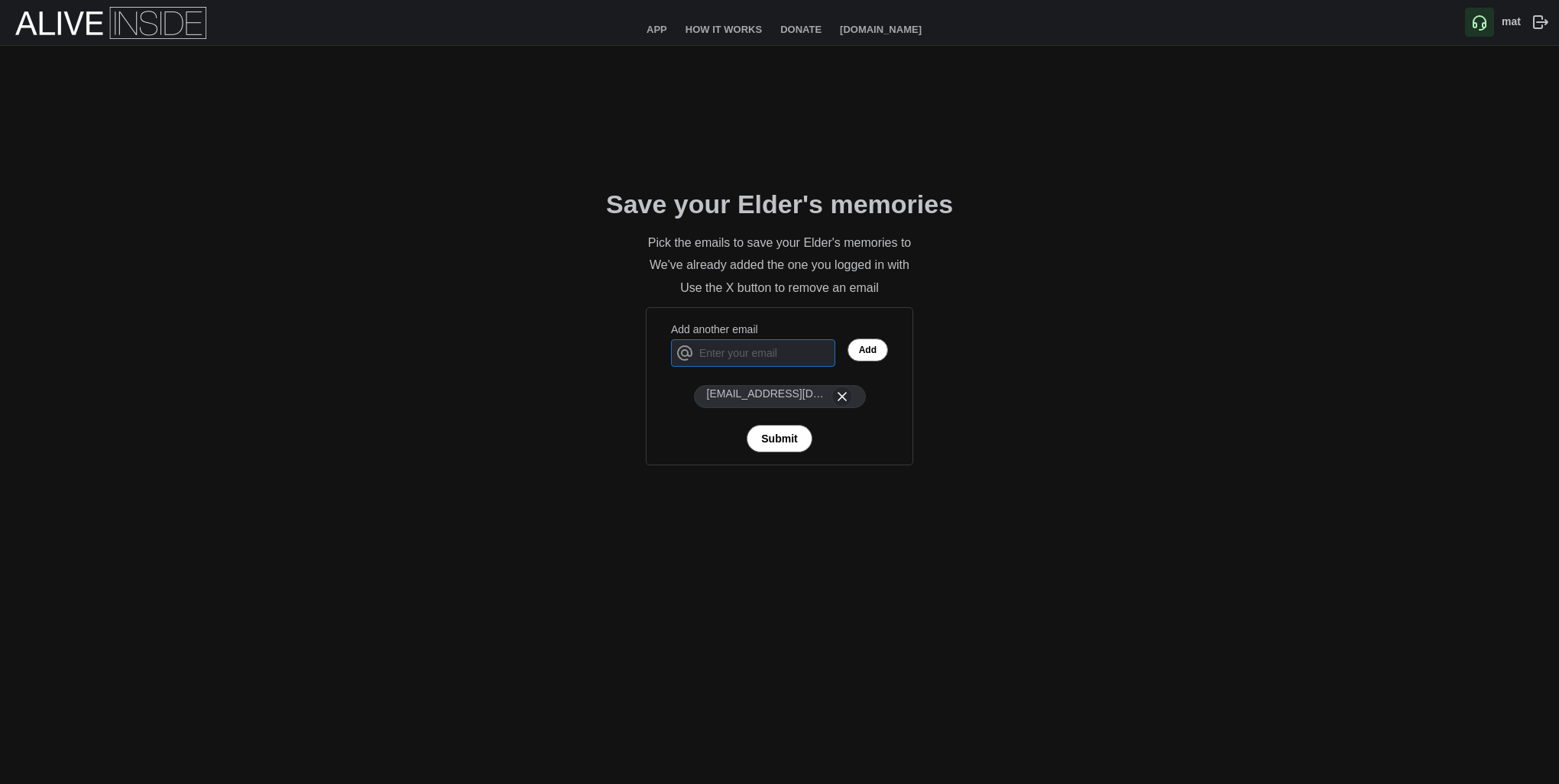
click at [799, 356] on input "Add another email" at bounding box center [753, 353] width 164 height 28
type input "[EMAIL_ADDRESS][DOMAIN_NAME]"
click at [862, 345] on span "Add" at bounding box center [868, 350] width 18 height 22
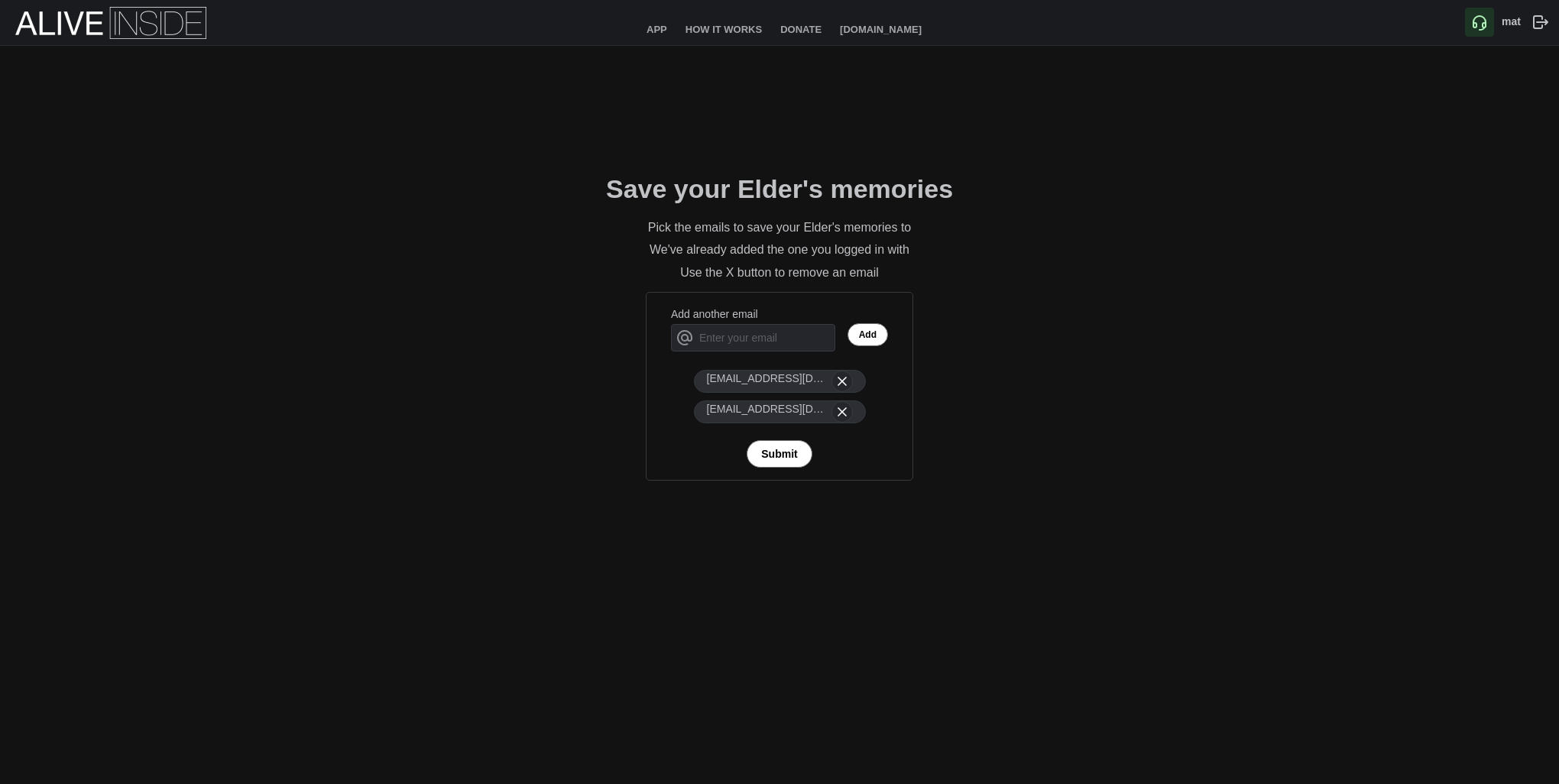
click at [776, 460] on span "Submit" at bounding box center [779, 453] width 36 height 26
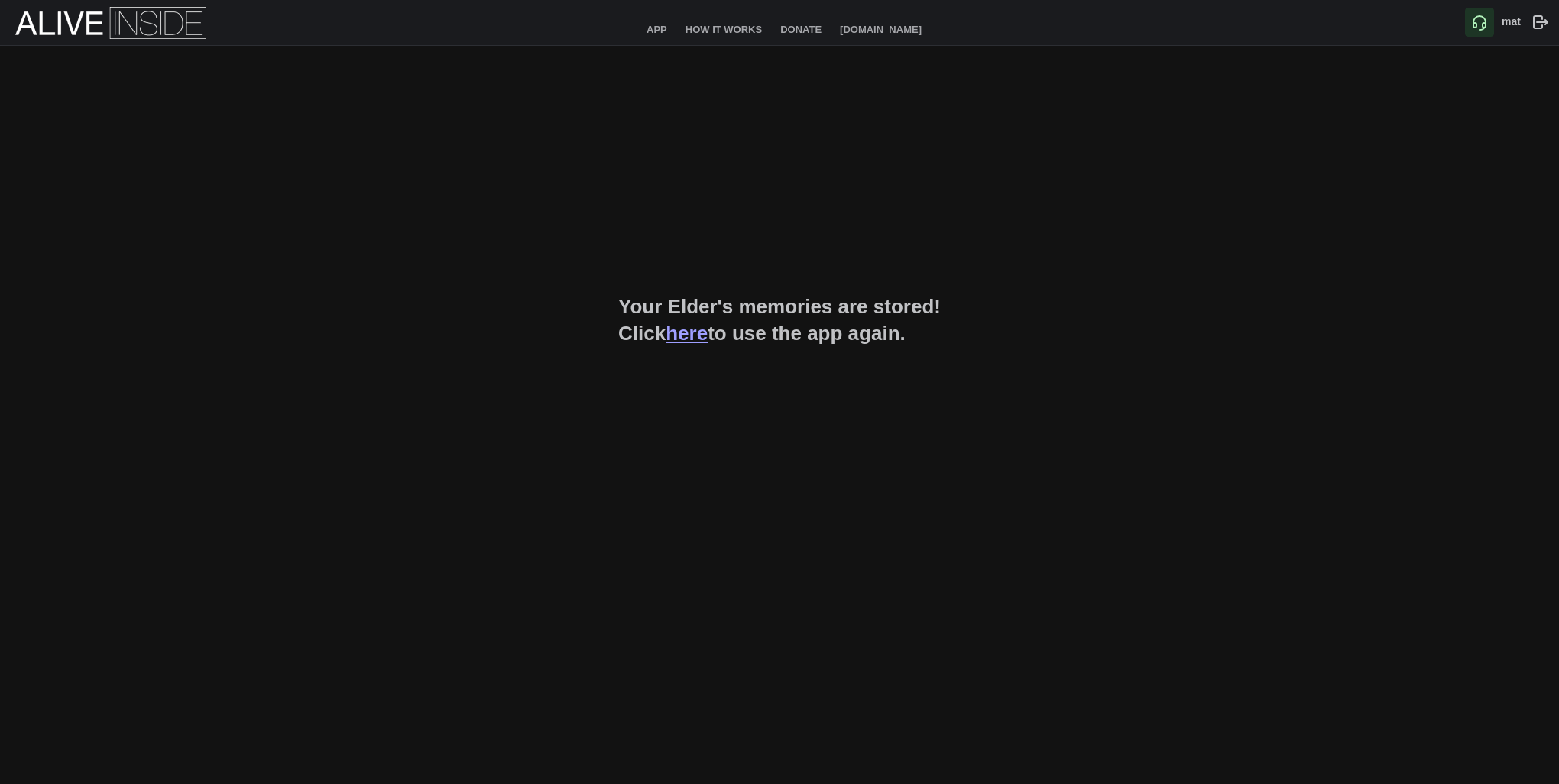
click at [1488, 18] on div "App How It Works Donate Aliveinside.org mat" at bounding box center [779, 23] width 1559 height 46
click at [1515, 23] on b "mat" at bounding box center [1511, 21] width 19 height 13
click at [685, 334] on link "here" at bounding box center [687, 333] width 42 height 23
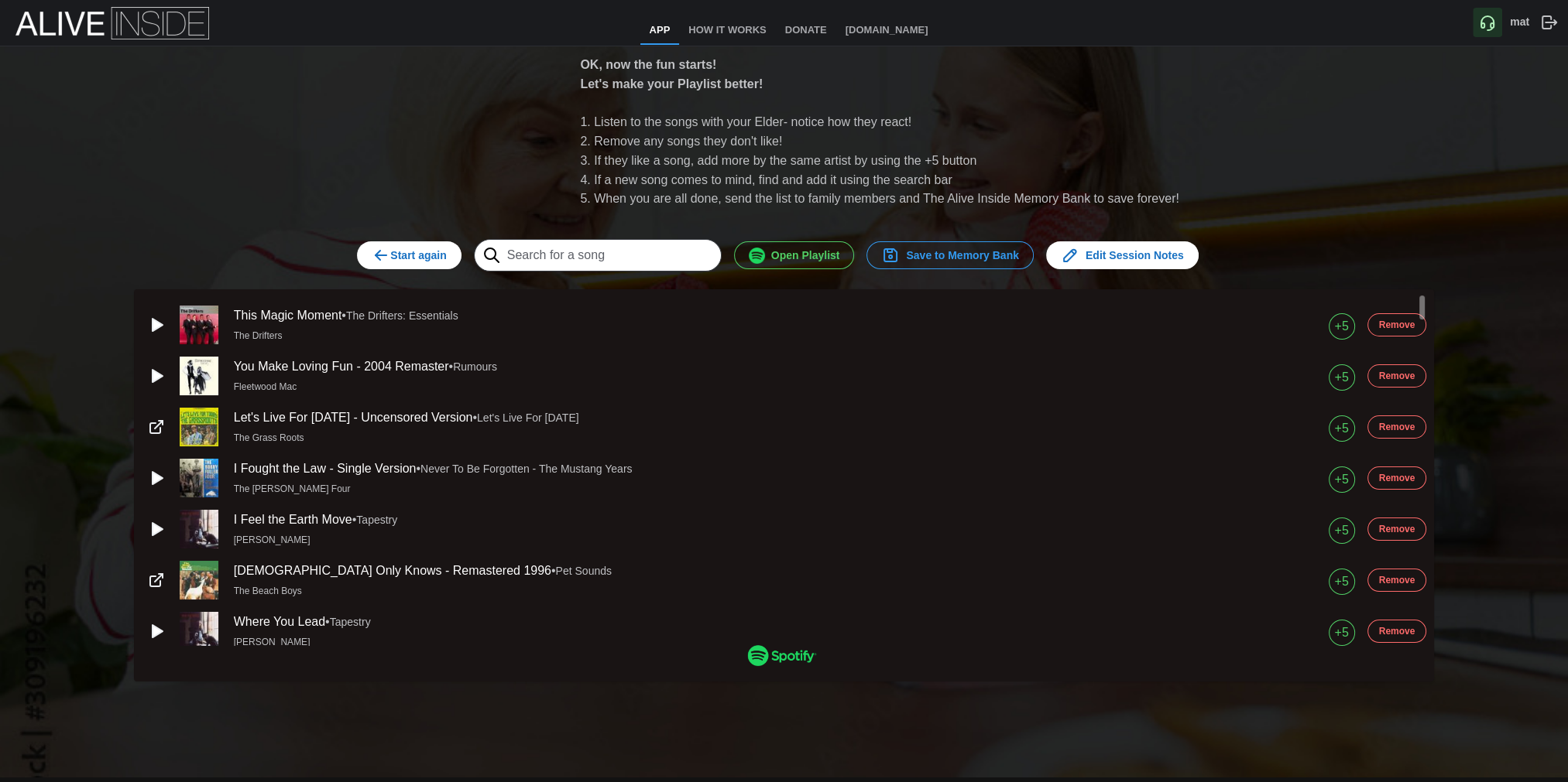
click at [994, 254] on span "Save to Memory Bank" at bounding box center [949, 255] width 137 height 26
click at [972, 260] on span "Save to Memory Bank" at bounding box center [949, 255] width 137 height 26
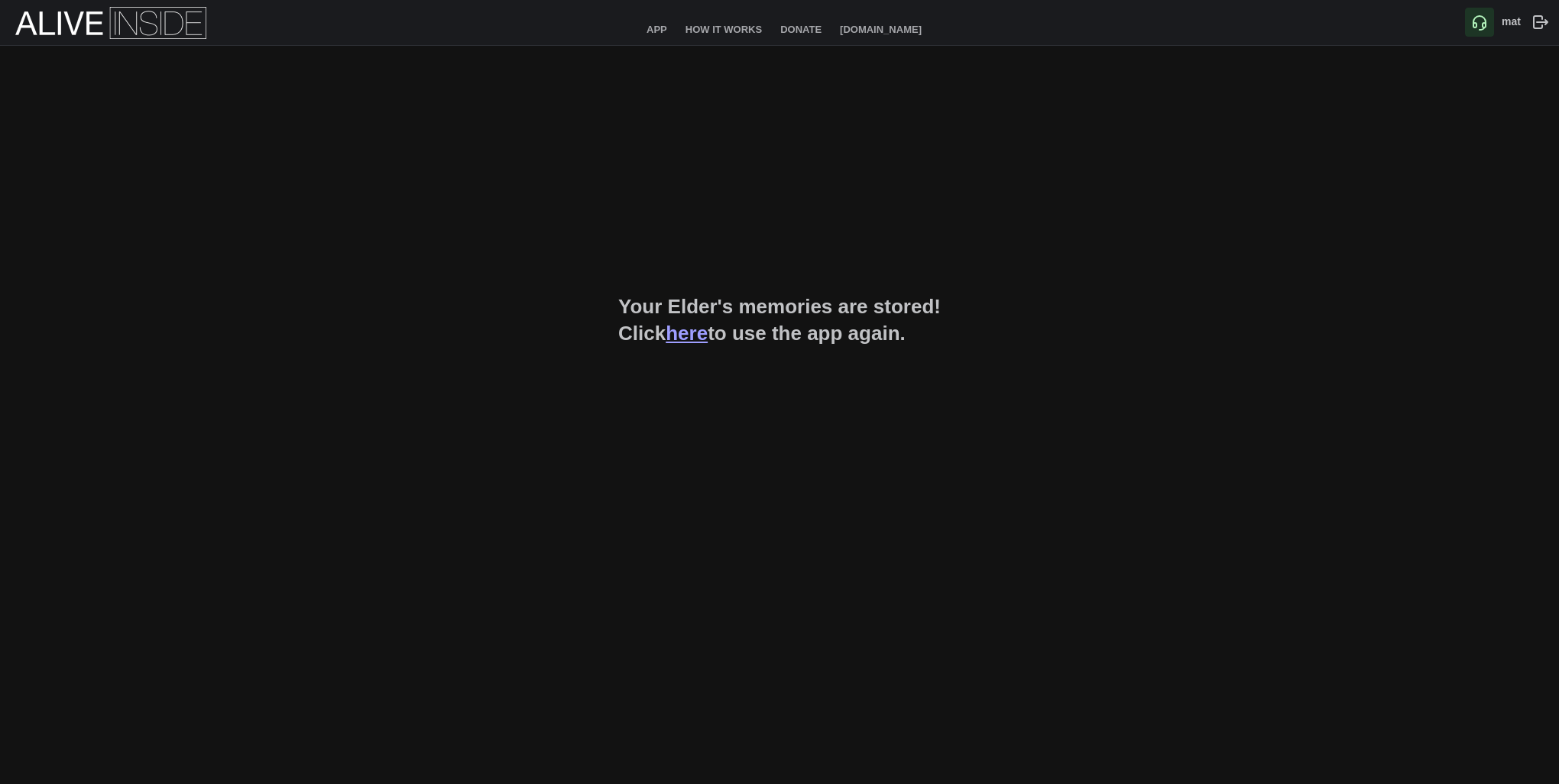
click at [691, 334] on link "here" at bounding box center [687, 333] width 42 height 23
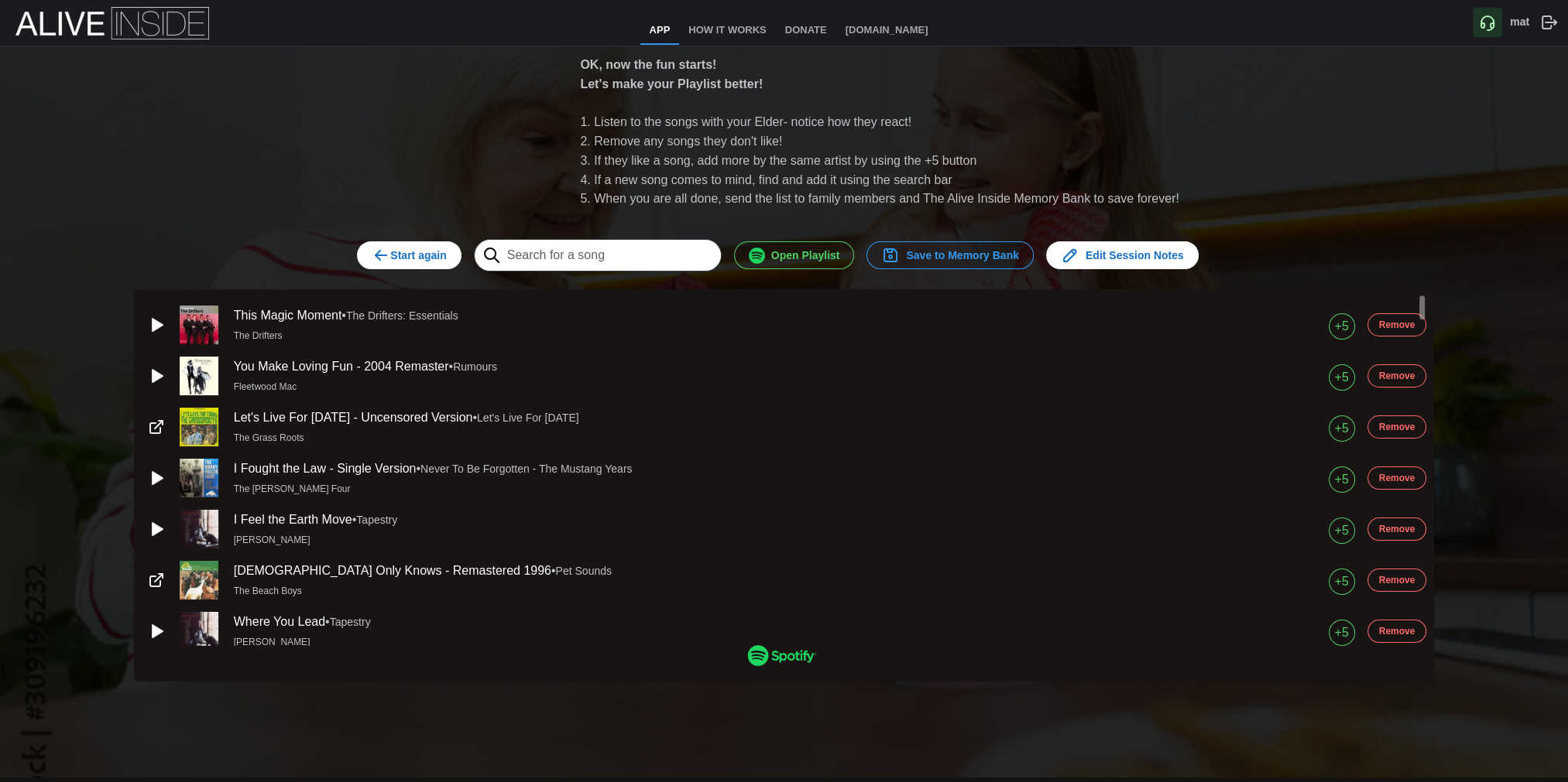
click at [809, 261] on span "Open Playlist" at bounding box center [794, 255] width 92 height 26
